Goal: Communication & Community: Answer question/provide support

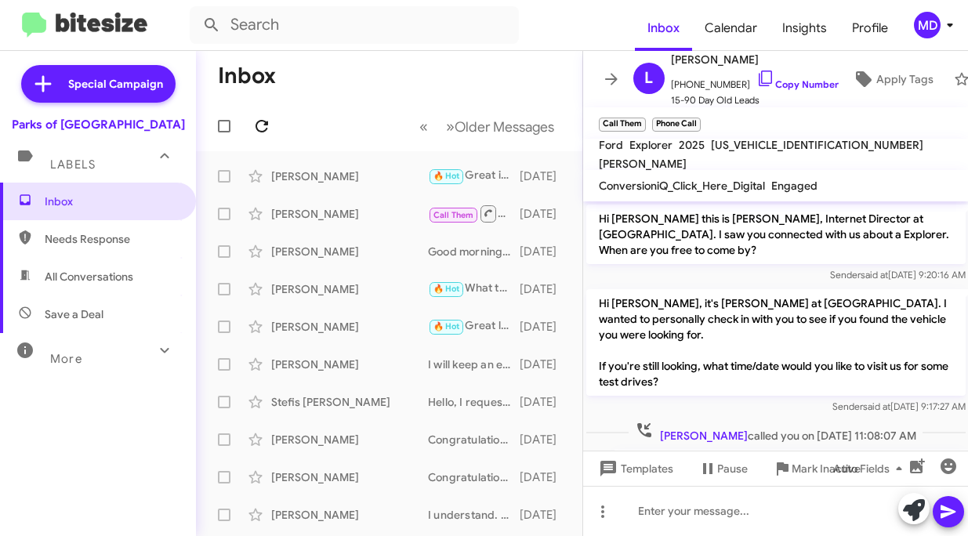
scroll to position [65, 0]
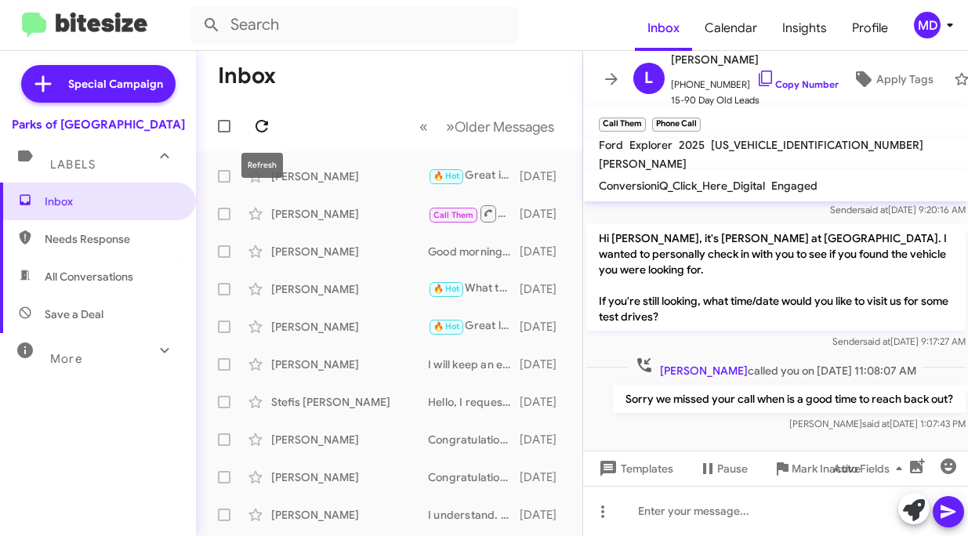
click at [272, 123] on span at bounding box center [261, 126] width 31 height 19
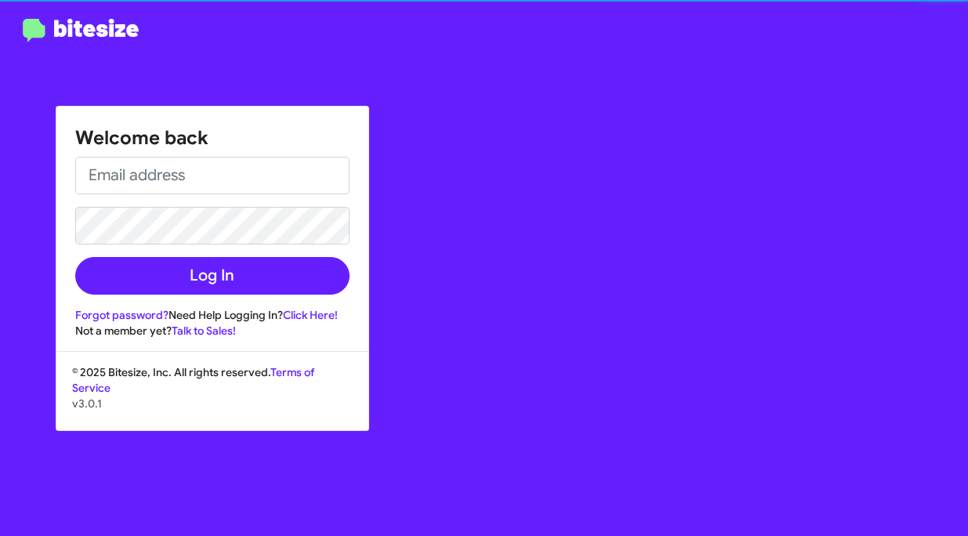
type input "[PERSON_NAME][EMAIL_ADDRESS][DOMAIN_NAME]"
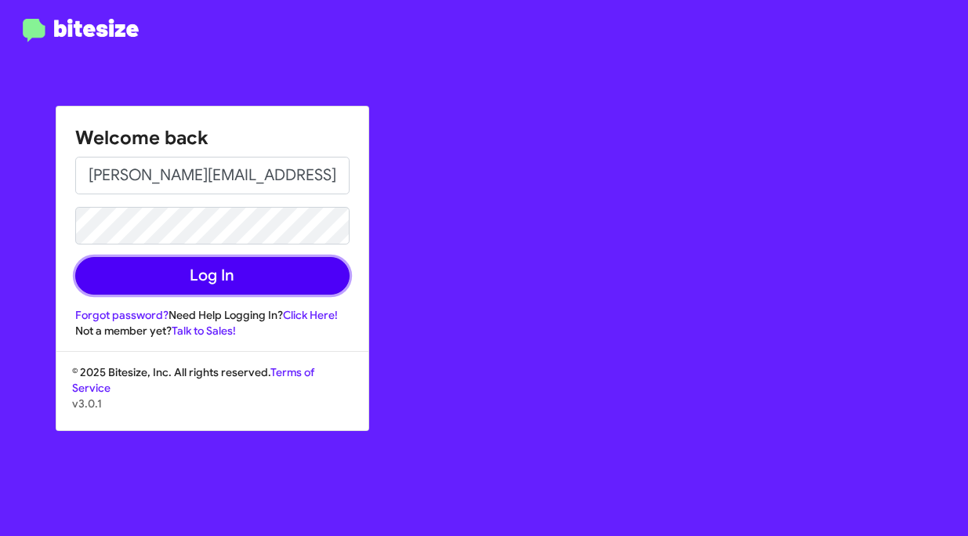
click at [255, 269] on button "Log In" at bounding box center [212, 276] width 274 height 38
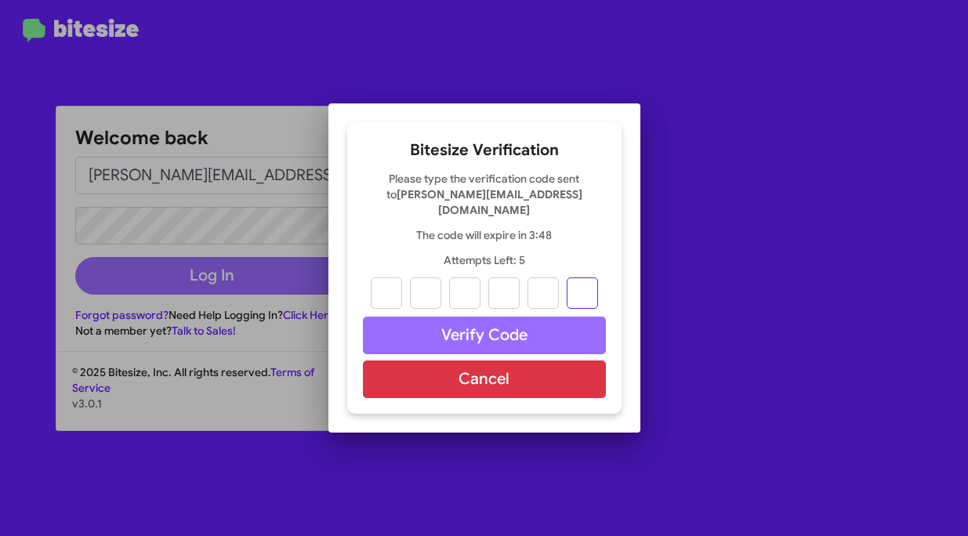
paste input "7"
type input "3"
type input "5"
type input "6"
type input "7"
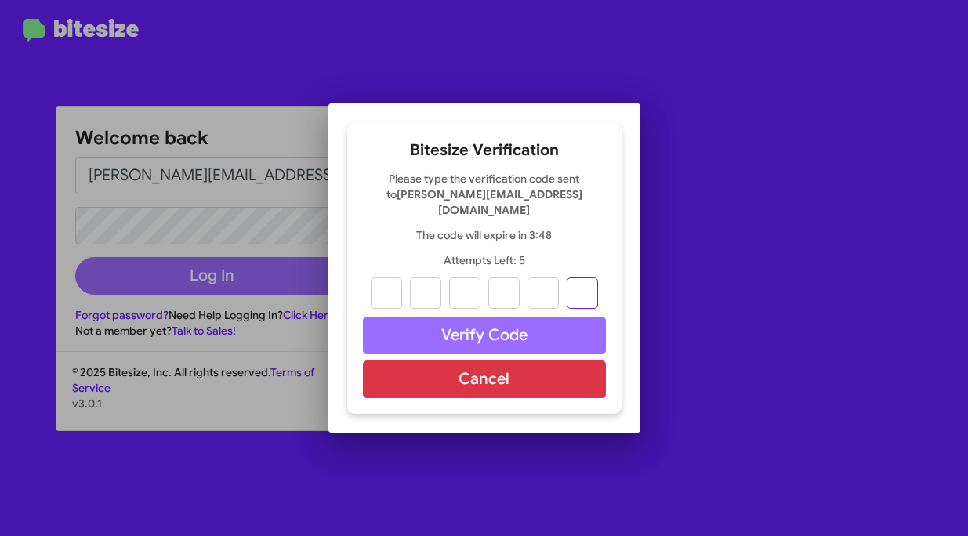
type input "9"
type input "7"
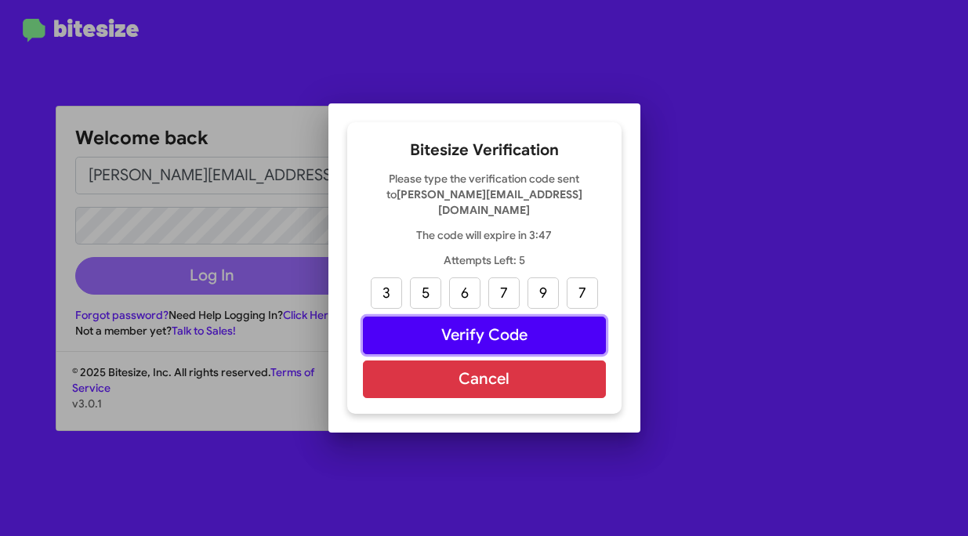
click at [434, 336] on button "Verify Code" at bounding box center [484, 336] width 243 height 38
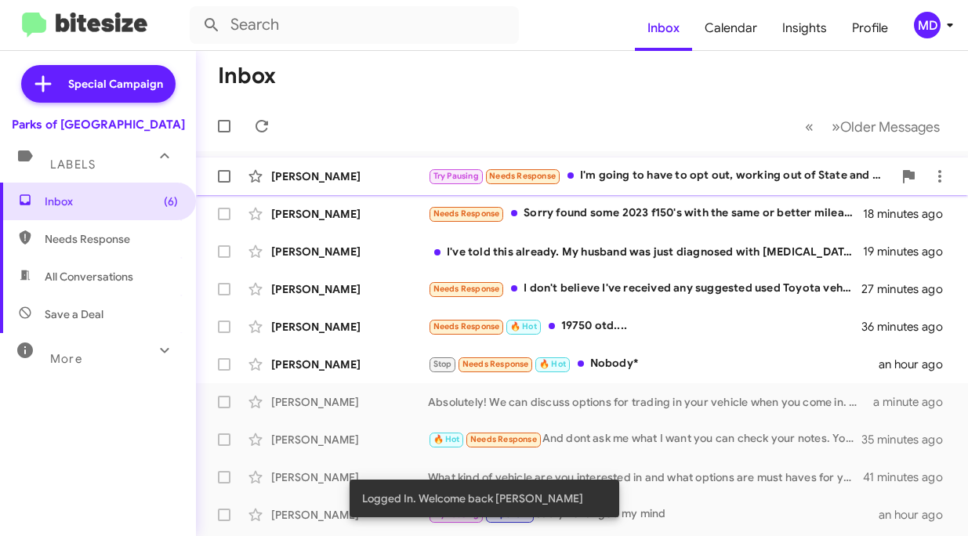
click at [352, 176] on div "[PERSON_NAME]" at bounding box center [349, 177] width 157 height 16
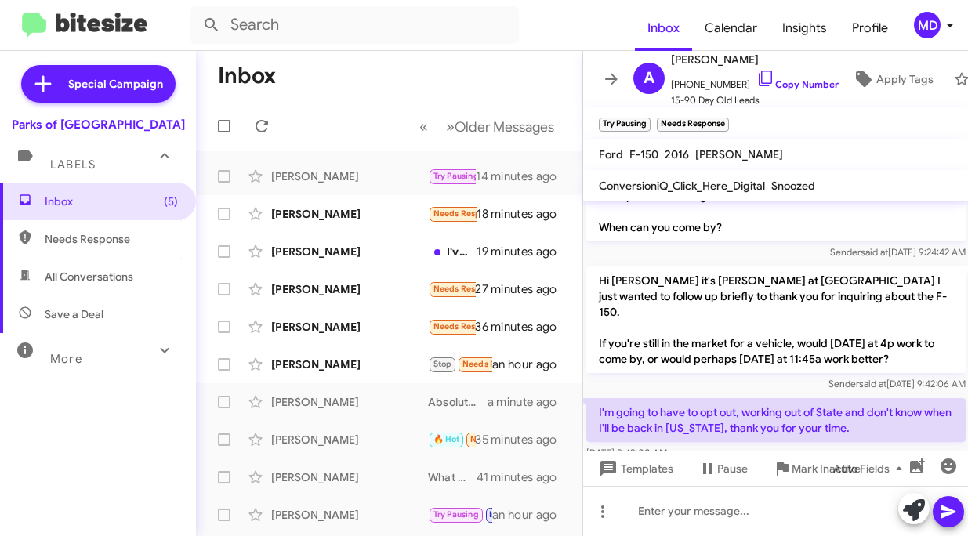
scroll to position [335, 0]
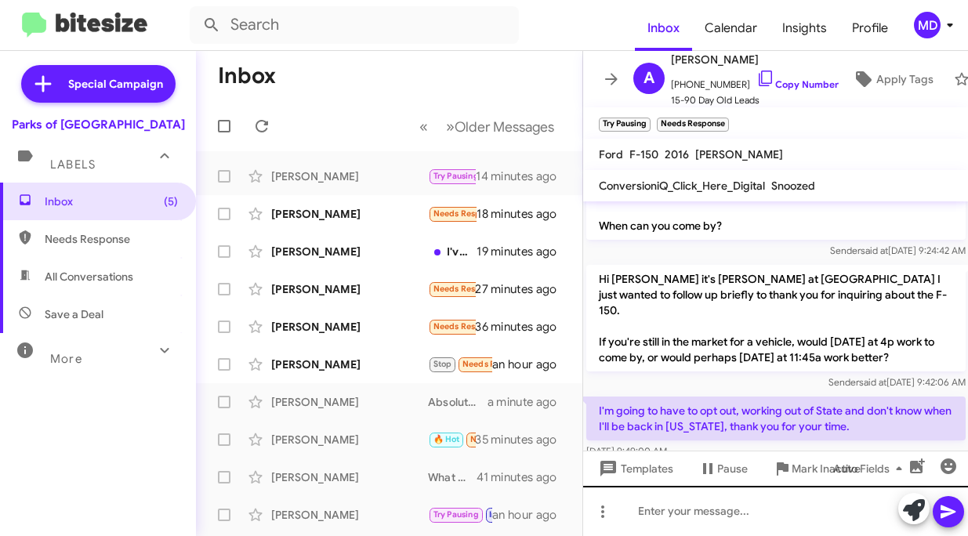
click at [677, 511] on div at bounding box center [776, 511] width 386 height 50
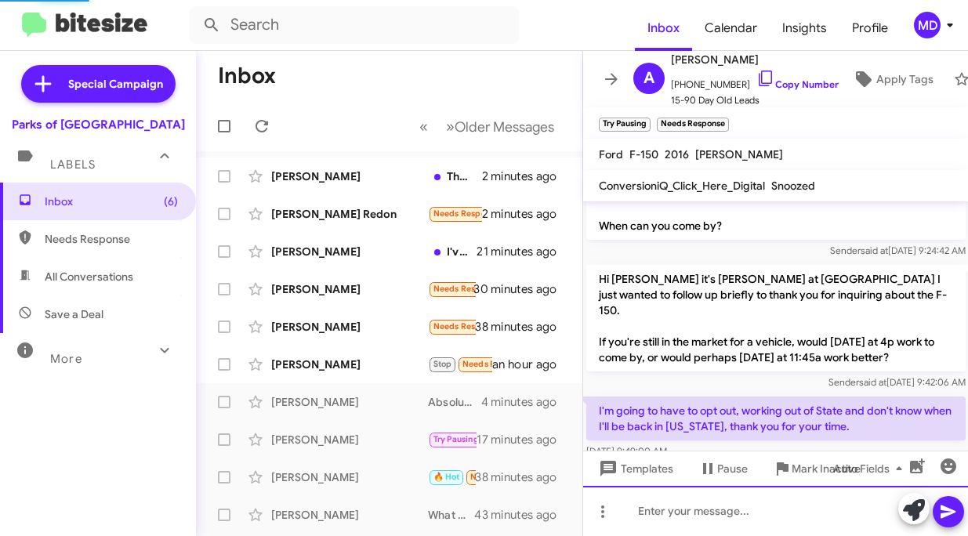
scroll to position [0, 0]
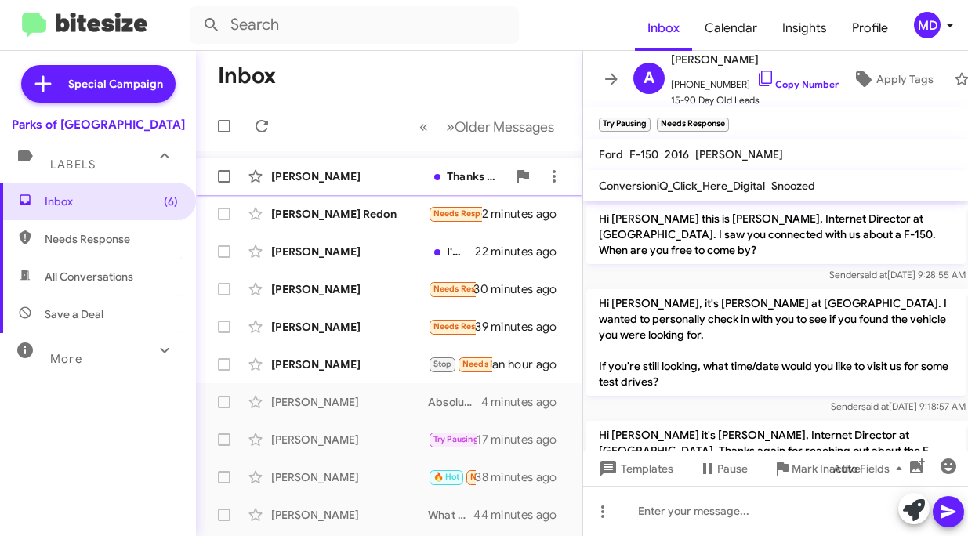
click at [346, 165] on div "[PERSON_NAME] Thanks for the update! Please let us know if you need anything in…" at bounding box center [389, 176] width 361 height 31
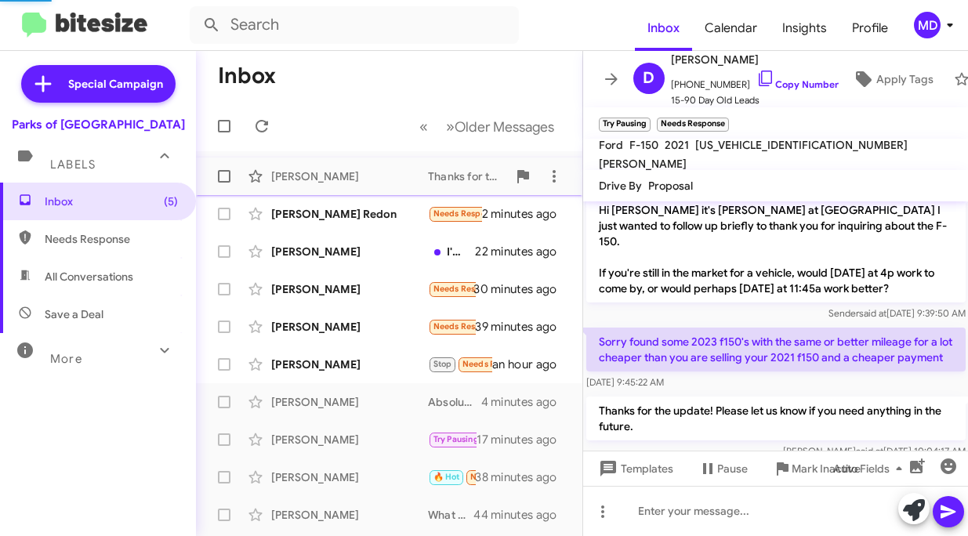
scroll to position [256, 0]
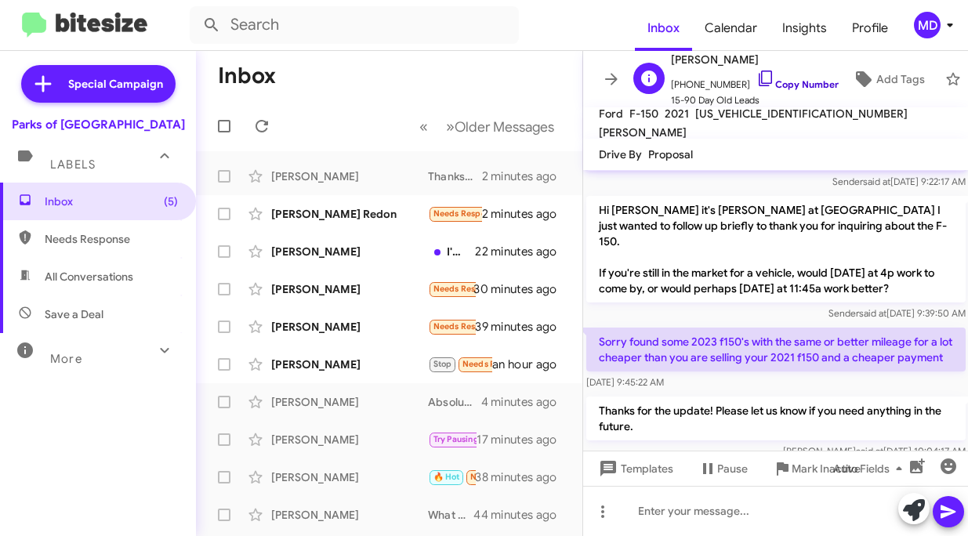
click at [757, 80] on icon at bounding box center [766, 78] width 19 height 19
click at [353, 221] on div "[PERSON_NAME] Redon" at bounding box center [349, 214] width 157 height 16
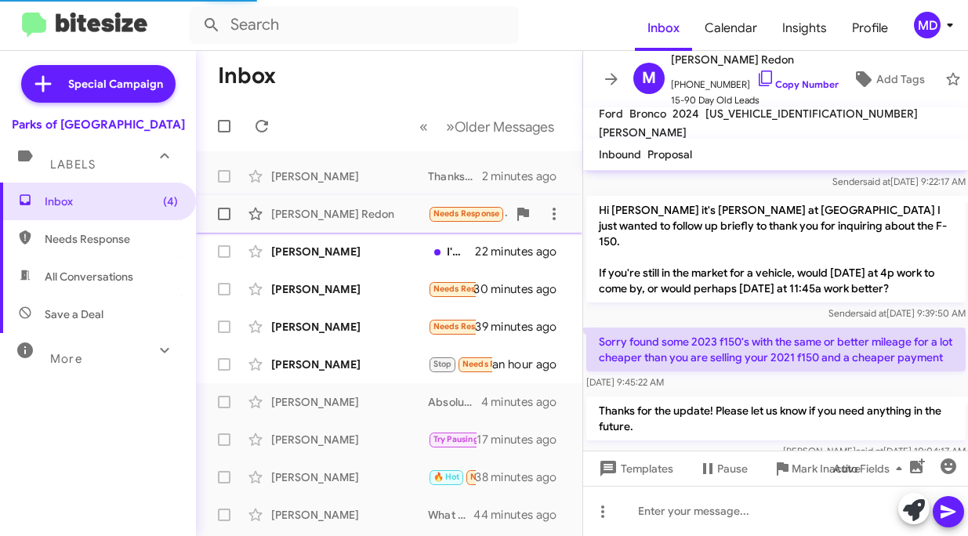
scroll to position [615, 0]
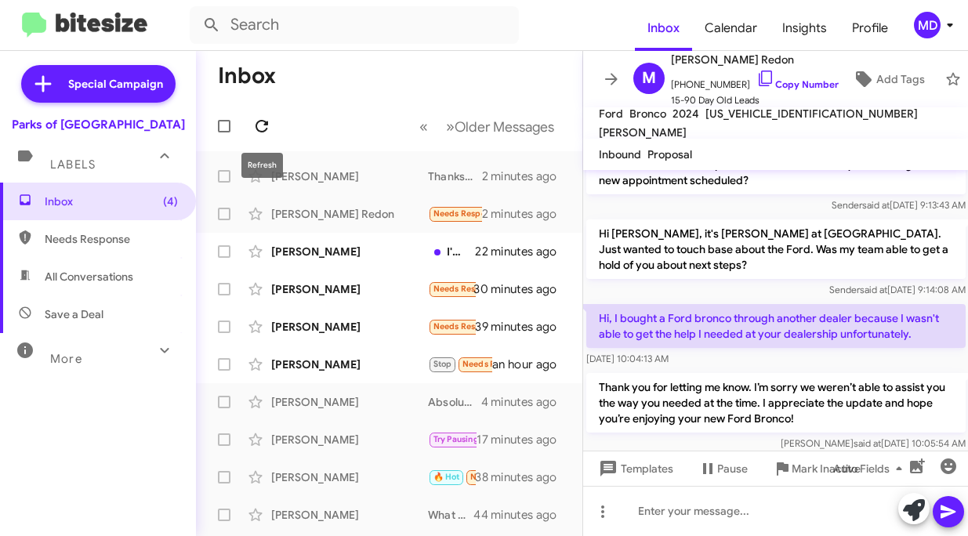
click at [260, 130] on icon at bounding box center [262, 126] width 13 height 13
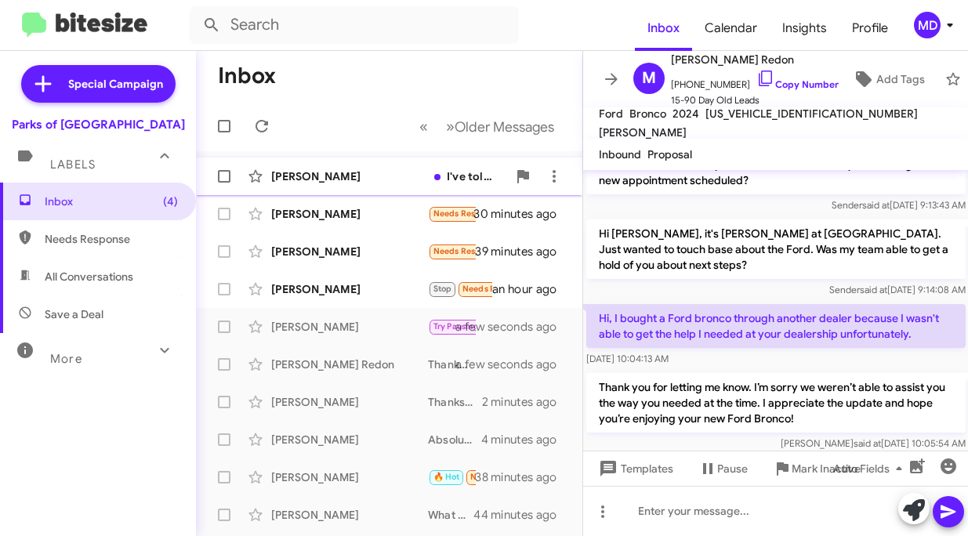
click at [335, 186] on div "[PERSON_NAME] I've told this already. My husband was just diagnosed with [MEDIC…" at bounding box center [389, 176] width 361 height 31
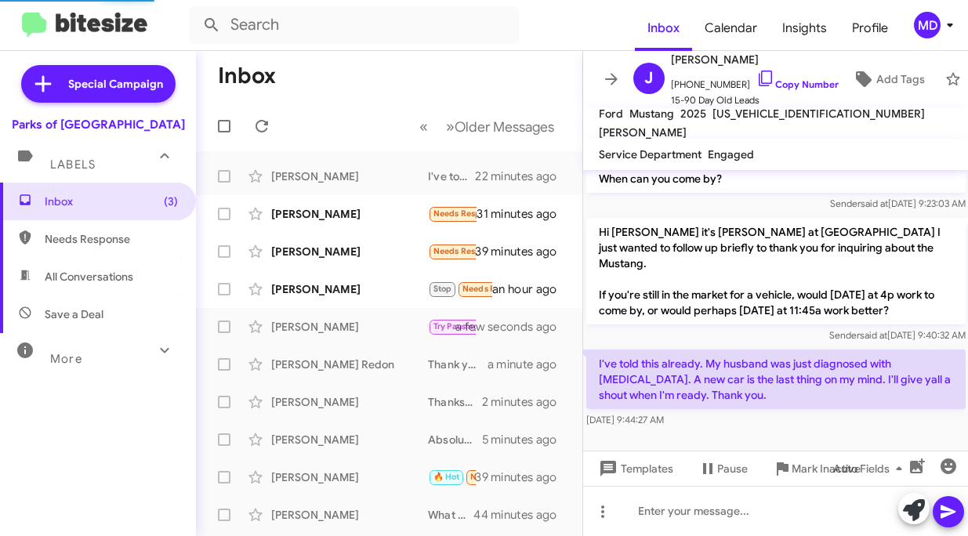
scroll to position [319, 0]
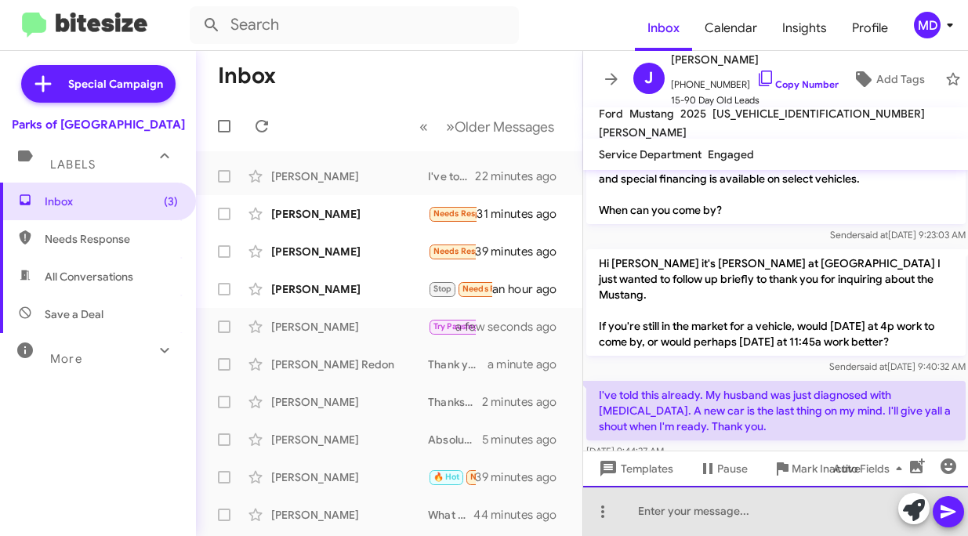
click at [717, 512] on div at bounding box center [776, 511] width 386 height 50
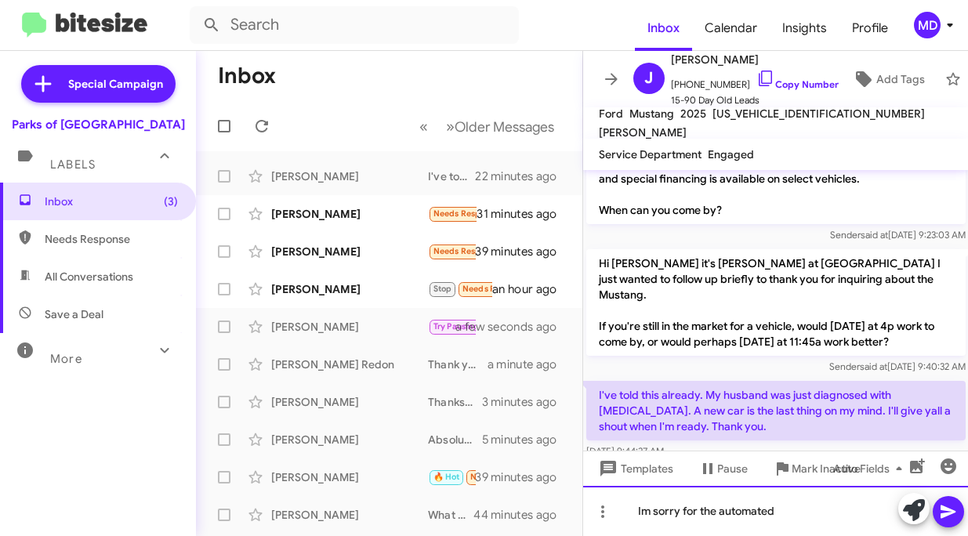
click at [762, 516] on div "Im sorry for the automated" at bounding box center [776, 511] width 386 height 50
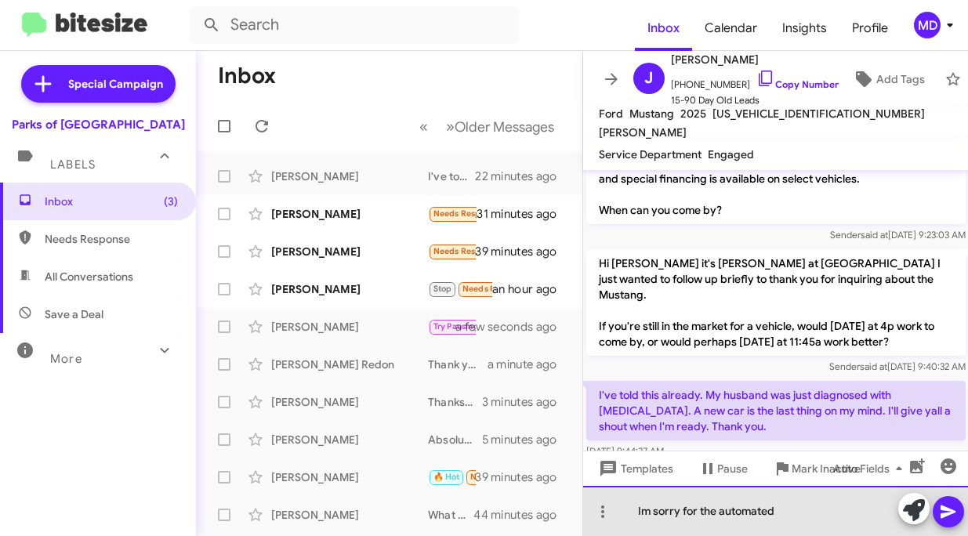
click at [762, 516] on div "Im sorry for the automated" at bounding box center [776, 511] width 386 height 50
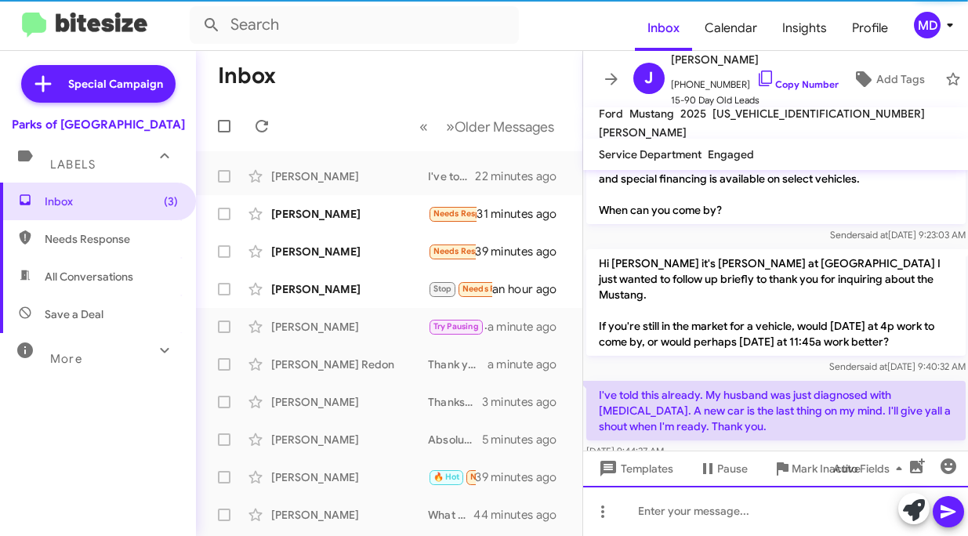
scroll to position [0, 0]
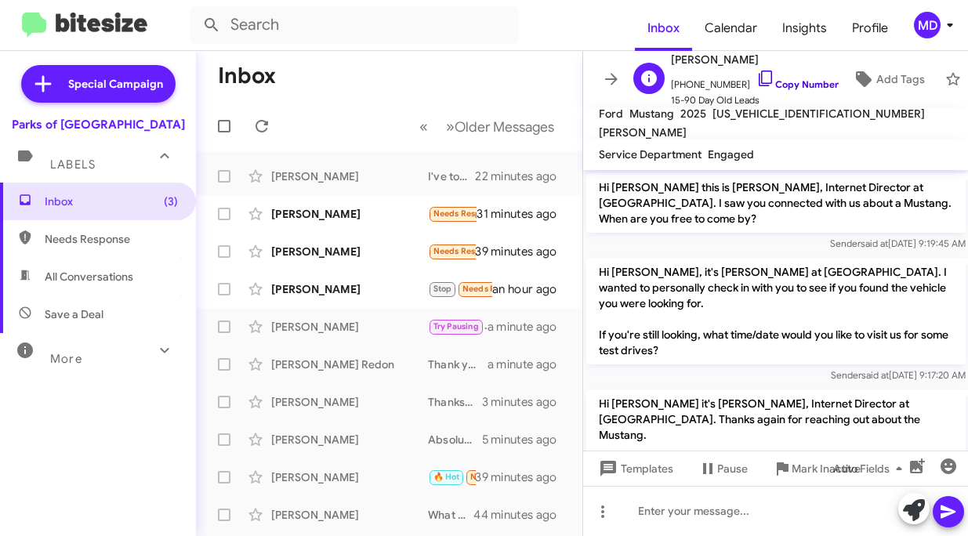
click at [759, 82] on icon at bounding box center [765, 79] width 13 height 16
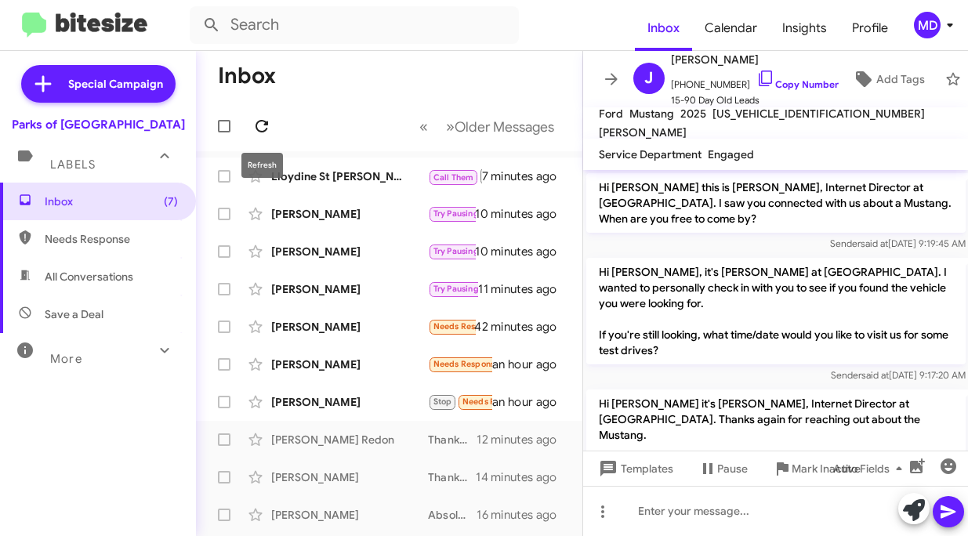
click at [260, 117] on icon at bounding box center [261, 126] width 19 height 19
click at [354, 409] on div "[PERSON_NAME]" at bounding box center [349, 402] width 157 height 16
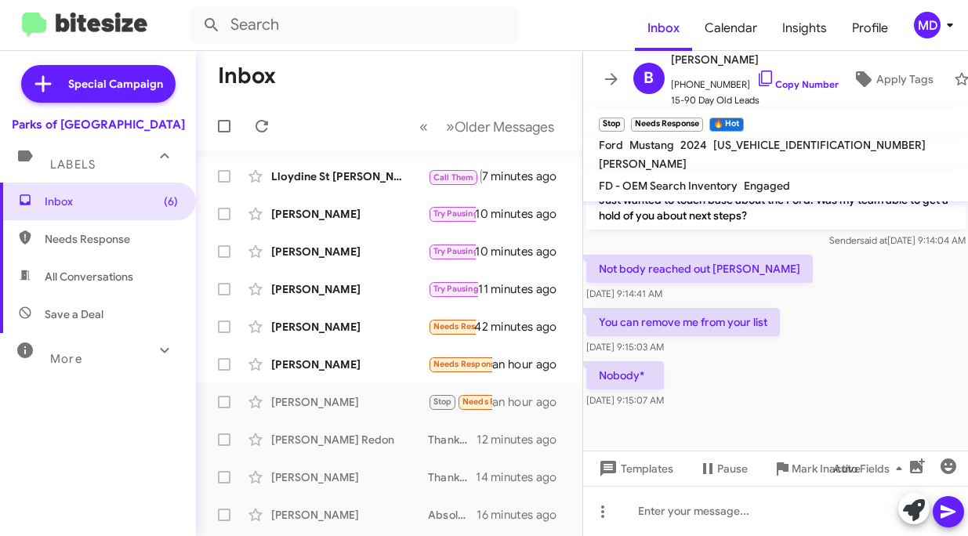
scroll to position [844, 0]
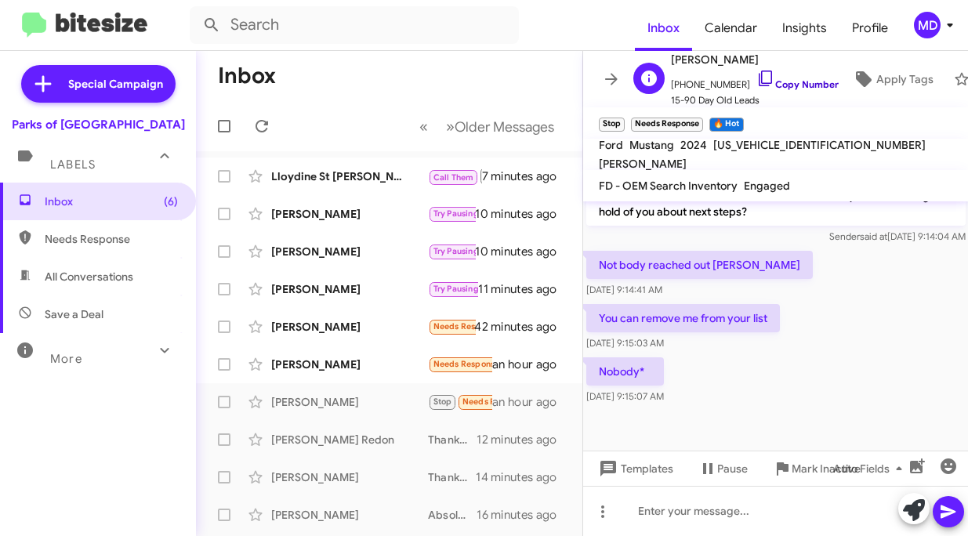
click at [757, 76] on icon at bounding box center [766, 78] width 19 height 19
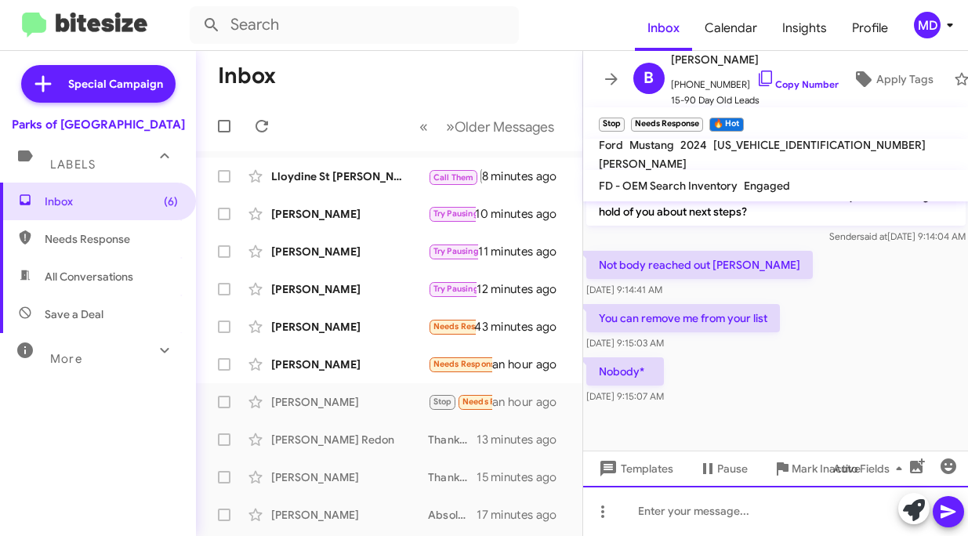
click at [734, 506] on div at bounding box center [776, 511] width 386 height 50
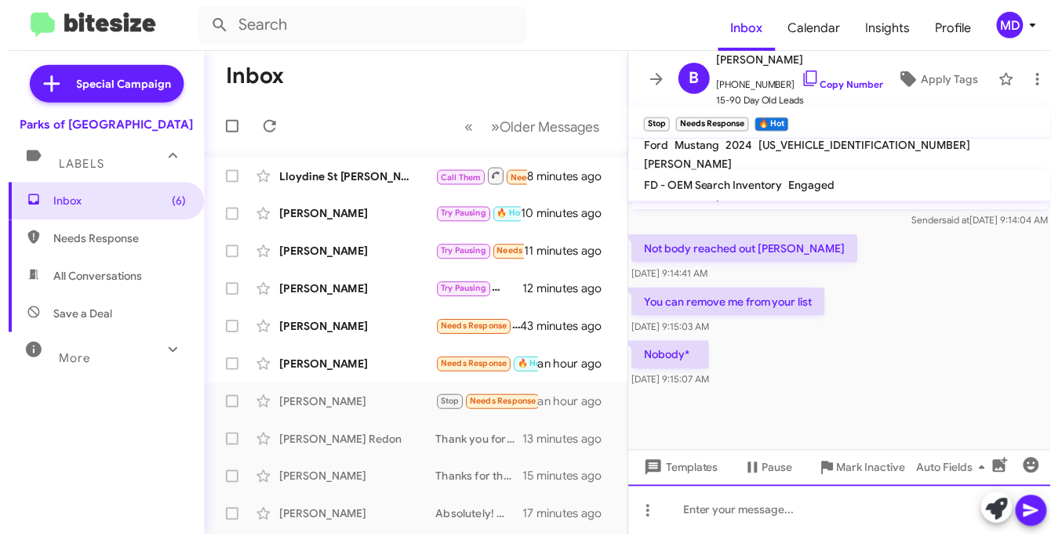
scroll to position [797, 0]
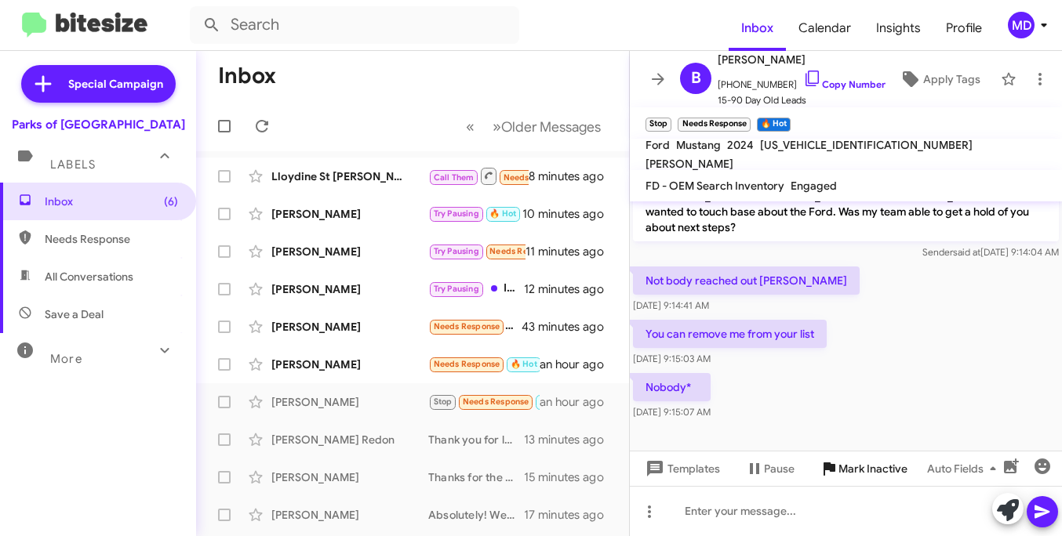
click at [867, 477] on span "Mark Inactive" at bounding box center [872, 469] width 69 height 28
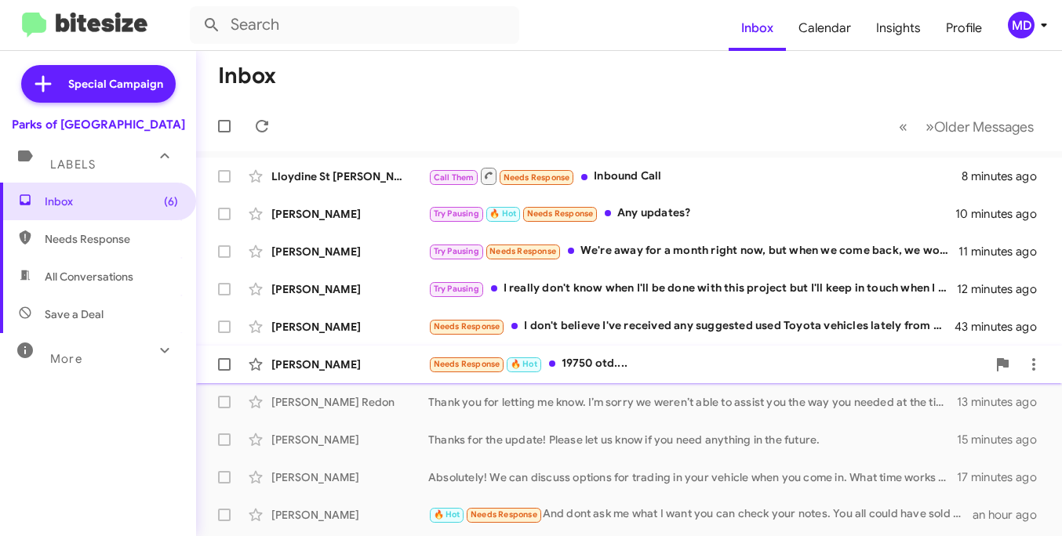
click at [679, 365] on div "Needs Response 🔥 Hot 19750 otd...." at bounding box center [707, 364] width 558 height 18
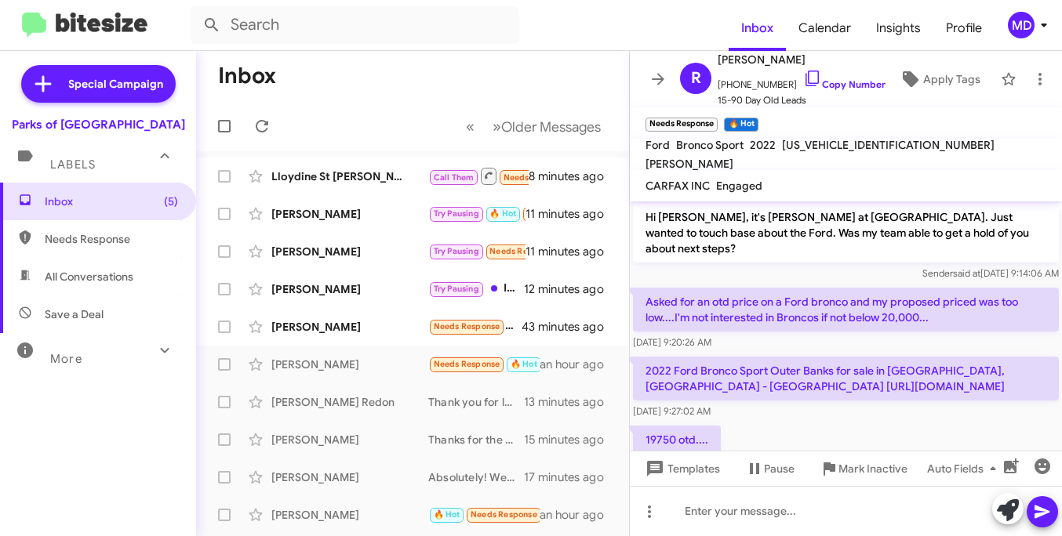
scroll to position [412, 0]
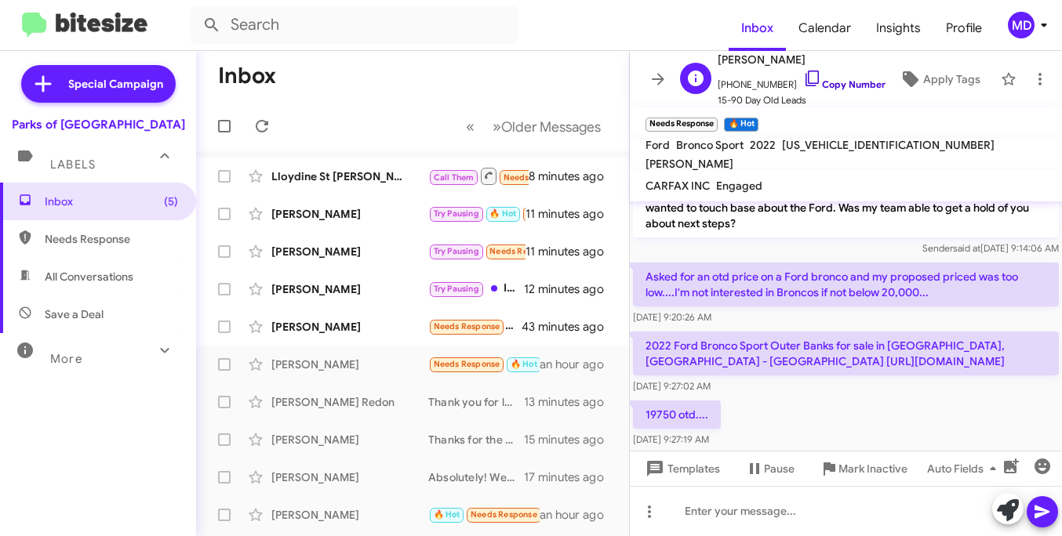
click at [803, 78] on icon at bounding box center [812, 78] width 19 height 19
click at [780, 332] on p "2022 Ford Bronco Sport Outer Banks for sale in [GEOGRAPHIC_DATA], [GEOGRAPHIC_D…" at bounding box center [846, 354] width 426 height 44
drag, startPoint x: 870, startPoint y: 332, endPoint x: 640, endPoint y: 330, distance: 230.5
click at [640, 332] on p "2022 Ford Bronco Sport Outer Banks for sale in [GEOGRAPHIC_DATA], [GEOGRAPHIC_D…" at bounding box center [846, 354] width 426 height 44
copy p "[URL][DOMAIN_NAME]"
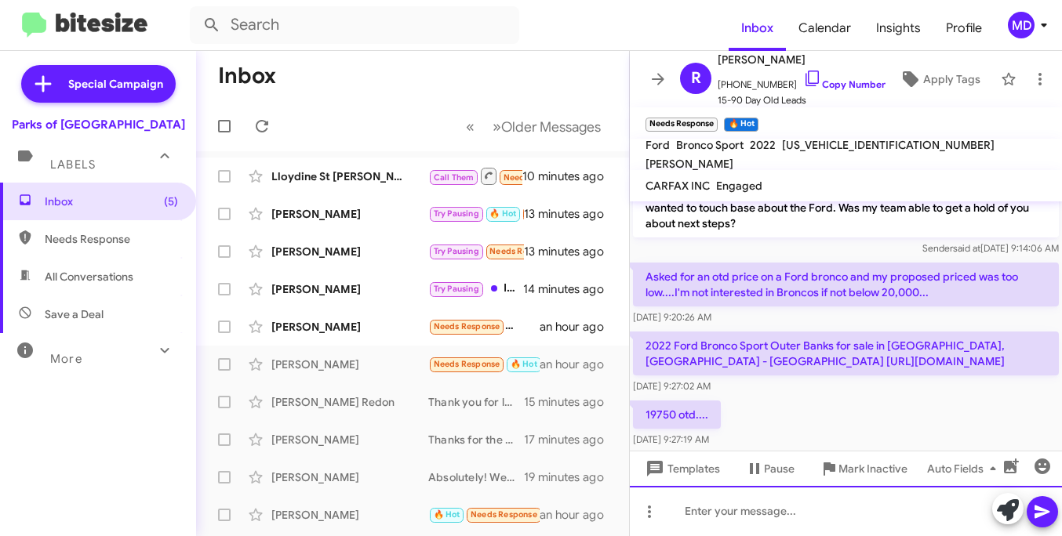
click at [711, 497] on div at bounding box center [846, 511] width 432 height 50
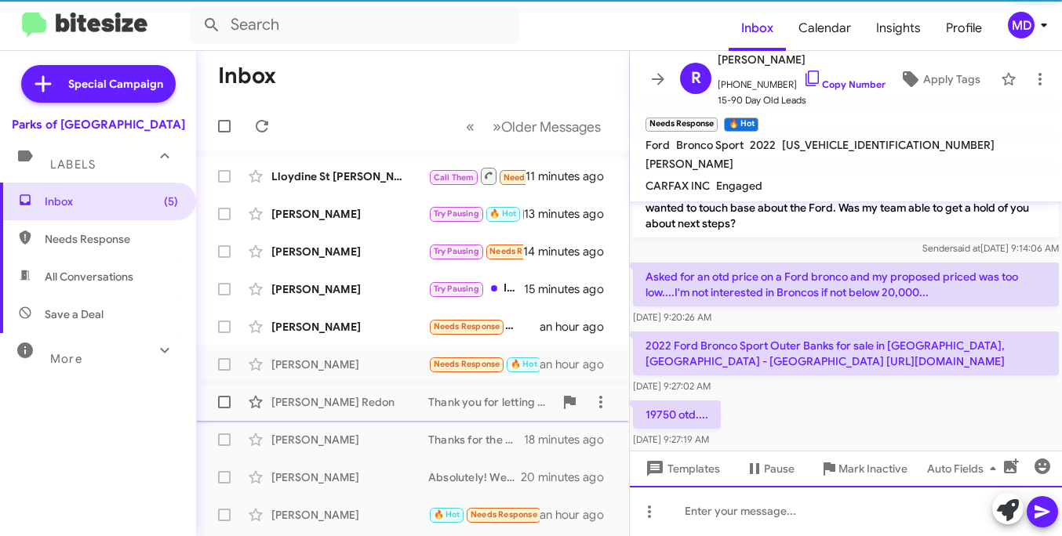
scroll to position [0, 0]
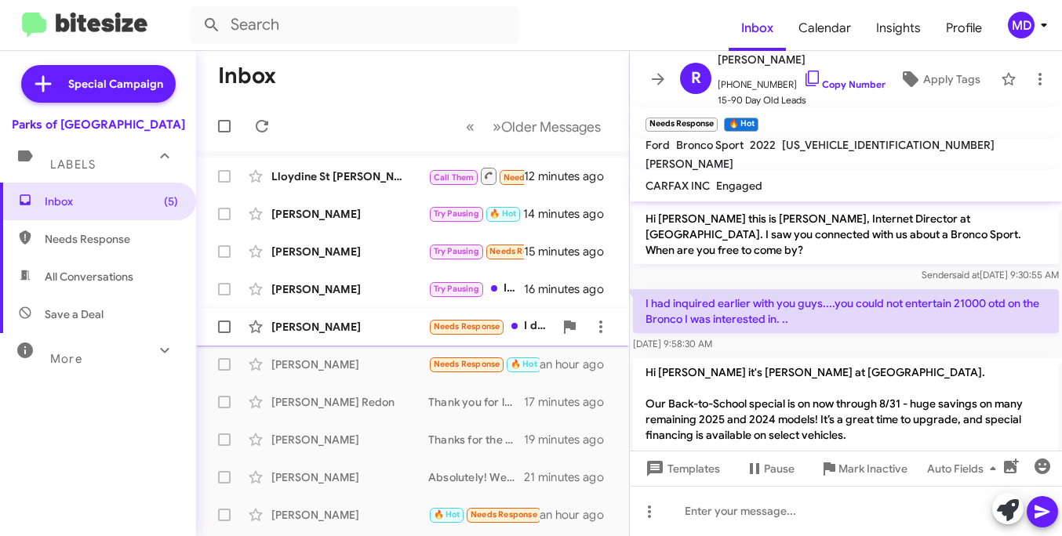
click at [381, 323] on div "[PERSON_NAME]" at bounding box center [349, 327] width 157 height 16
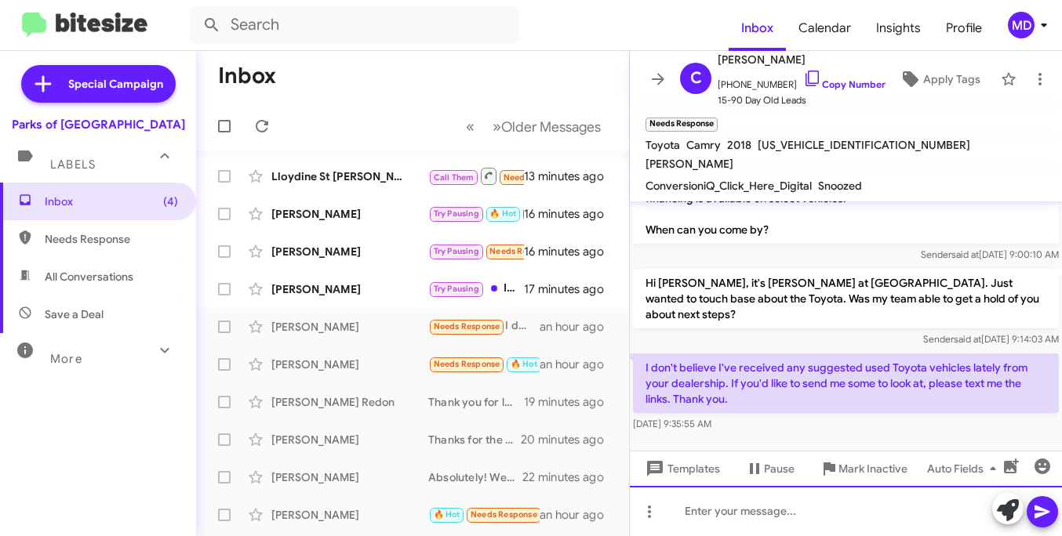
click at [724, 514] on div at bounding box center [846, 511] width 432 height 50
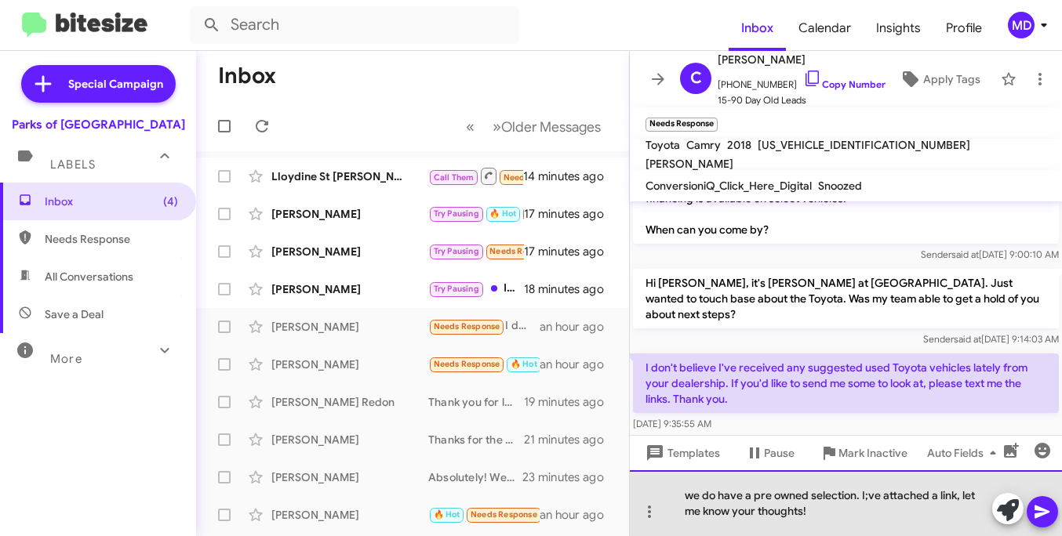
click at [870, 492] on div "we do have a pre owned selection. I;ve attached a link, let me know your though…" at bounding box center [846, 503] width 432 height 66
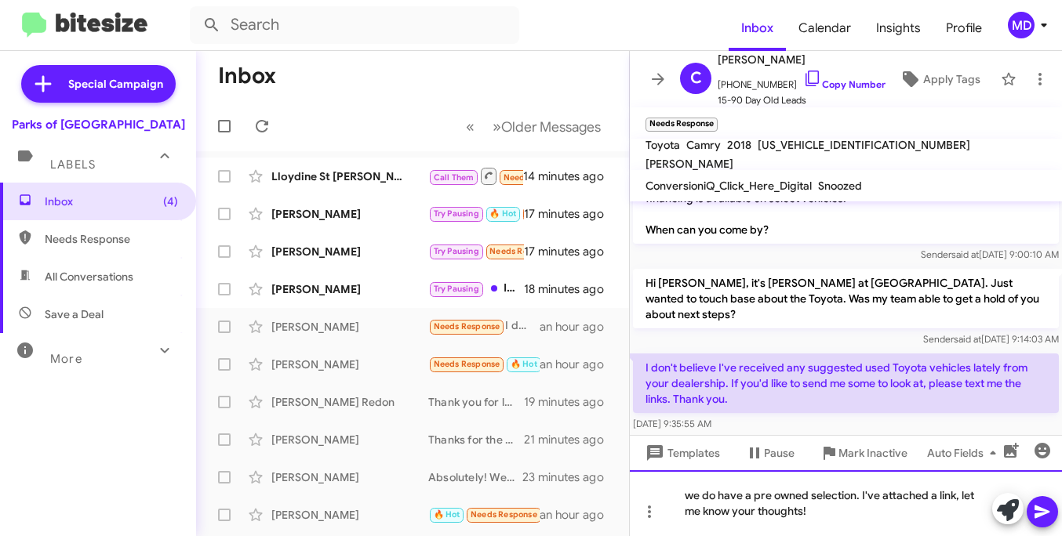
click at [868, 510] on div "we do have a pre owned selection. I've attached a link, let me know your though…" at bounding box center [846, 503] width 432 height 66
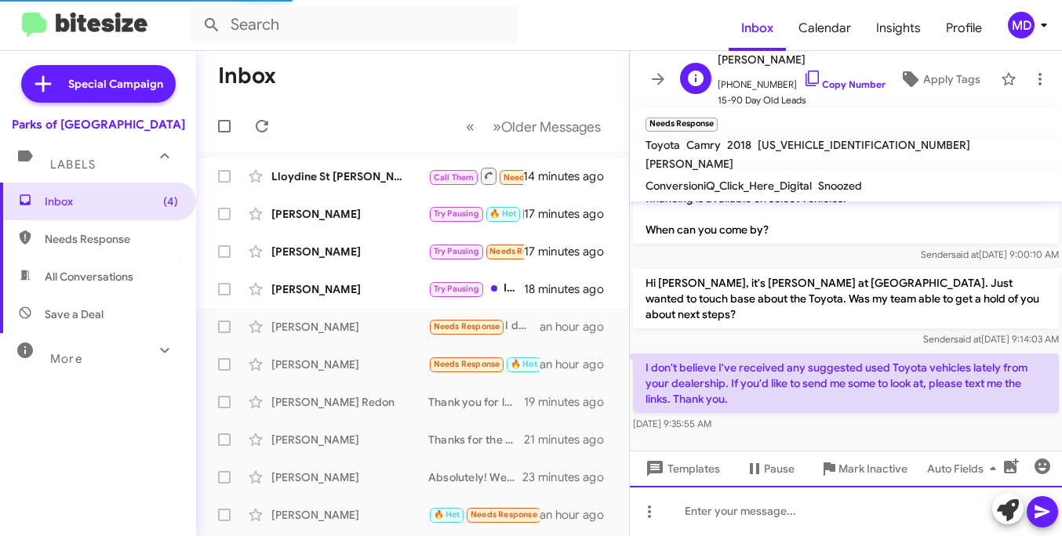
scroll to position [0, 0]
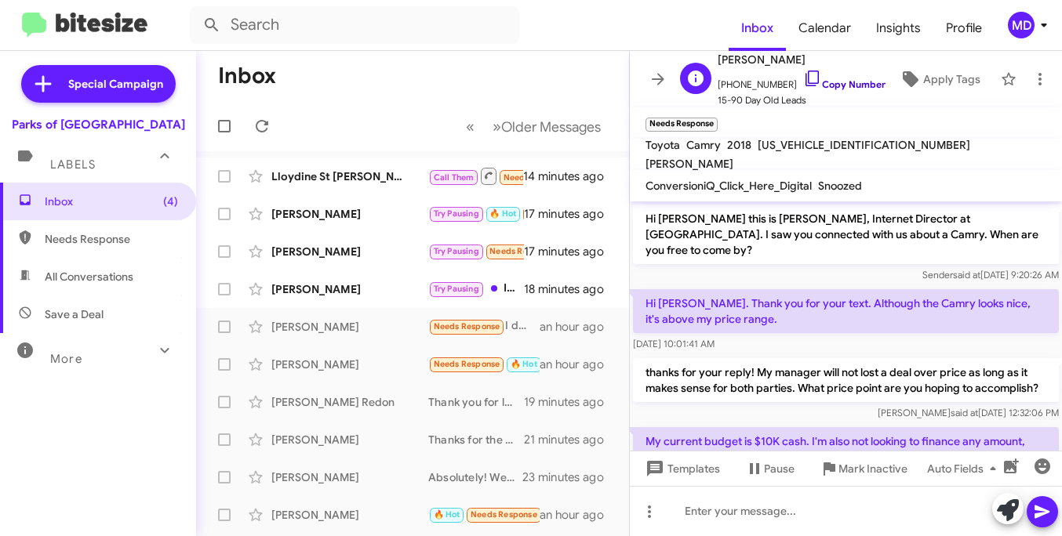
click at [805, 76] on icon at bounding box center [811, 79] width 13 height 16
click at [808, 82] on link "Copy Number" at bounding box center [844, 84] width 82 height 12
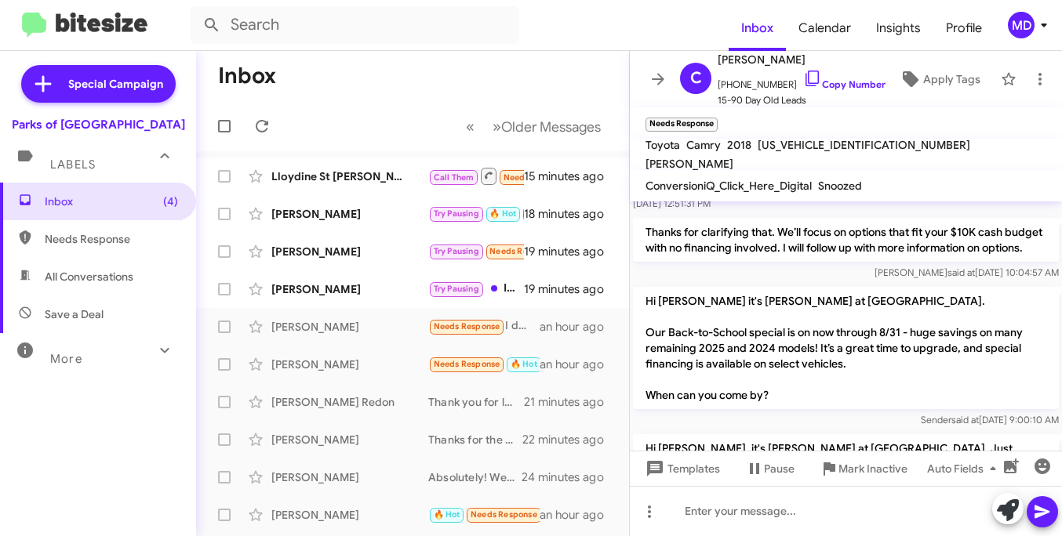
scroll to position [579, 0]
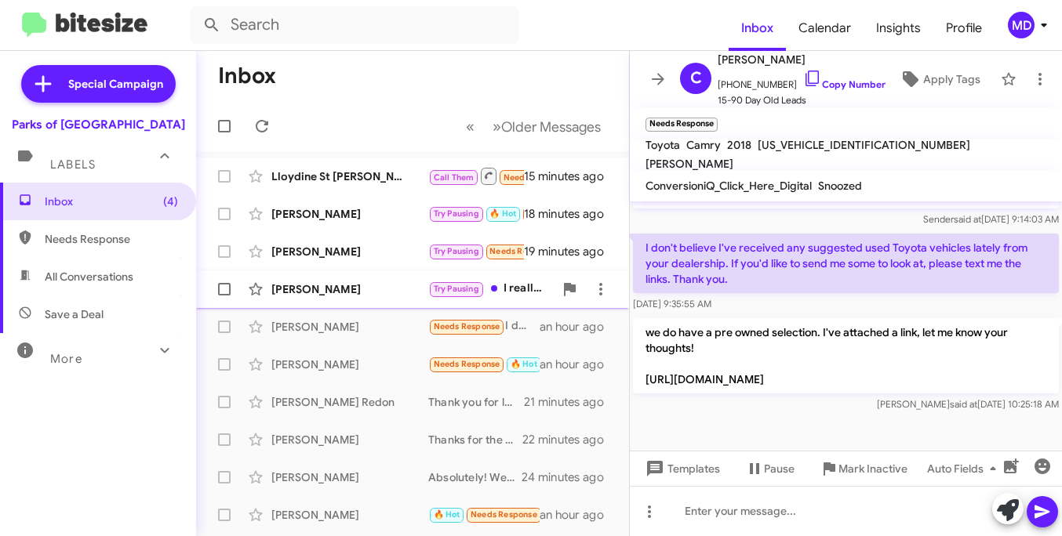
click at [352, 296] on div "[PERSON_NAME]" at bounding box center [349, 289] width 157 height 16
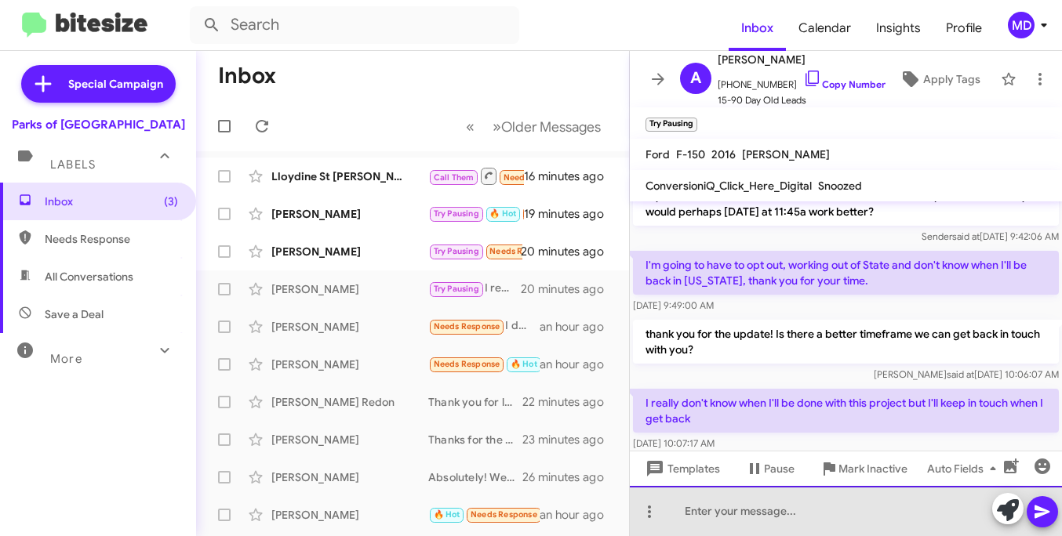
click at [739, 504] on div at bounding box center [846, 511] width 432 height 50
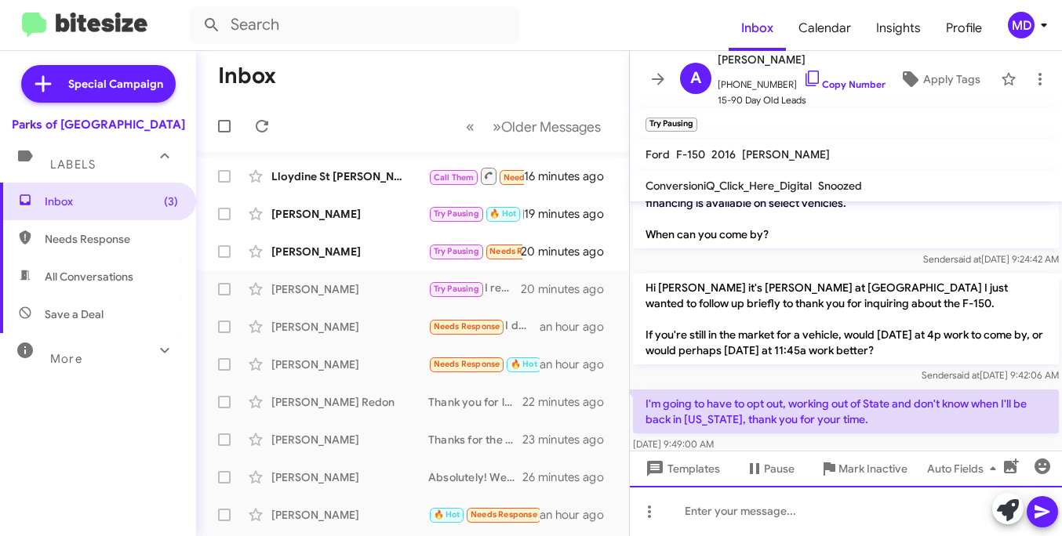
scroll to position [352, 0]
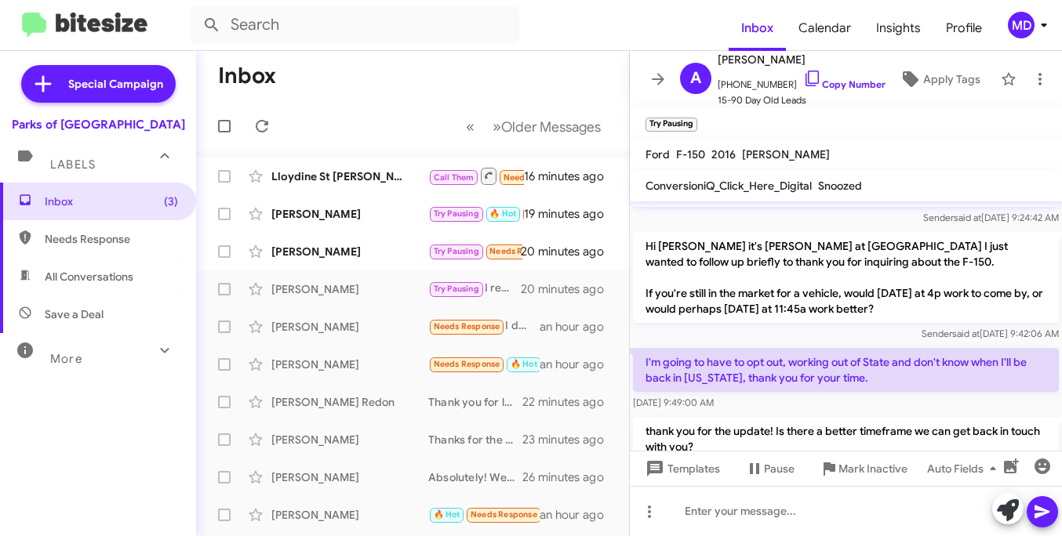
click at [759, 350] on p "I'm going to have to opt out, working out of State and don't know when I'll be …" at bounding box center [846, 370] width 426 height 44
click at [803, 74] on icon at bounding box center [812, 78] width 19 height 19
copy p "I'm going to have to opt out, working out of State and don't know when I'll be …"
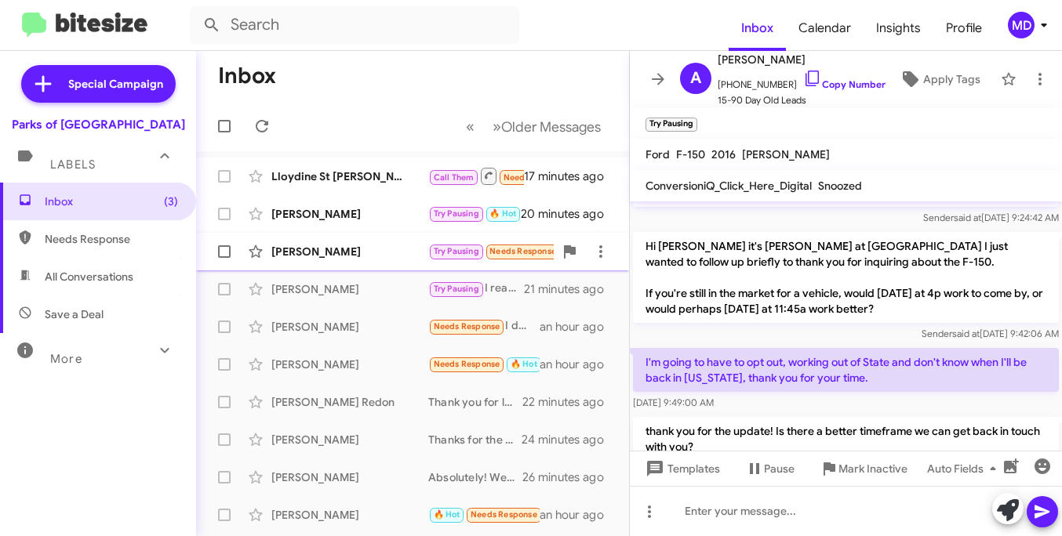
click at [376, 252] on div "[PERSON_NAME]" at bounding box center [349, 252] width 157 height 16
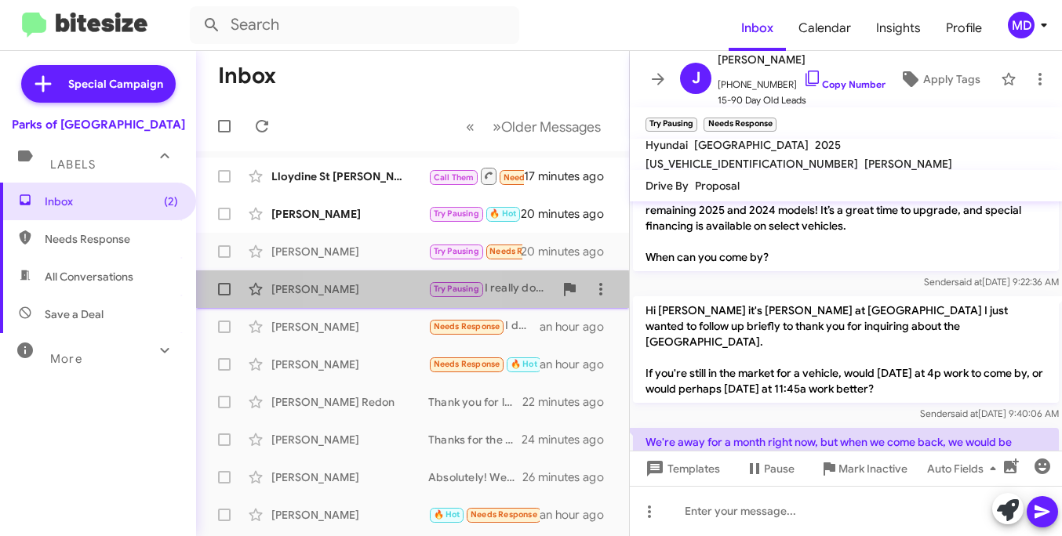
click at [366, 292] on div "[PERSON_NAME]" at bounding box center [349, 289] width 157 height 16
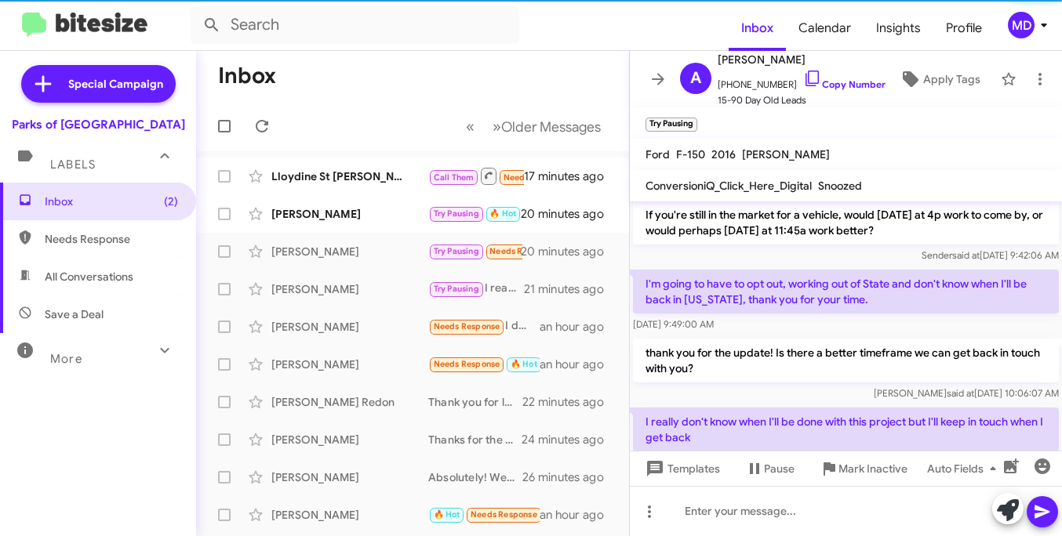
scroll to position [506, 0]
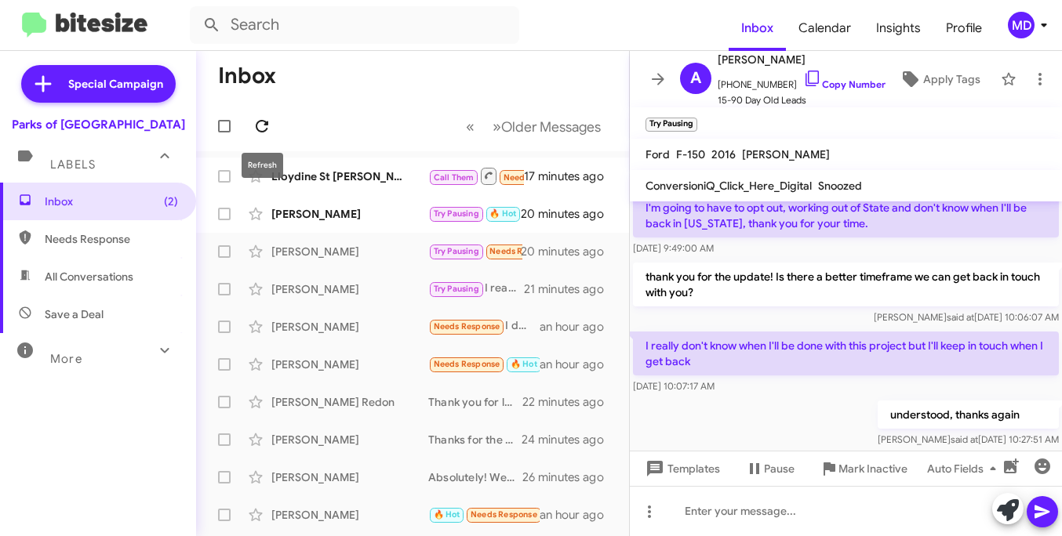
click at [255, 133] on icon at bounding box center [261, 126] width 19 height 19
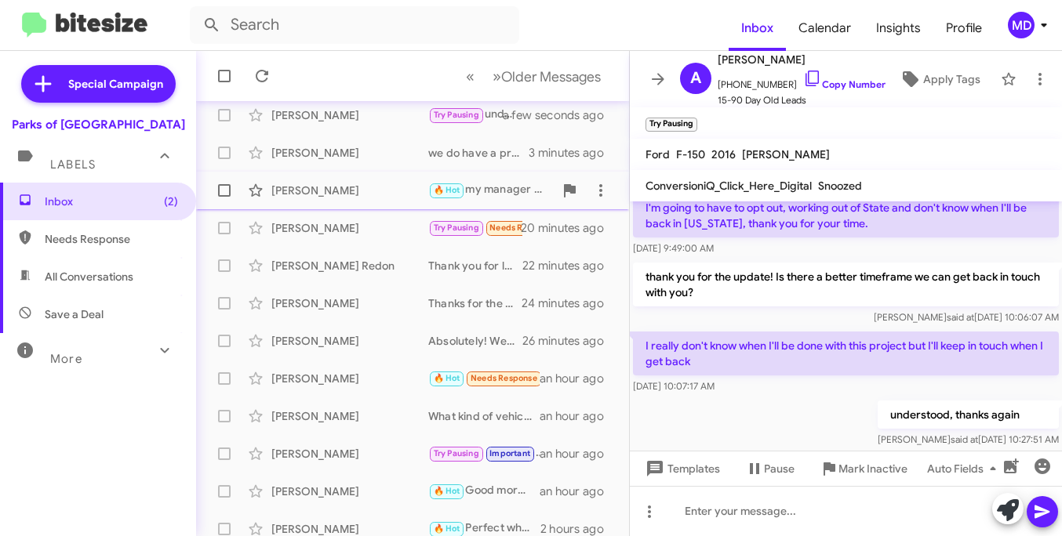
scroll to position [0, 0]
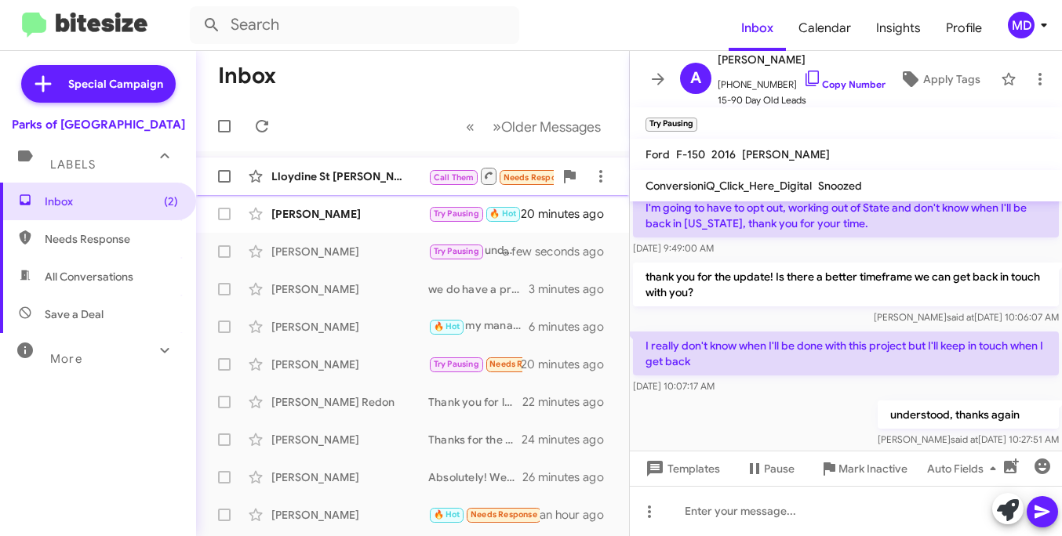
click at [379, 180] on div "Lloydine St [PERSON_NAME]" at bounding box center [349, 177] width 157 height 16
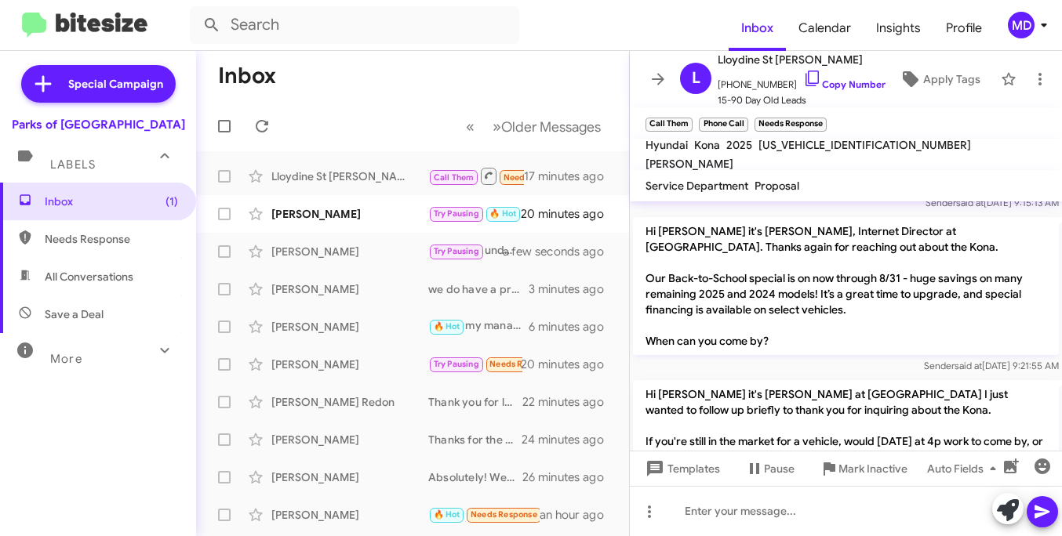
scroll to position [143, 0]
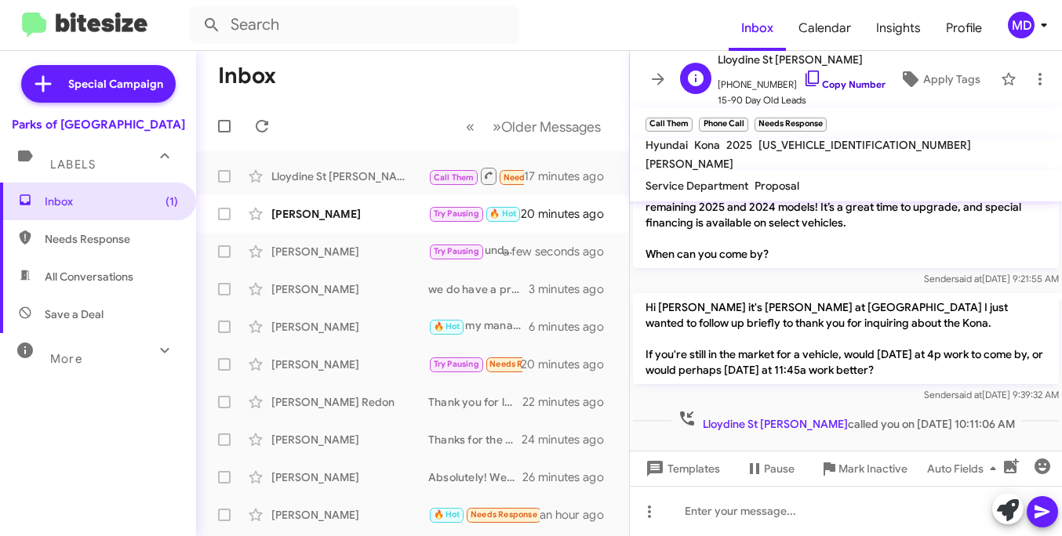
click at [803, 74] on icon at bounding box center [812, 78] width 19 height 19
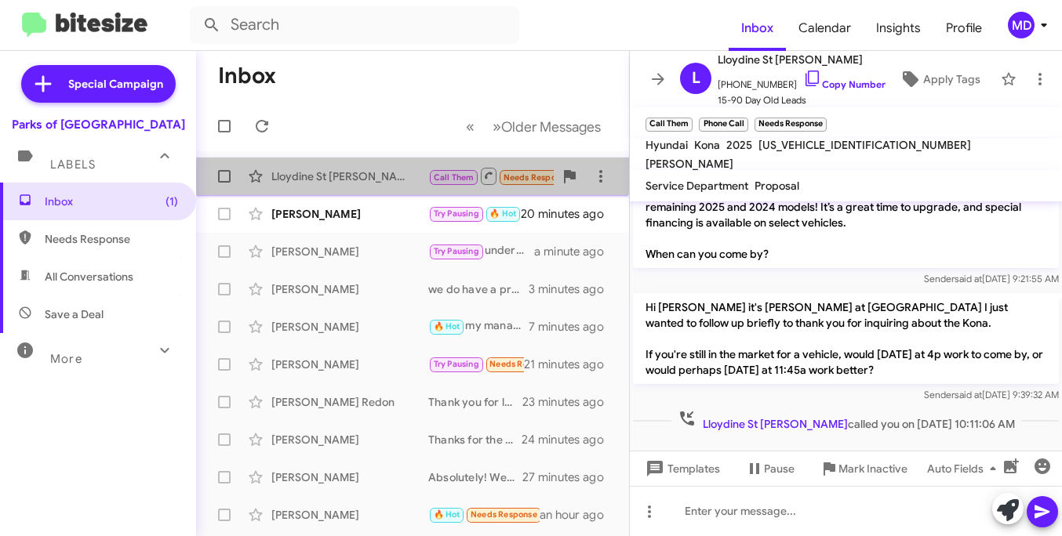
click at [414, 180] on div "Lloydine St [PERSON_NAME]" at bounding box center [349, 177] width 157 height 16
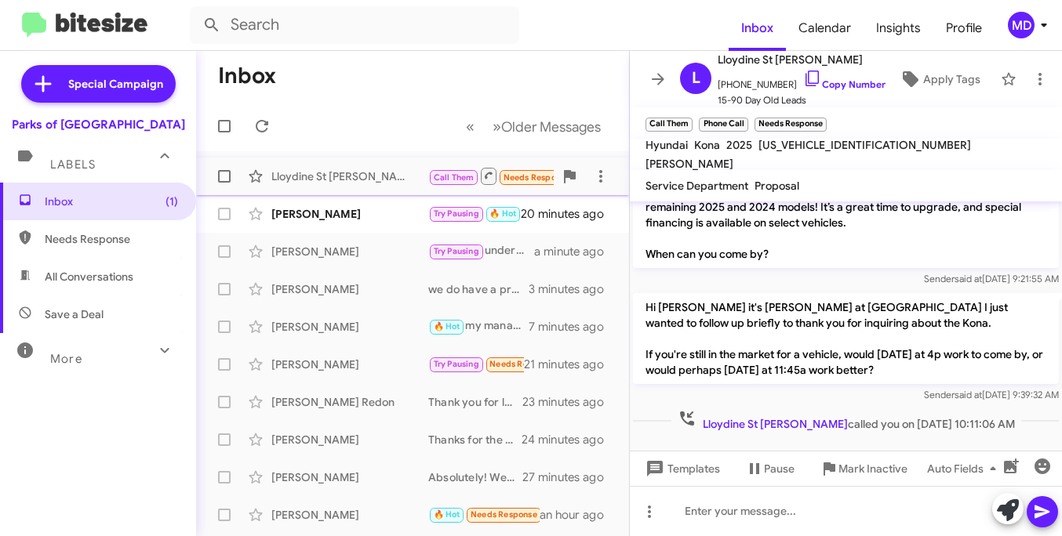
click at [485, 176] on icon at bounding box center [489, 176] width 9 height 9
click at [745, 513] on div at bounding box center [846, 511] width 432 height 50
click at [682, 466] on span "Templates" at bounding box center [681, 469] width 78 height 28
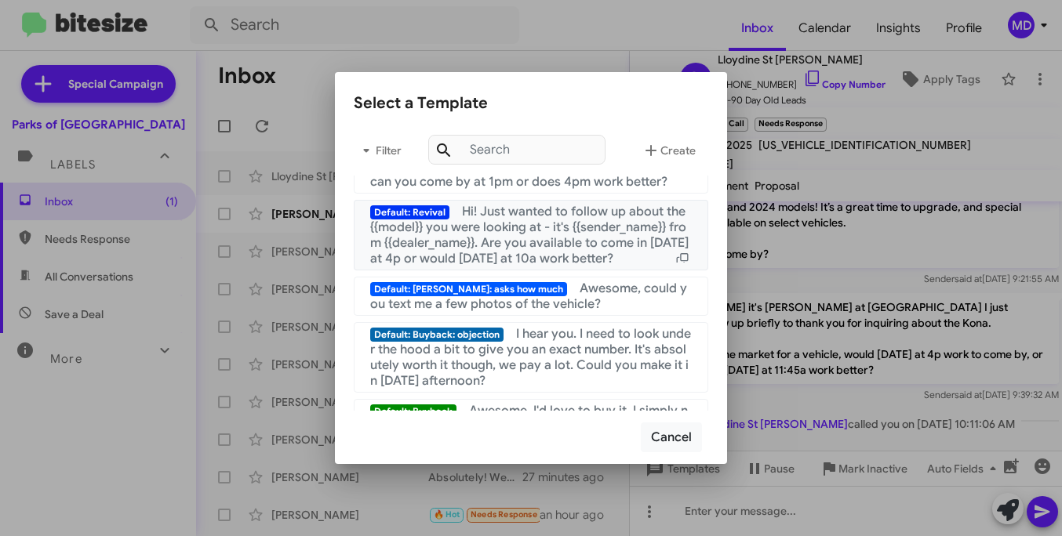
scroll to position [239, 0]
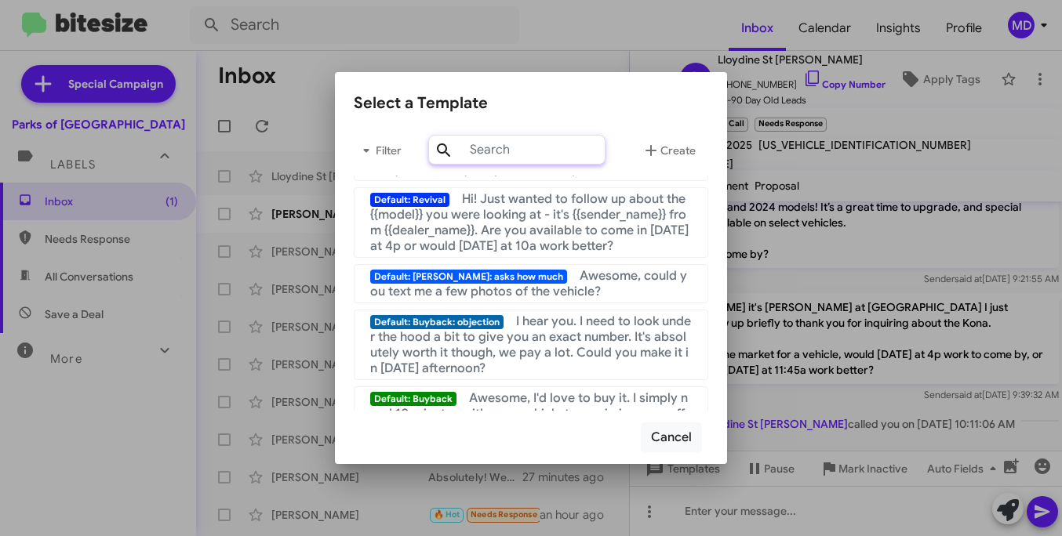
click at [532, 146] on input "text" at bounding box center [516, 150] width 177 height 30
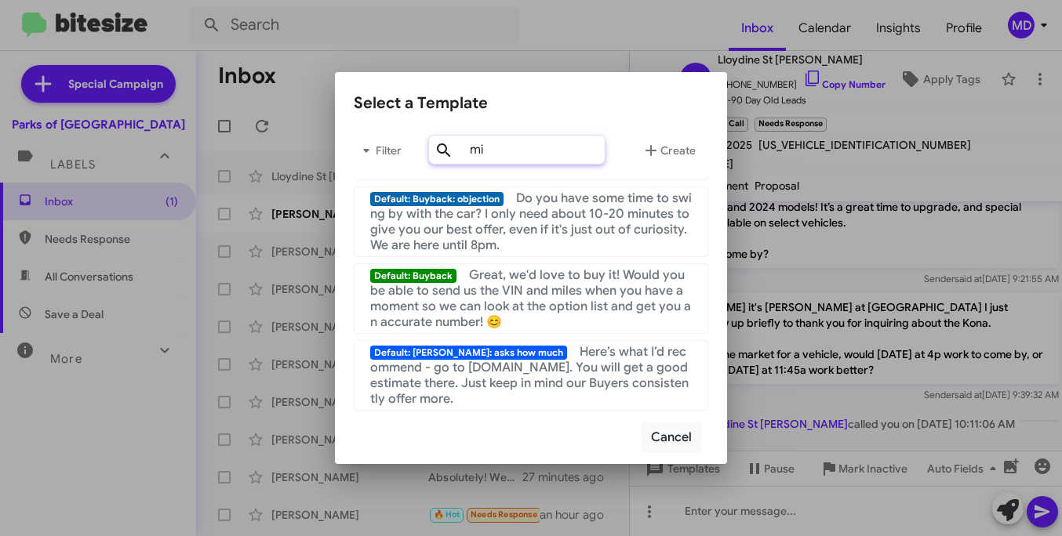
scroll to position [0, 0]
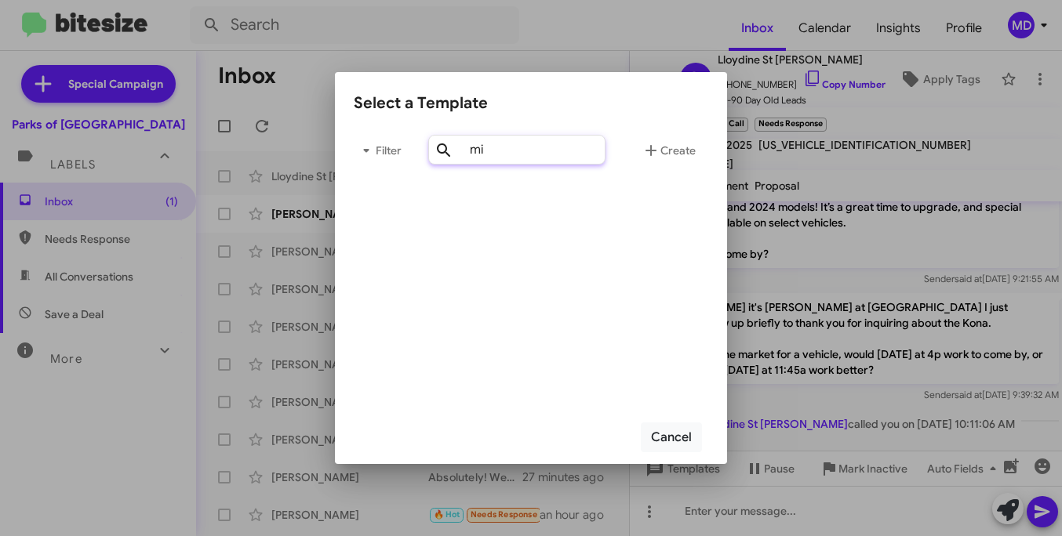
type input "m"
type input "c"
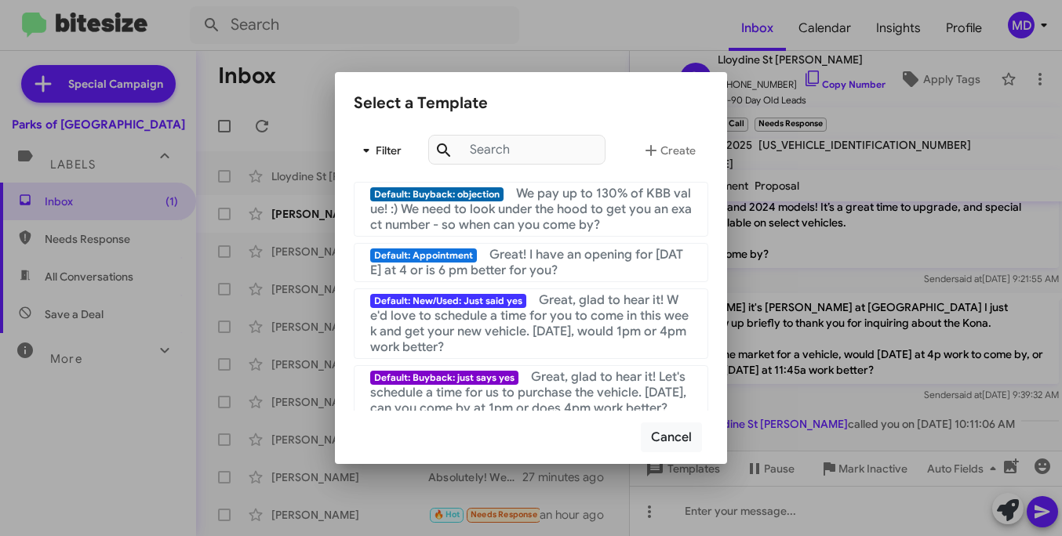
click at [394, 159] on span "Filter" at bounding box center [379, 150] width 50 height 28
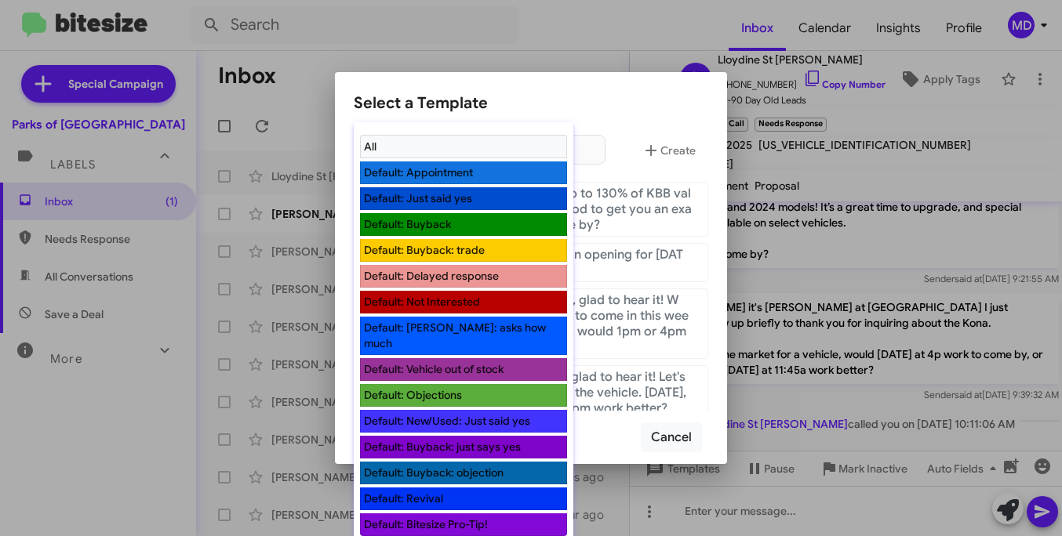
click at [589, 111] on div at bounding box center [531, 268] width 1062 height 536
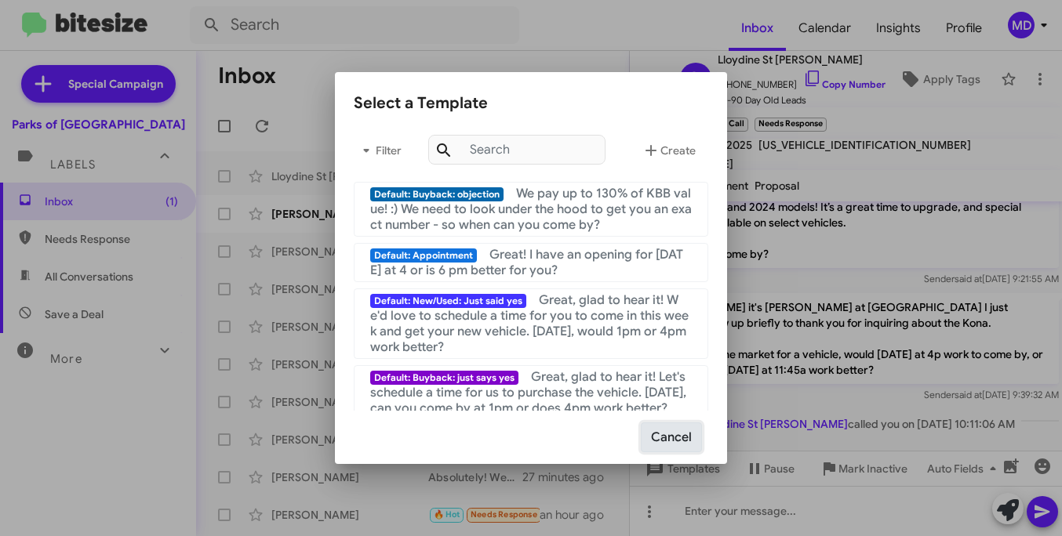
click at [688, 431] on button "Cancel" at bounding box center [671, 438] width 61 height 30
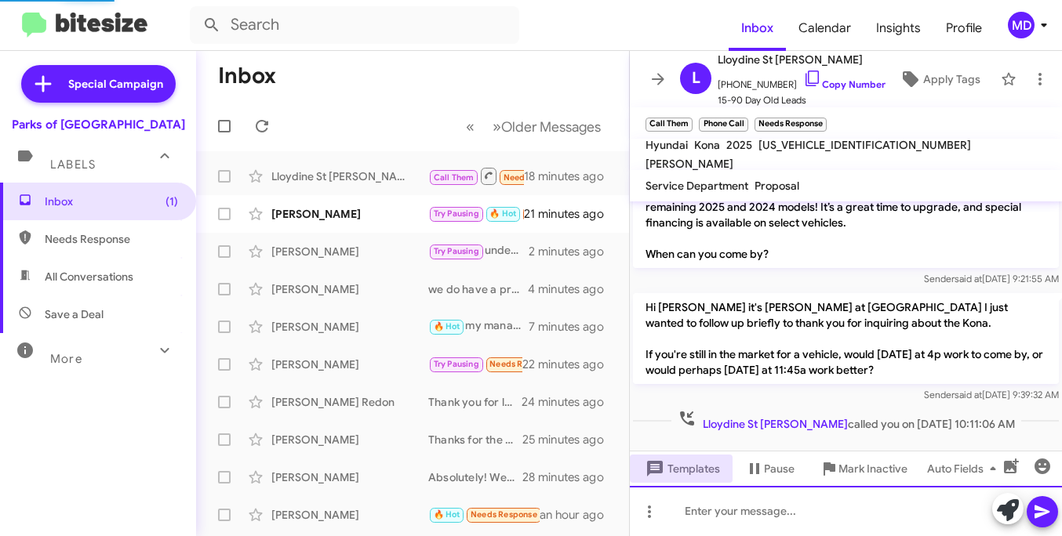
click at [729, 502] on div at bounding box center [846, 511] width 432 height 50
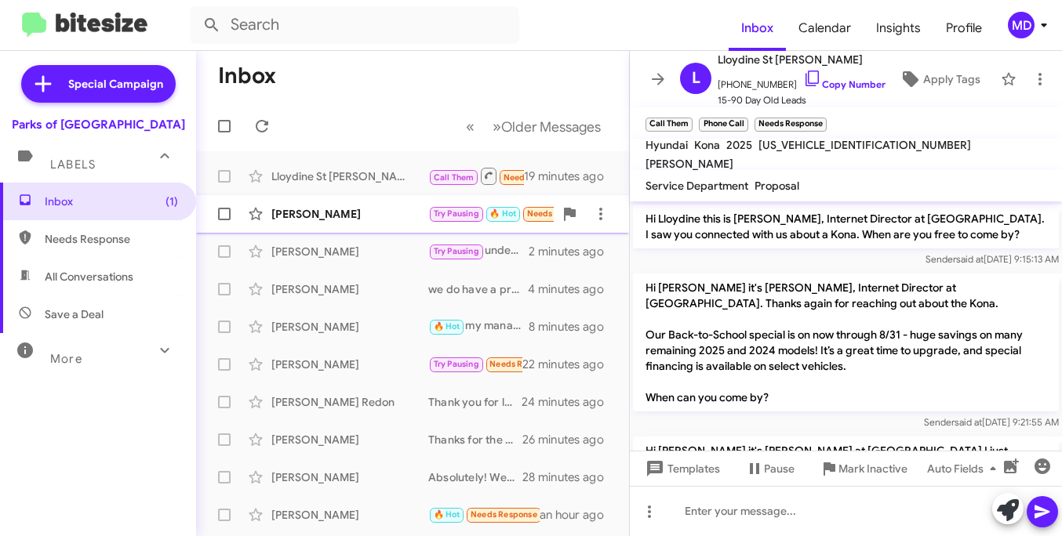
click at [384, 213] on div "[PERSON_NAME]" at bounding box center [349, 214] width 157 height 16
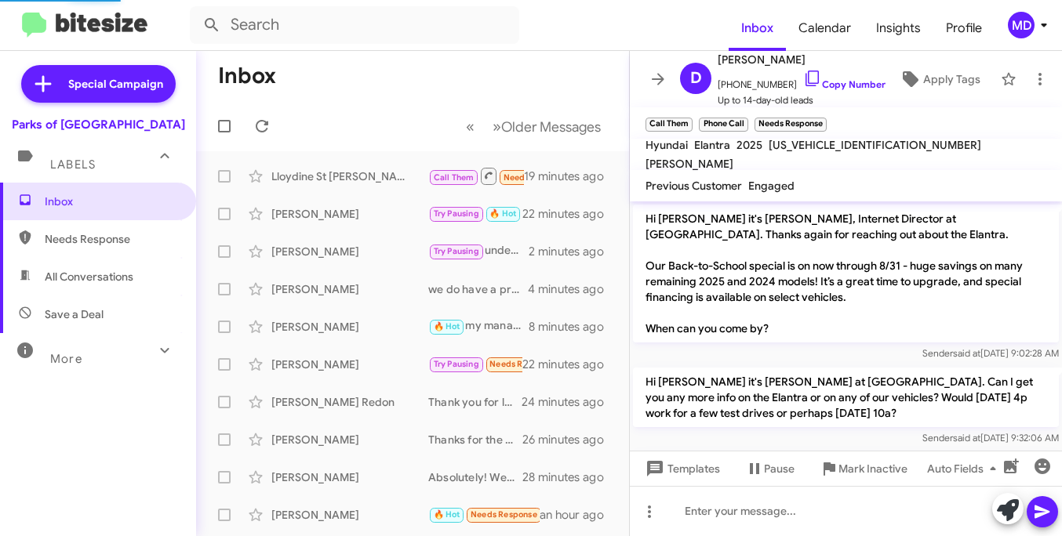
scroll to position [647, 0]
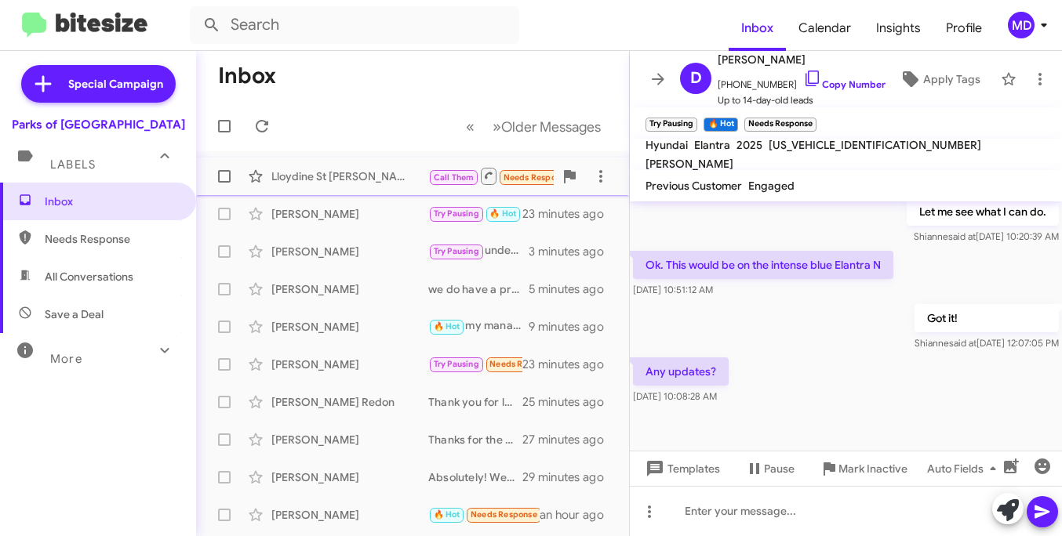
click at [357, 183] on div "Lloydine St [PERSON_NAME]" at bounding box center [349, 177] width 157 height 16
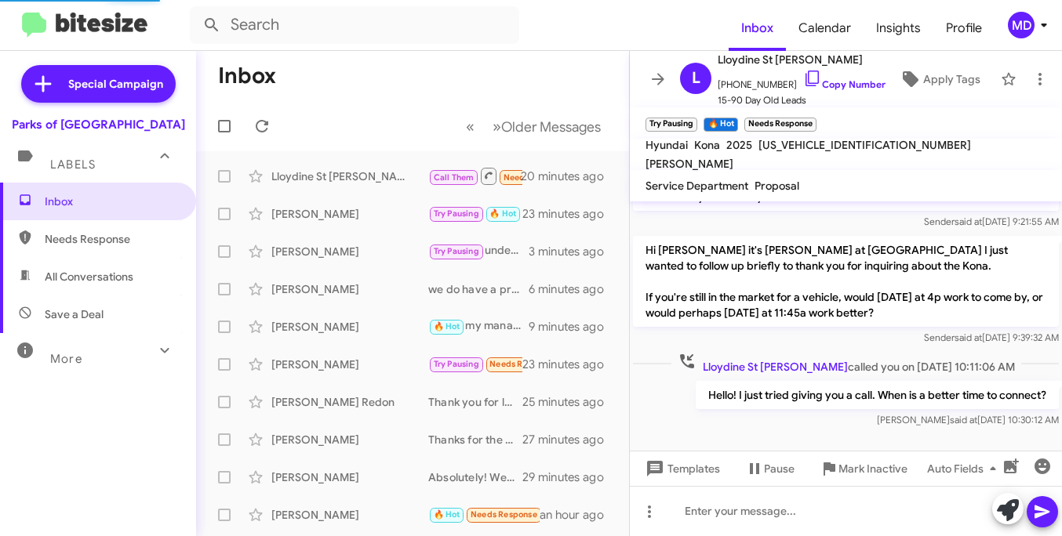
scroll to position [201, 0]
click at [338, 228] on div "[PERSON_NAME] Try Pausing 🔥 Hot Needs Response Any updates? 23 minutes ago" at bounding box center [413, 213] width 408 height 31
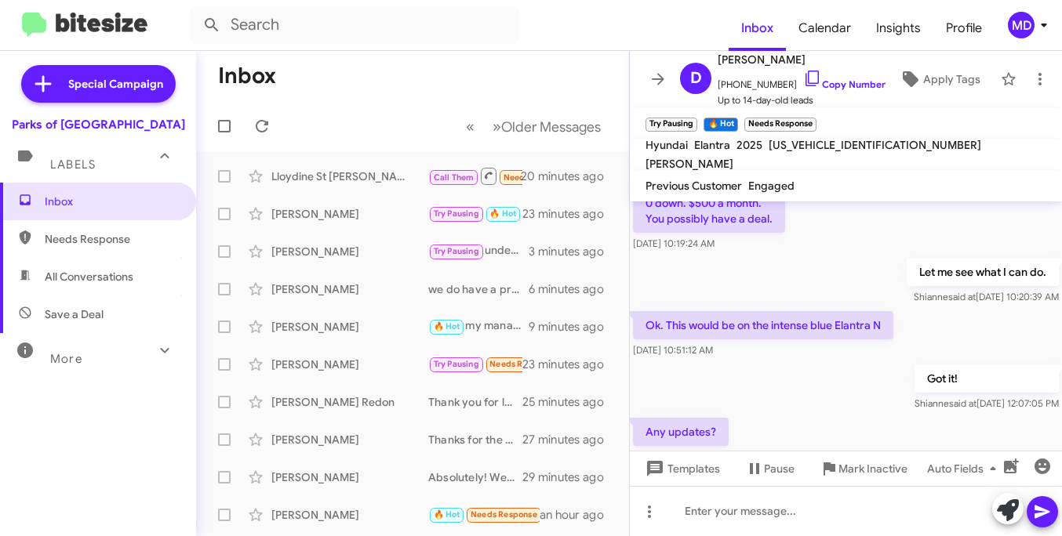
scroll to position [575, 0]
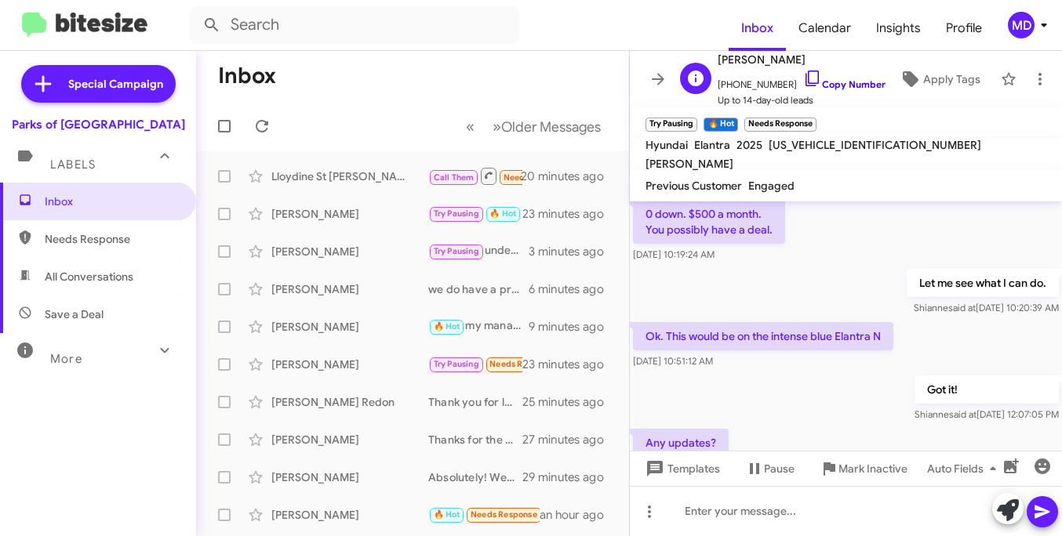
click at [803, 85] on icon at bounding box center [812, 78] width 19 height 19
click at [848, 85] on link "Copy Number" at bounding box center [844, 84] width 82 height 12
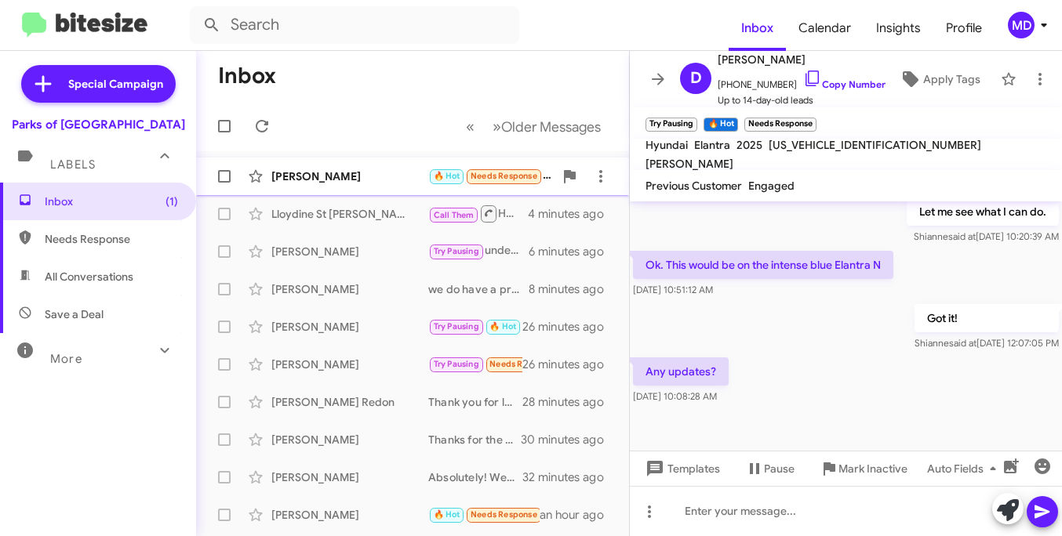
click at [358, 182] on div "[PERSON_NAME]" at bounding box center [349, 177] width 157 height 16
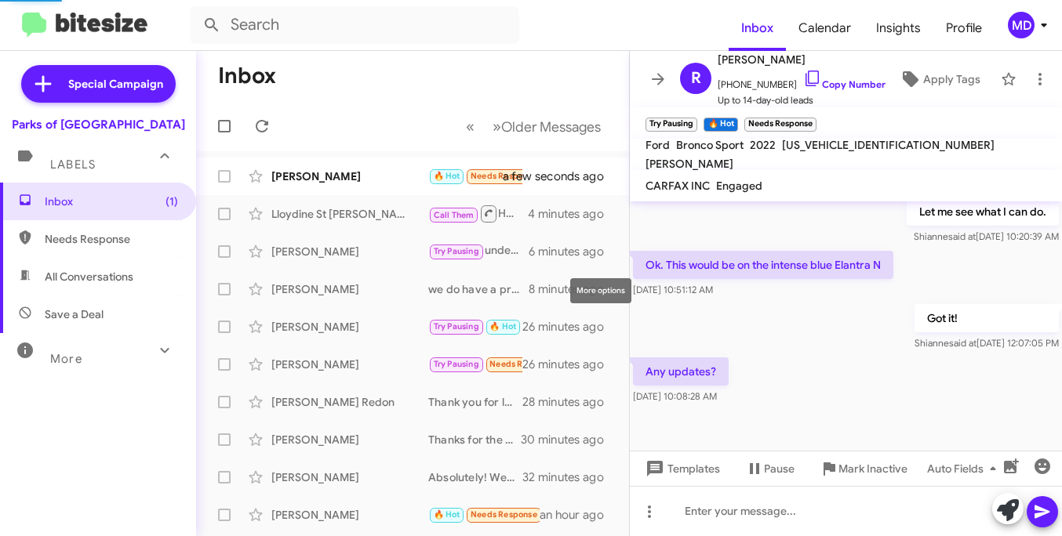
scroll to position [590, 0]
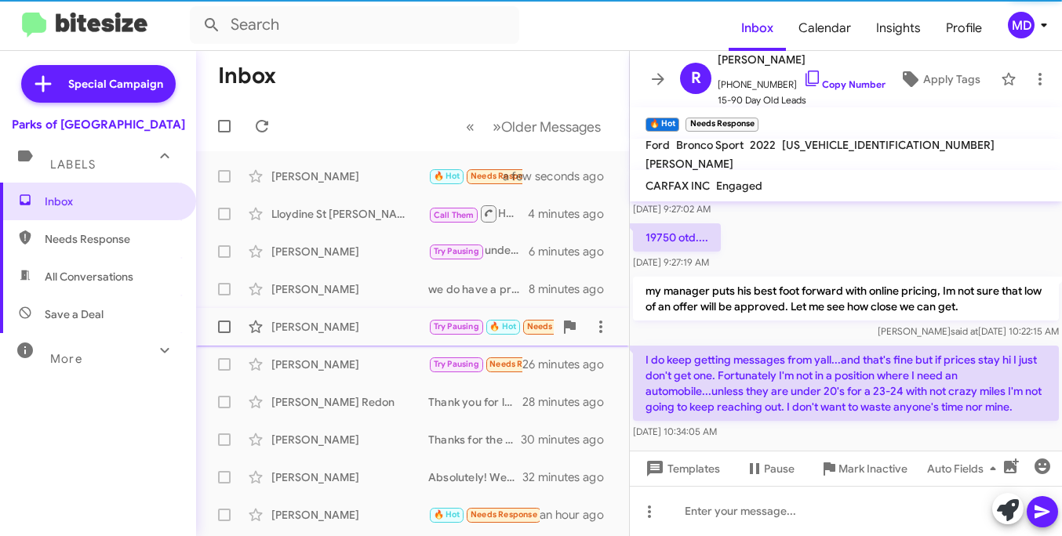
click at [342, 325] on div "[PERSON_NAME]" at bounding box center [349, 327] width 157 height 16
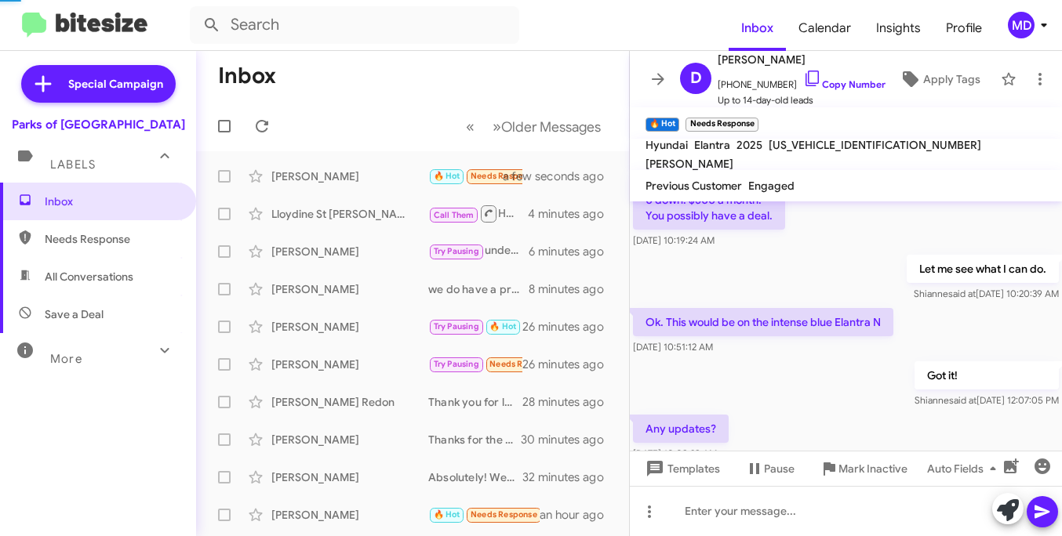
scroll to position [647, 0]
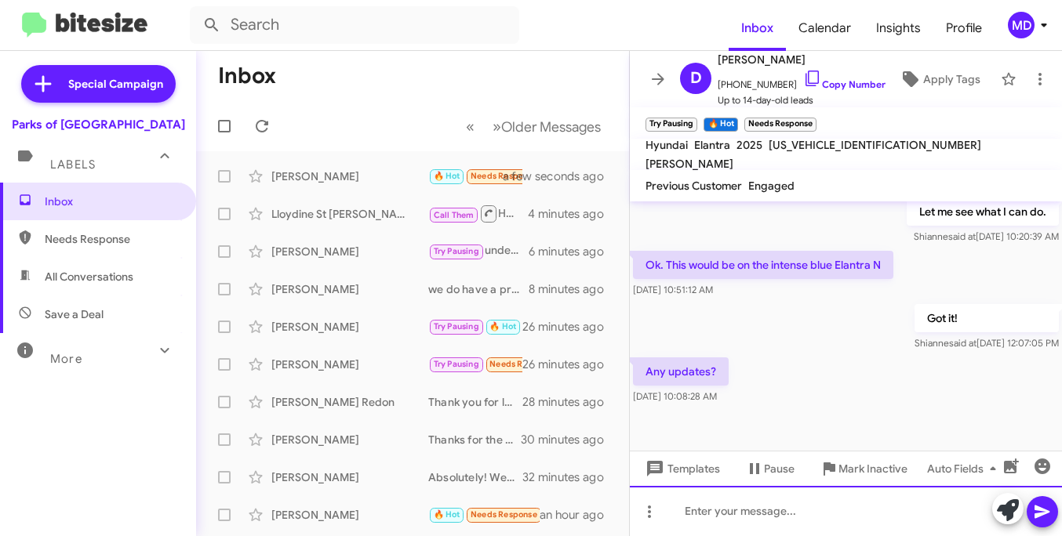
click at [721, 512] on div at bounding box center [846, 511] width 432 height 50
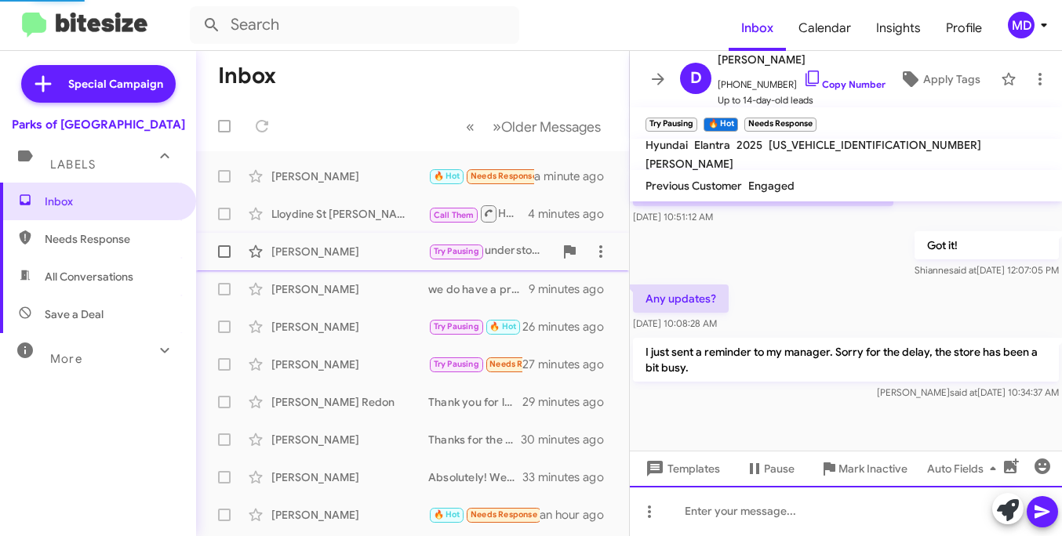
scroll to position [0, 0]
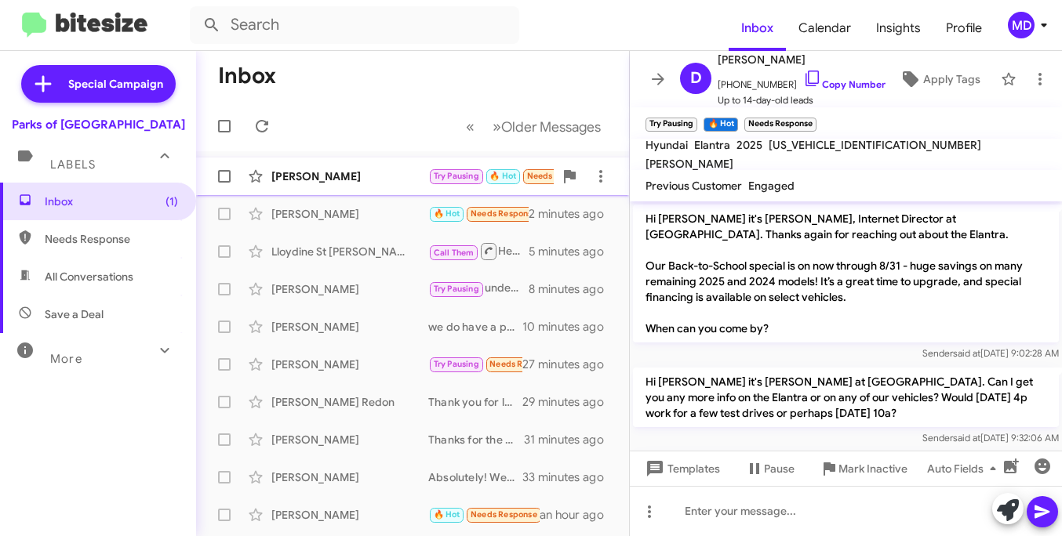
click at [333, 176] on div "[PERSON_NAME]" at bounding box center [349, 177] width 157 height 16
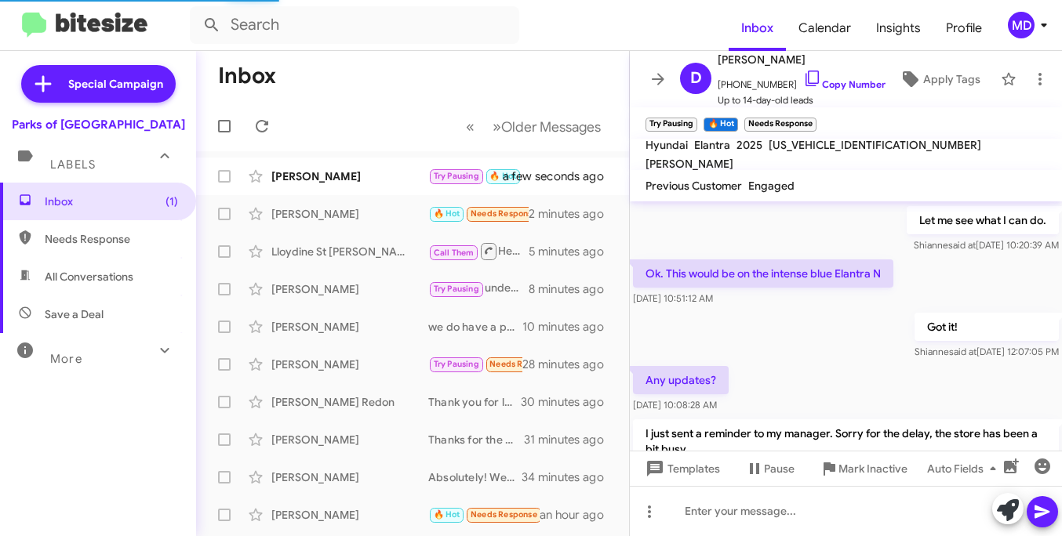
scroll to position [777, 0]
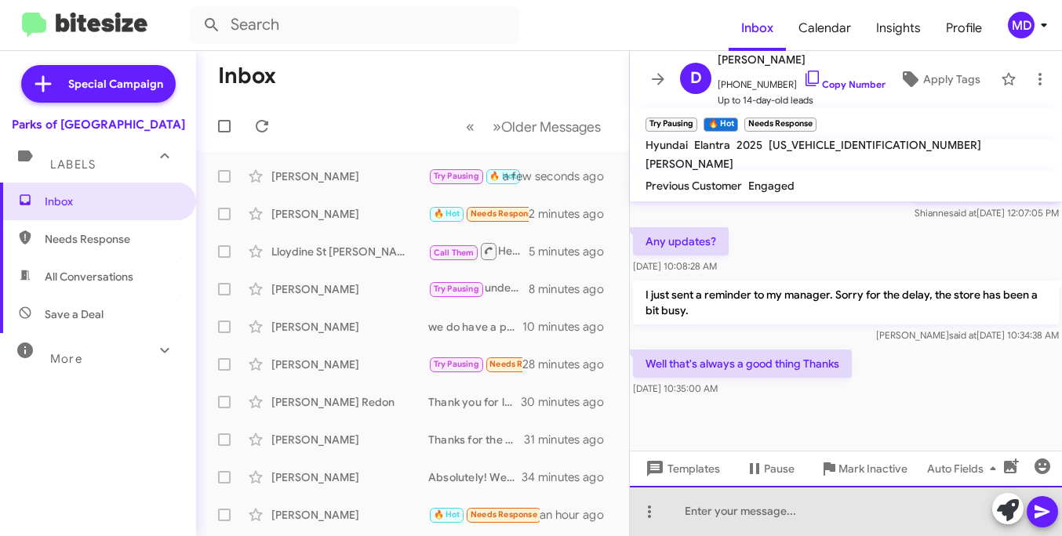
click at [753, 515] on div at bounding box center [846, 511] width 432 height 50
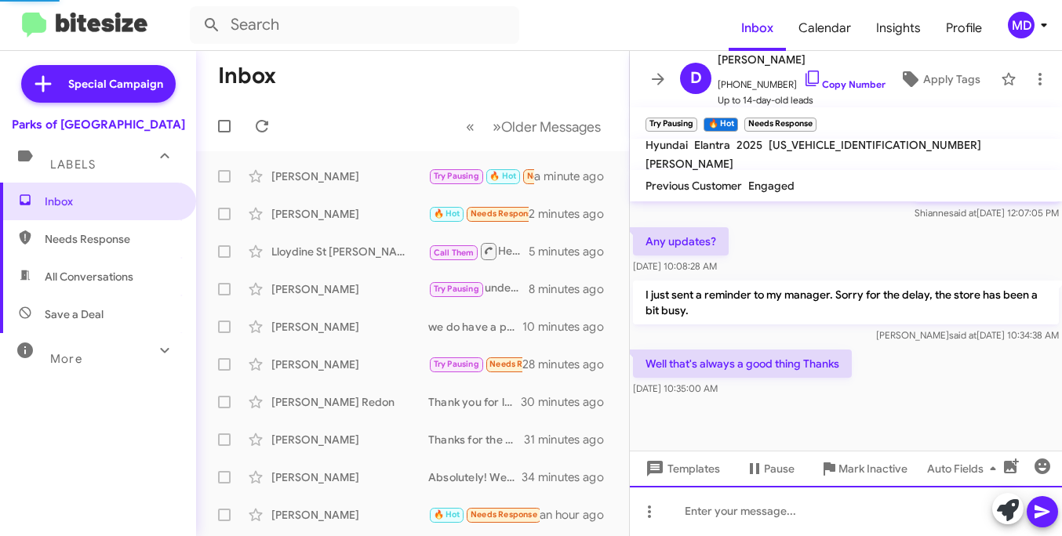
scroll to position [0, 0]
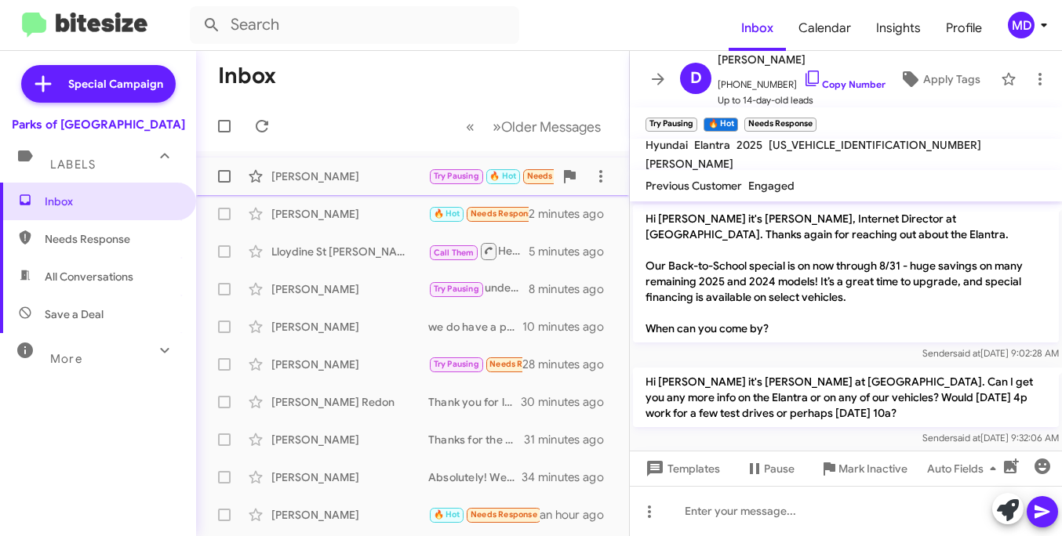
click at [361, 188] on div "[PERSON_NAME] Try Pausing 🔥 Hot Needs Response Well that's always a good thing …" at bounding box center [413, 176] width 408 height 31
click at [361, 209] on div "[PERSON_NAME]" at bounding box center [349, 214] width 157 height 16
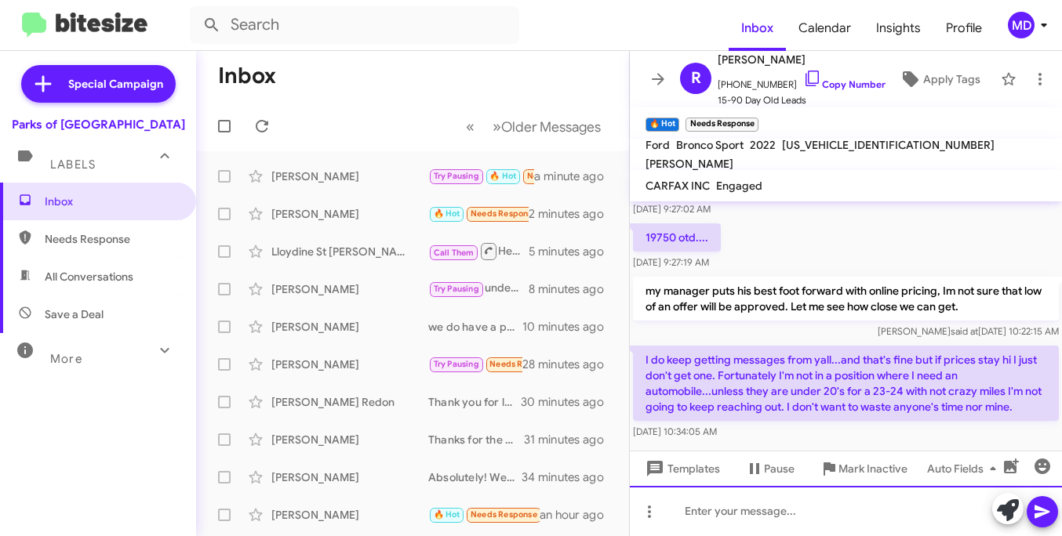
click at [816, 514] on div at bounding box center [846, 511] width 432 height 50
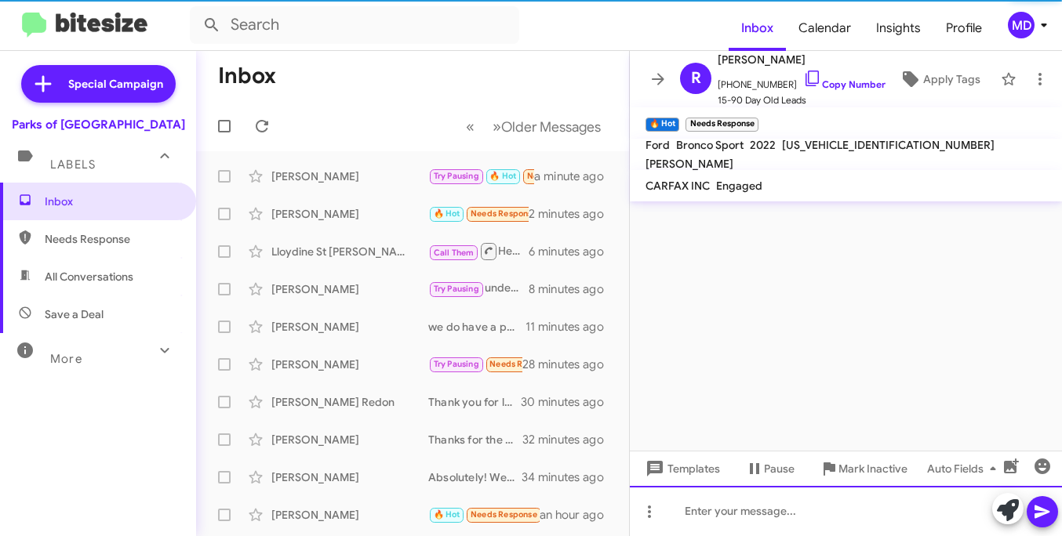
scroll to position [0, 0]
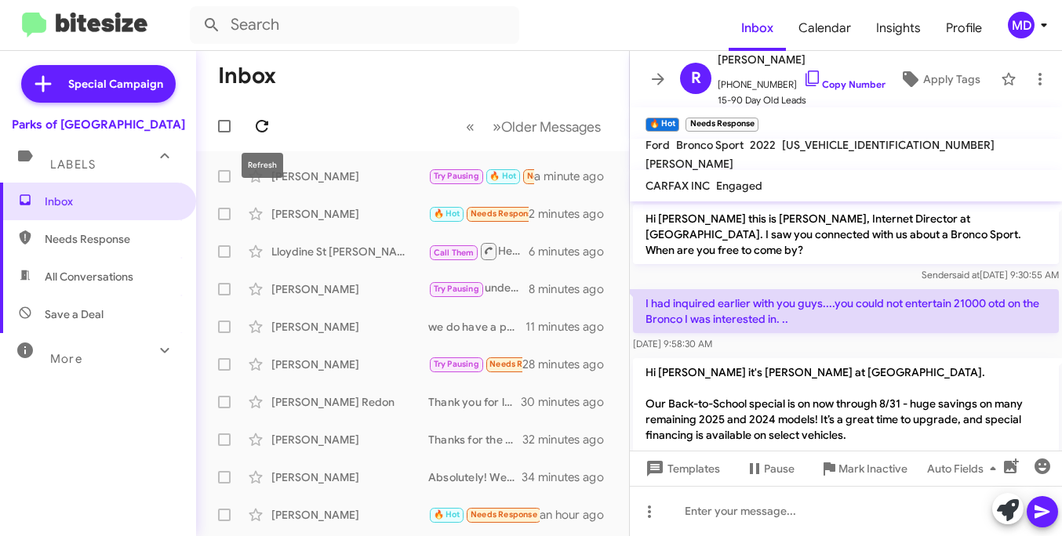
click at [264, 127] on icon at bounding box center [261, 126] width 19 height 19
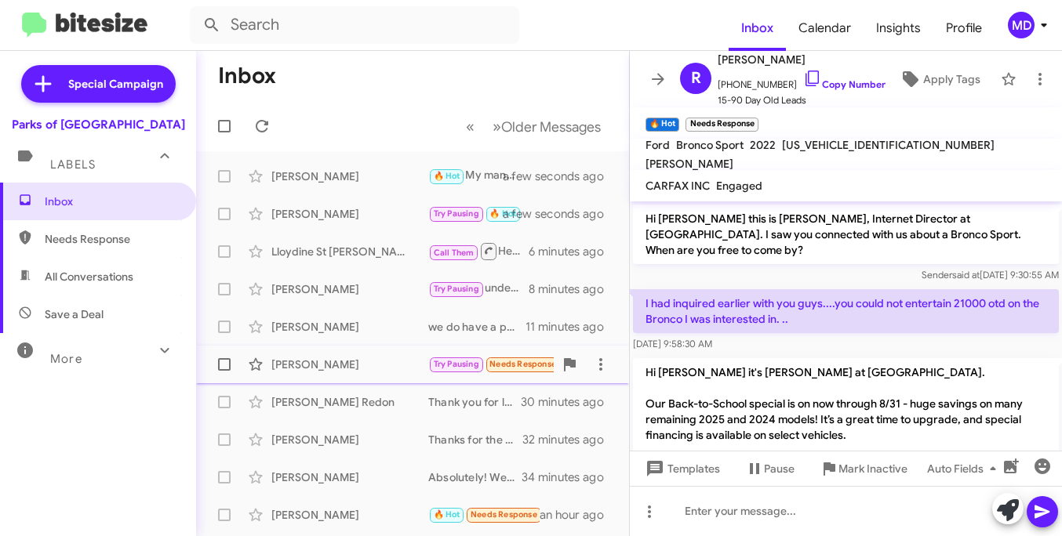
click at [384, 362] on div "[PERSON_NAME]" at bounding box center [349, 365] width 157 height 16
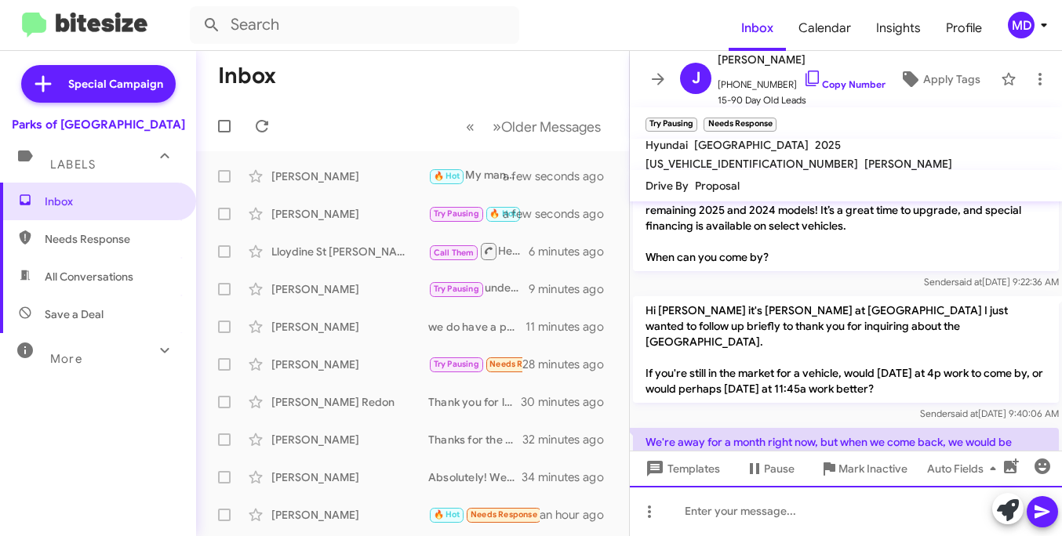
click at [734, 510] on div at bounding box center [846, 511] width 432 height 50
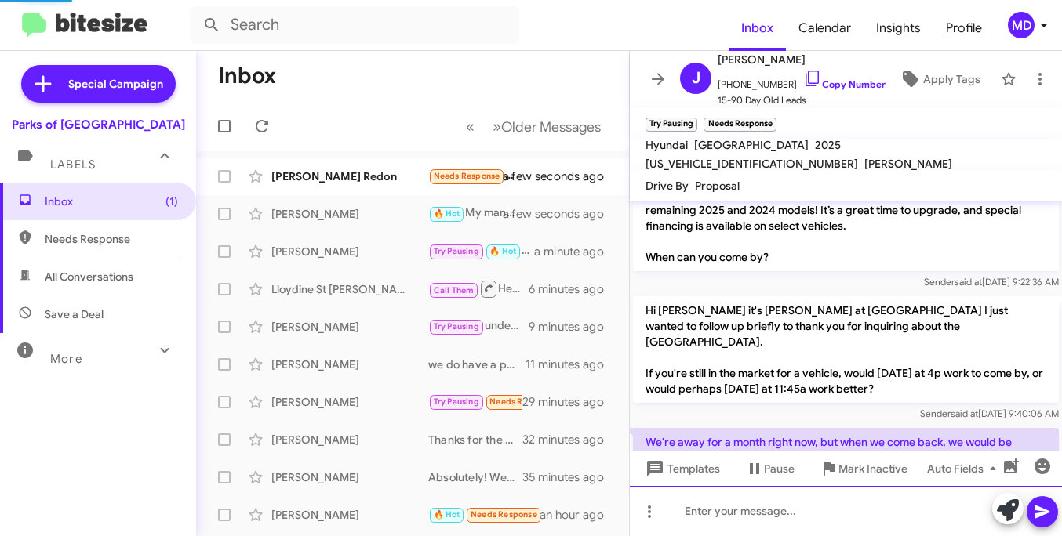
scroll to position [0, 0]
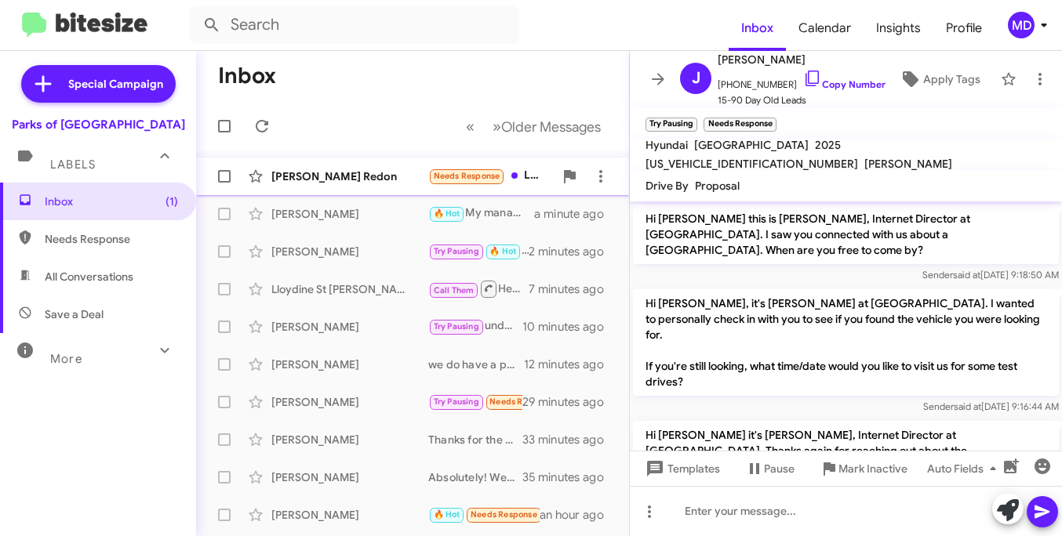
click at [319, 180] on div "[PERSON_NAME] Redon" at bounding box center [349, 177] width 157 height 16
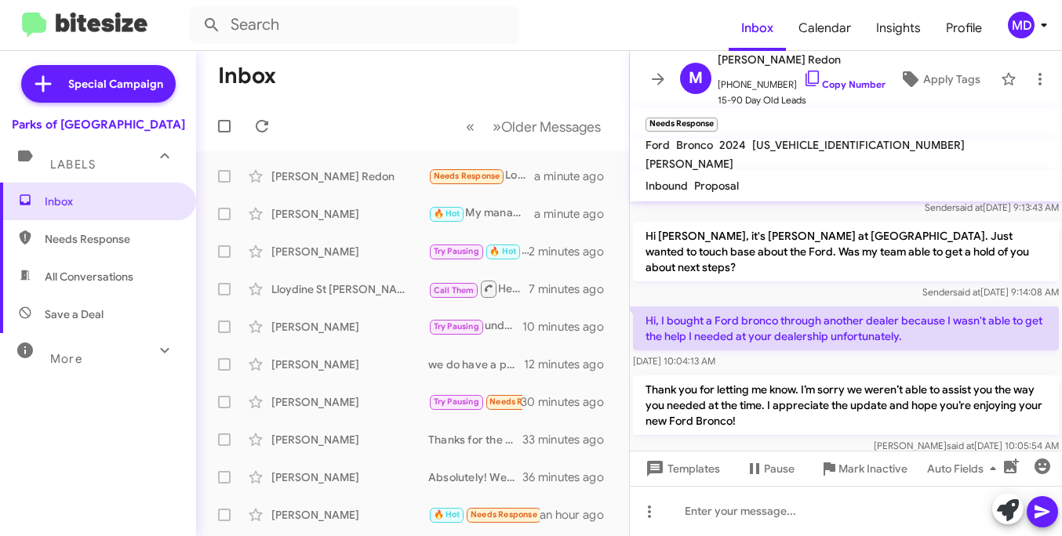
scroll to position [610, 0]
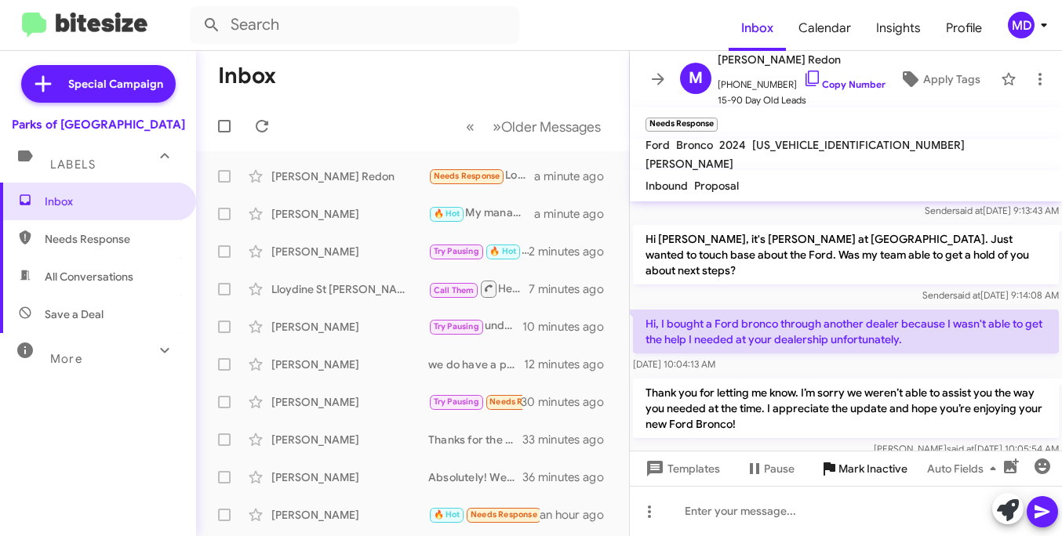
click at [849, 468] on span "Mark Inactive" at bounding box center [872, 469] width 69 height 28
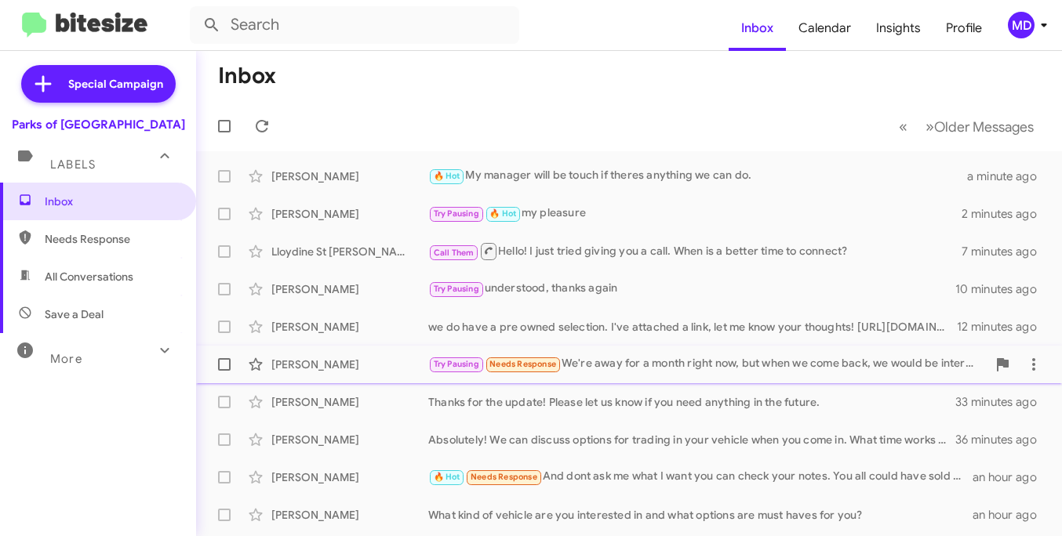
click at [594, 363] on div "Try Pausing Needs Response We're away for a month right now, but when we come b…" at bounding box center [707, 364] width 558 height 18
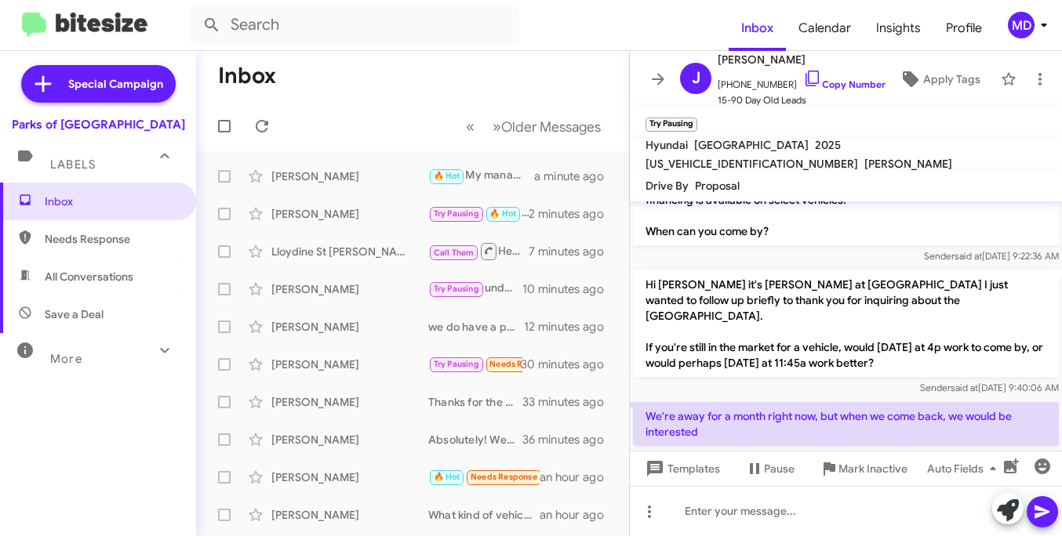
scroll to position [361, 0]
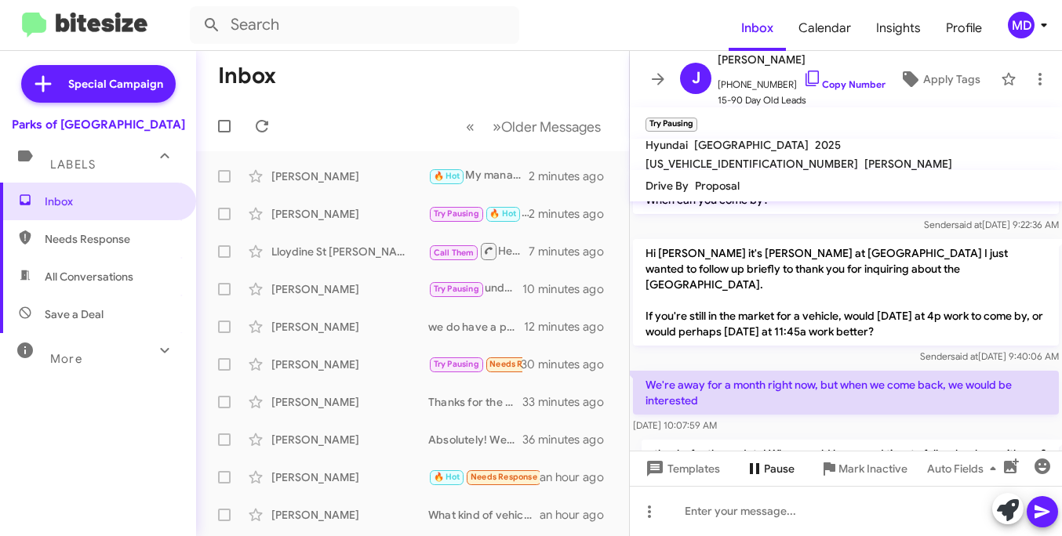
click at [764, 465] on span "Pause" at bounding box center [779, 469] width 31 height 28
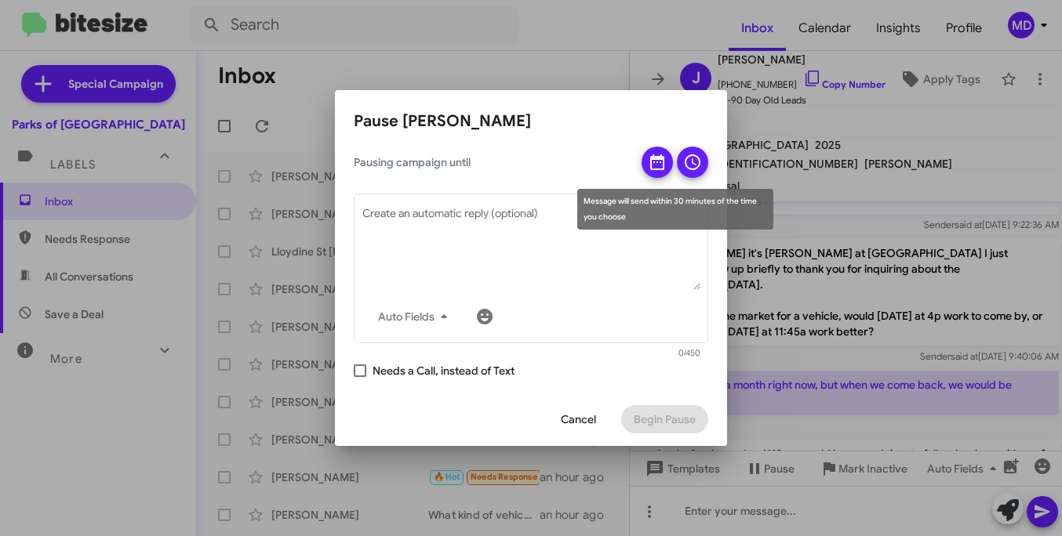
click at [657, 163] on icon at bounding box center [657, 162] width 19 height 19
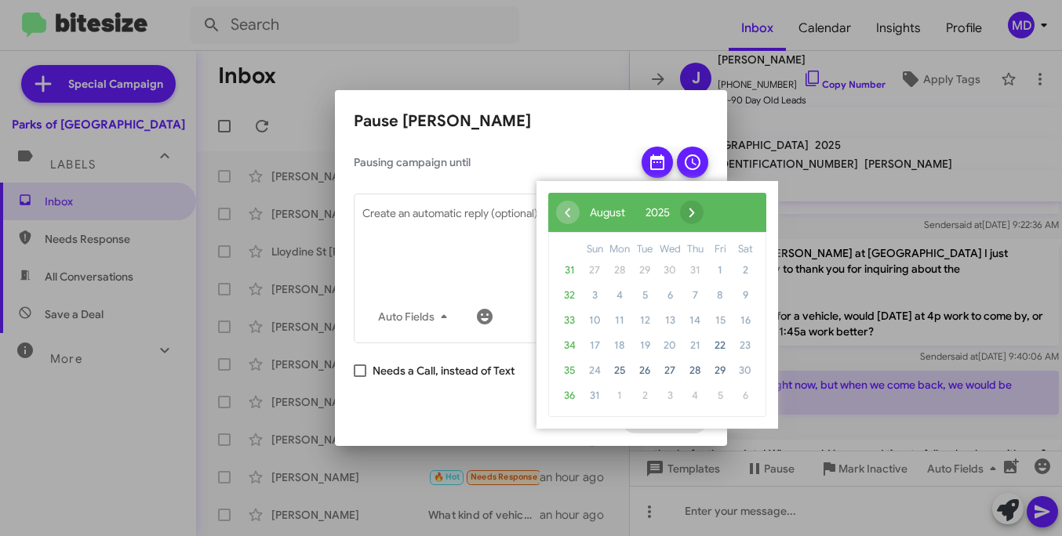
click at [703, 214] on span "›" at bounding box center [692, 213] width 24 height 24
click at [619, 318] on span "15" at bounding box center [619, 320] width 25 height 25
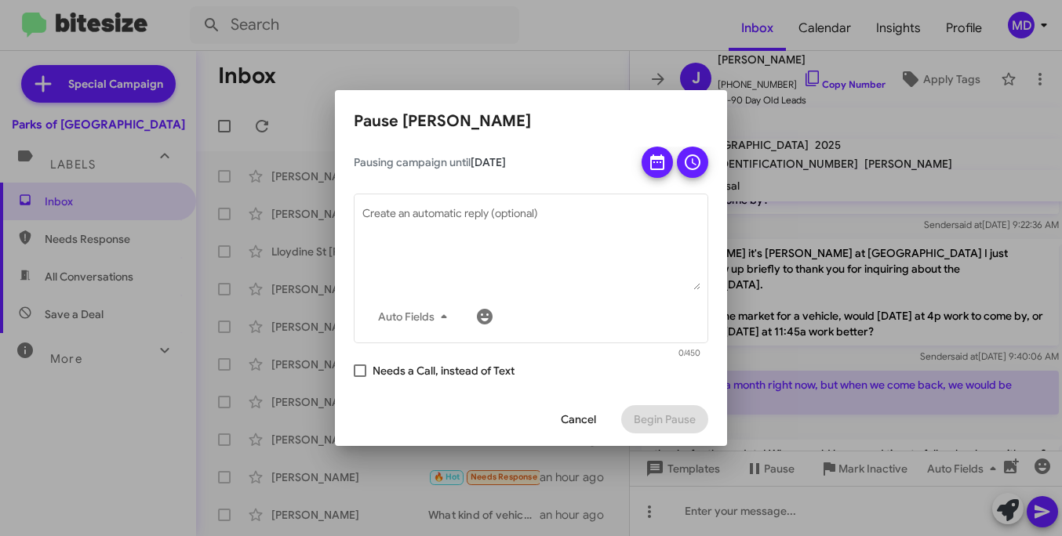
click at [466, 372] on span "Needs a Call, instead of Text" at bounding box center [443, 370] width 142 height 19
click at [360, 377] on input "Needs a Call, instead of Text" at bounding box center [359, 377] width 1 height 1
click at [466, 372] on span "Needs a Call, instead of Text" at bounding box center [443, 370] width 142 height 19
click at [360, 377] on input "Needs a Call, instead of Text" at bounding box center [359, 377] width 1 height 1
checkbox input "false"
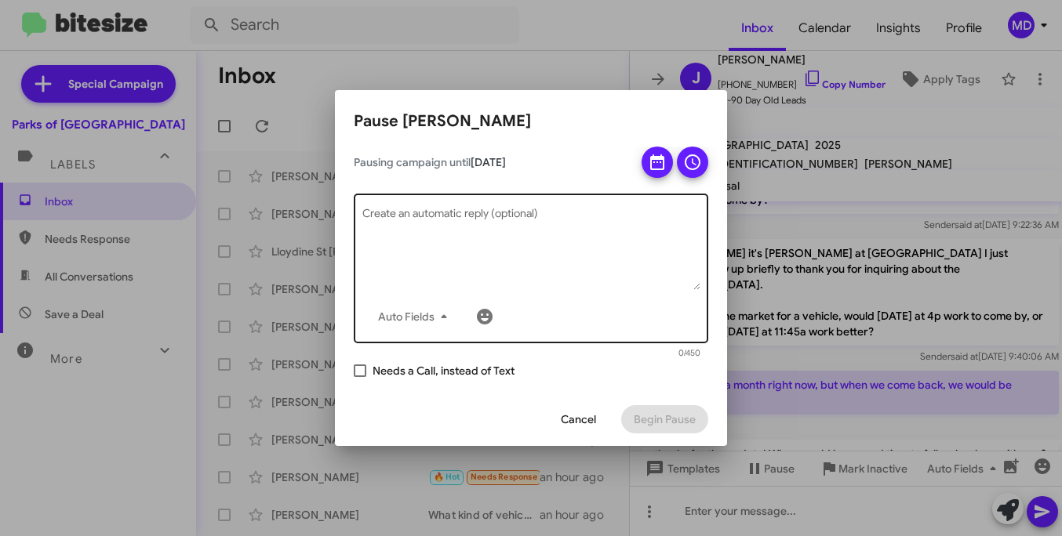
click at [528, 254] on textarea "Create an automatic reply (optional)" at bounding box center [531, 250] width 338 height 82
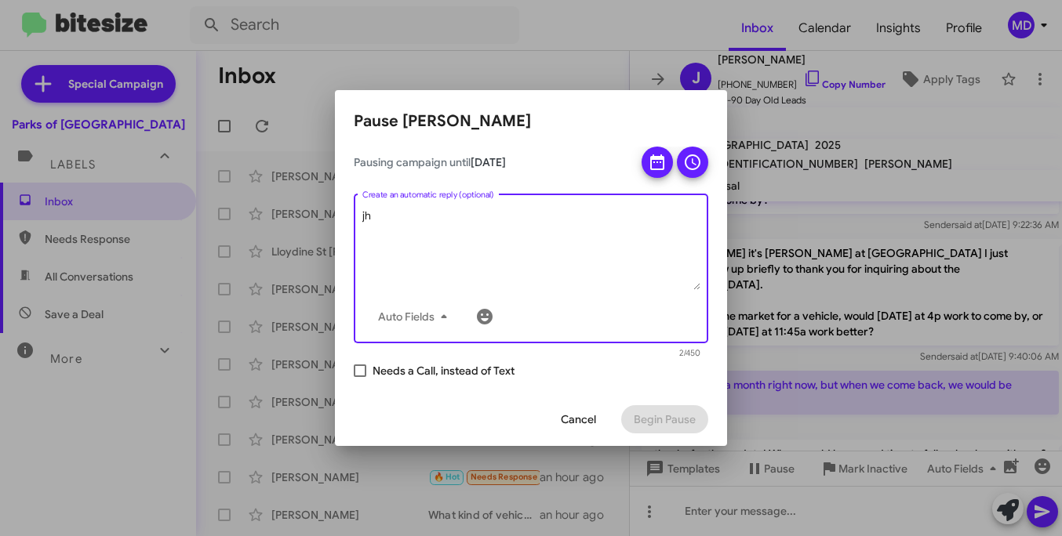
type textarea "j"
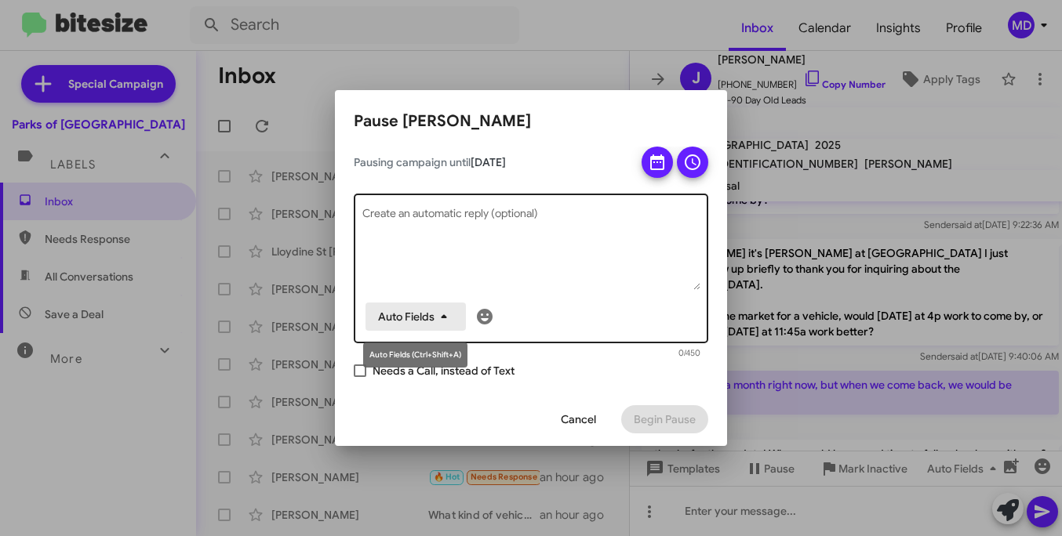
click at [441, 318] on icon "button" at bounding box center [443, 317] width 5 height 4
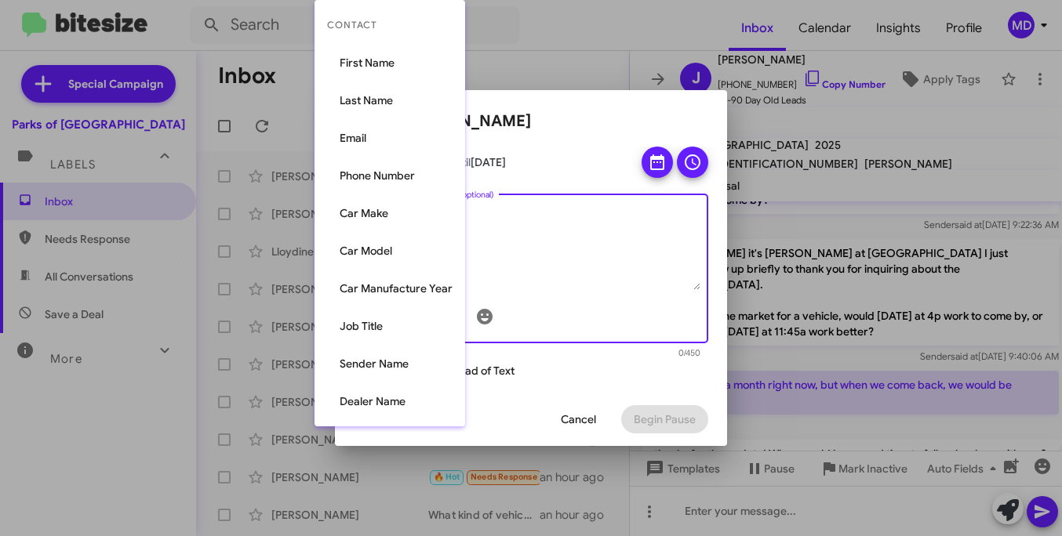
click at [521, 249] on div at bounding box center [531, 268] width 1062 height 536
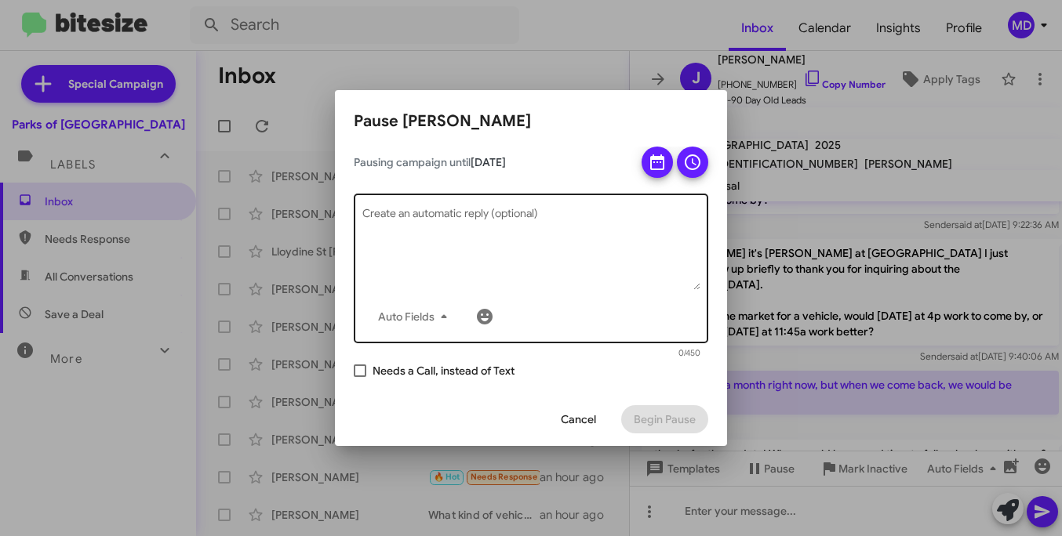
click at [496, 245] on textarea "Create an automatic reply (optional)" at bounding box center [531, 250] width 338 height 82
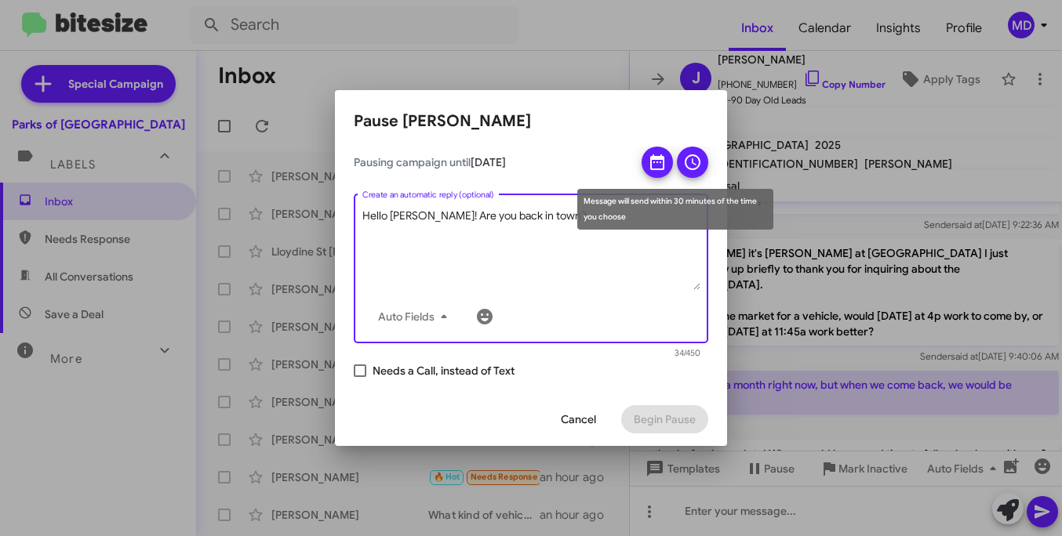
type textarea "Hello [PERSON_NAME]! Are you back in town?"
click at [691, 158] on icon at bounding box center [692, 162] width 19 height 19
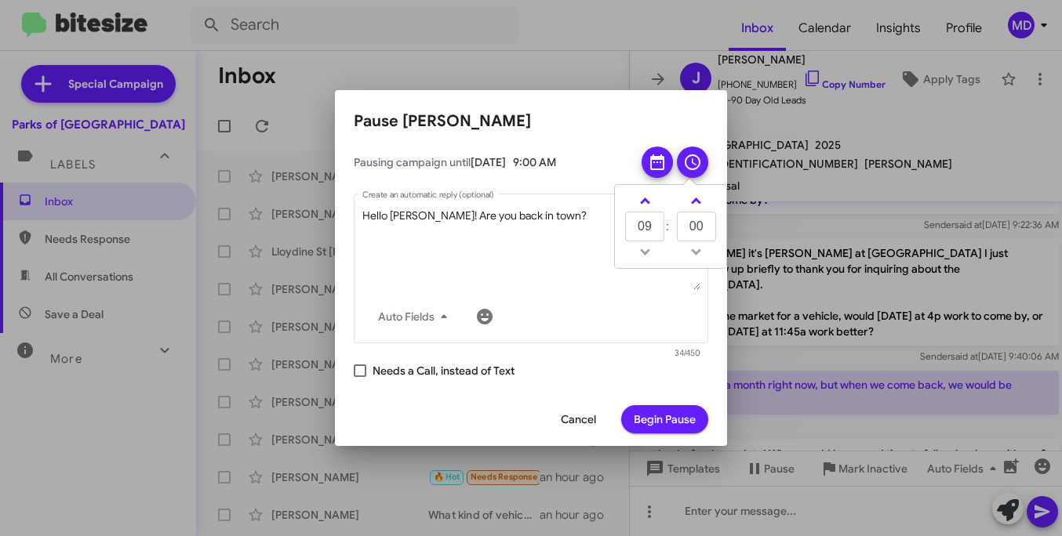
click at [577, 352] on div at bounding box center [518, 353] width 312 height 9
click at [638, 415] on span "Begin Pause" at bounding box center [665, 419] width 62 height 28
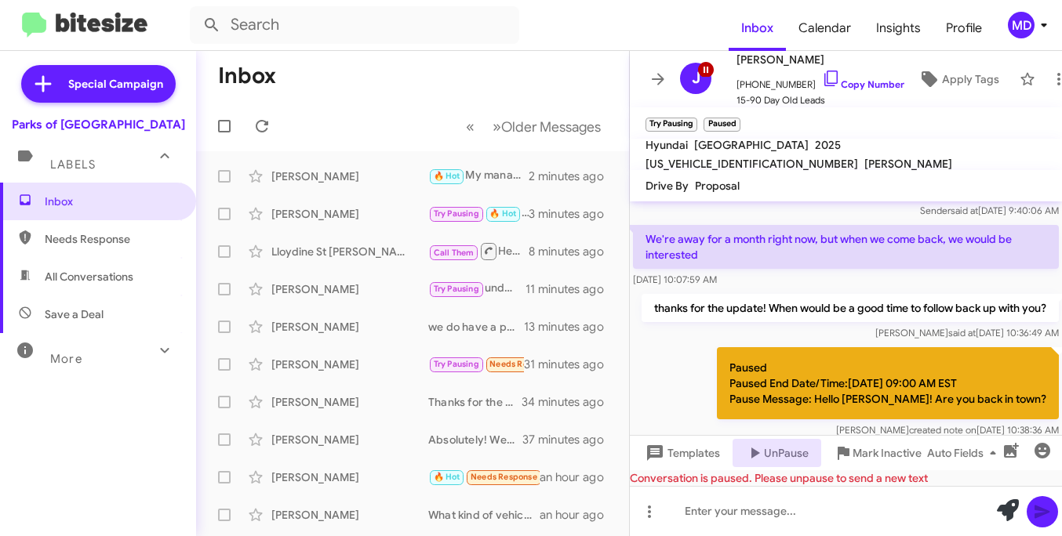
scroll to position [510, 0]
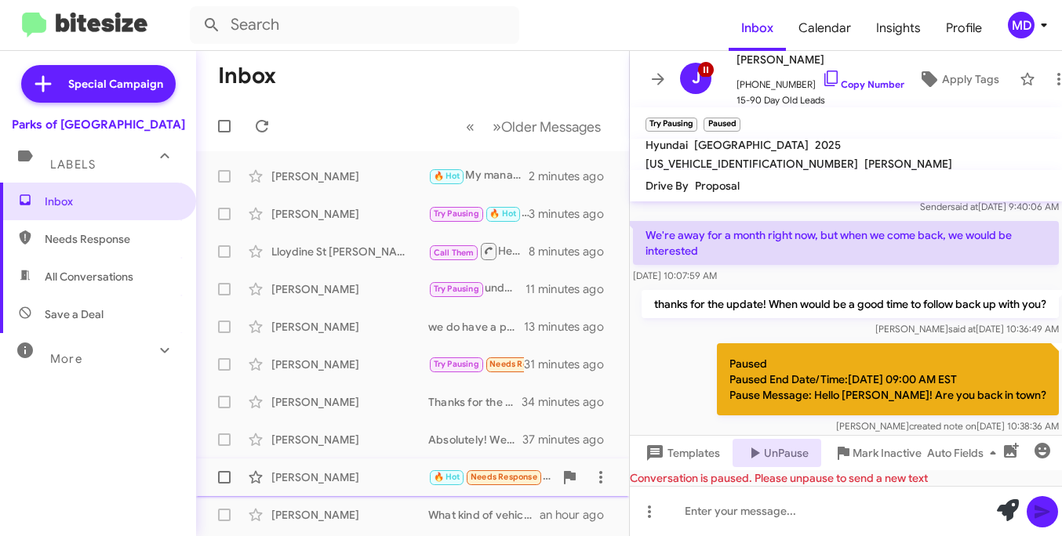
click at [350, 481] on div "[PERSON_NAME]" at bounding box center [349, 478] width 157 height 16
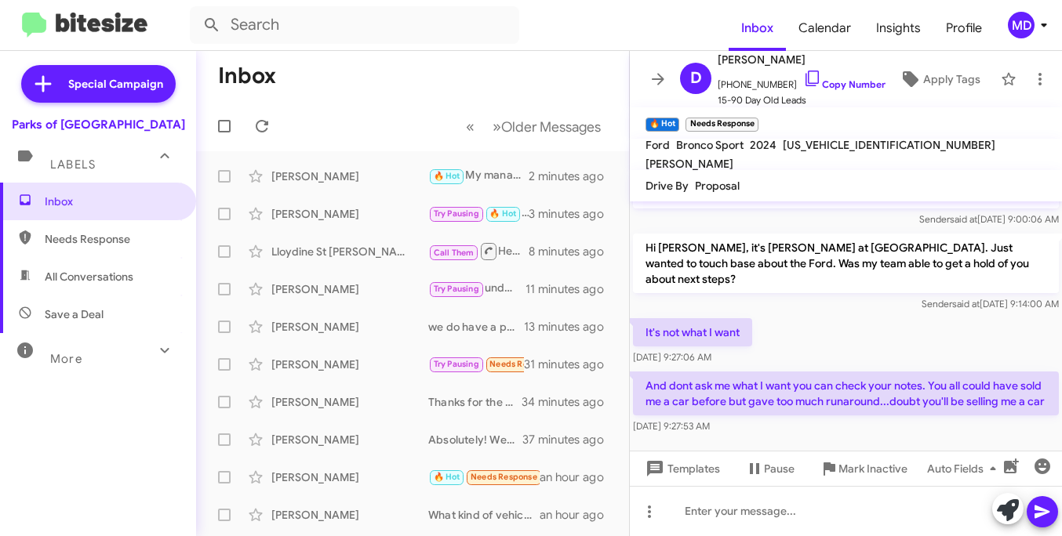
scroll to position [632, 0]
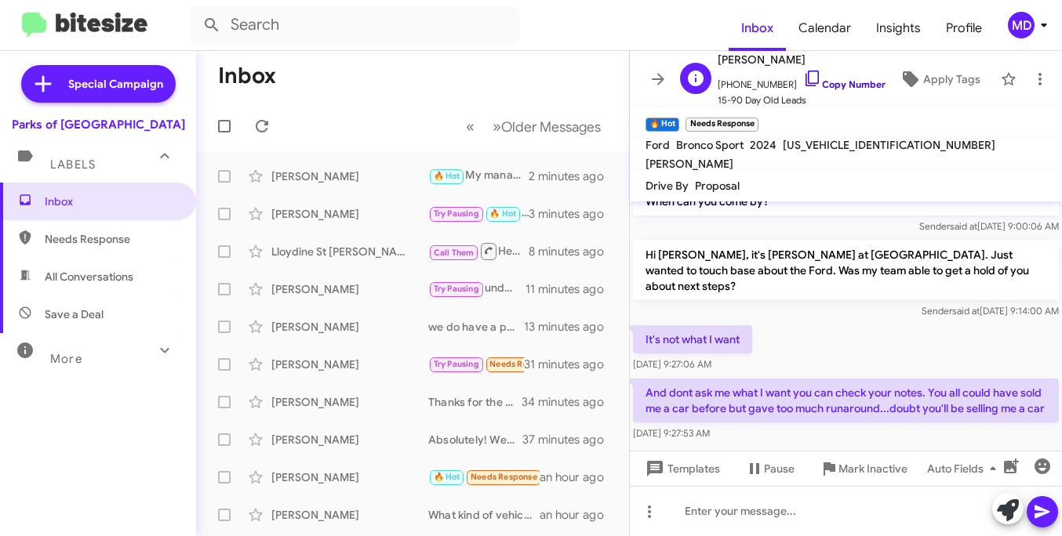
click at [803, 81] on icon at bounding box center [812, 78] width 19 height 19
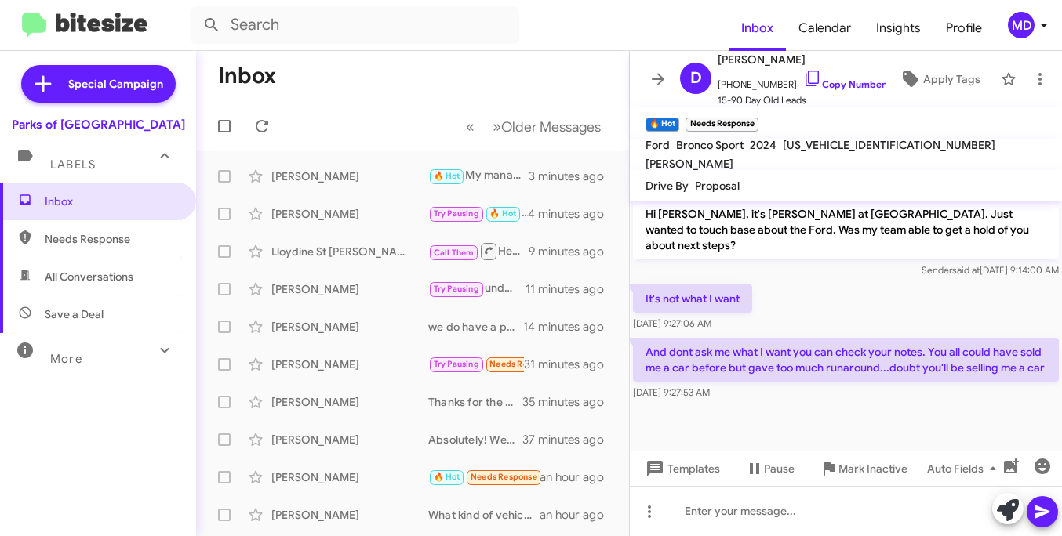
scroll to position [688, 0]
drag, startPoint x: 1046, startPoint y: 372, endPoint x: 800, endPoint y: 318, distance: 252.1
copy div "And dont ask me what I want you can check your notes. You all could have sold m…"
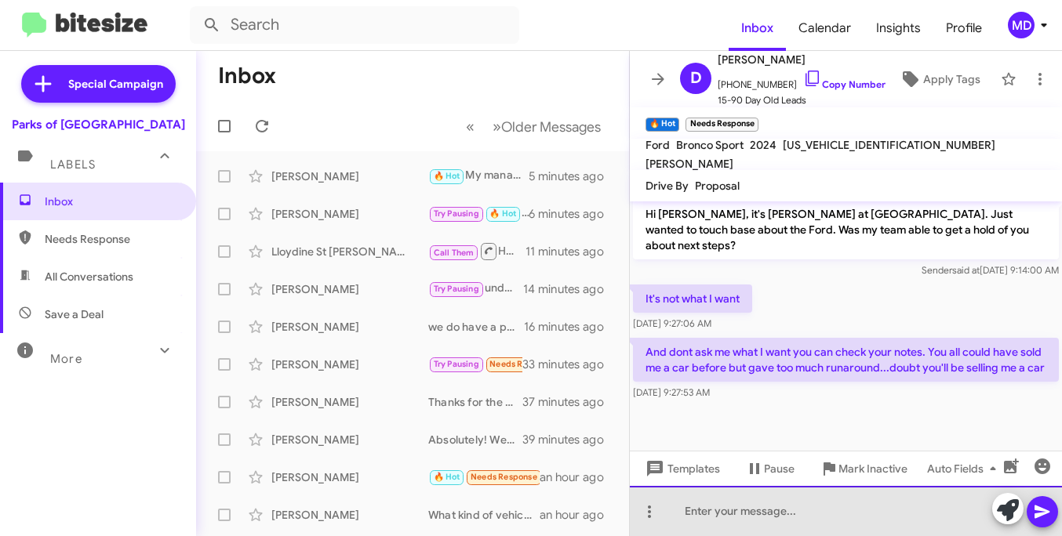
click at [700, 522] on div at bounding box center [846, 511] width 432 height 50
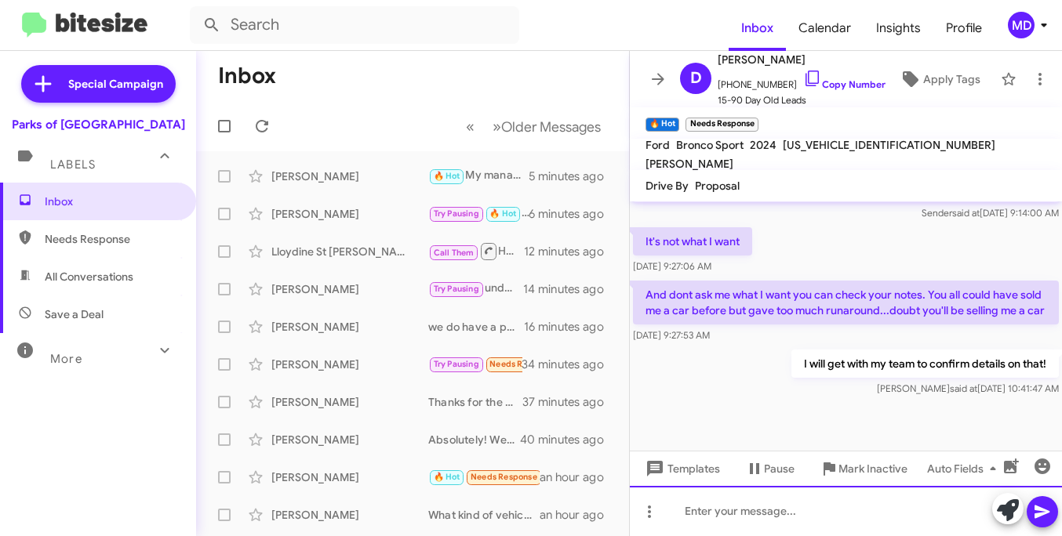
scroll to position [746, 0]
click at [362, 361] on div "[PERSON_NAME]" at bounding box center [349, 365] width 157 height 16
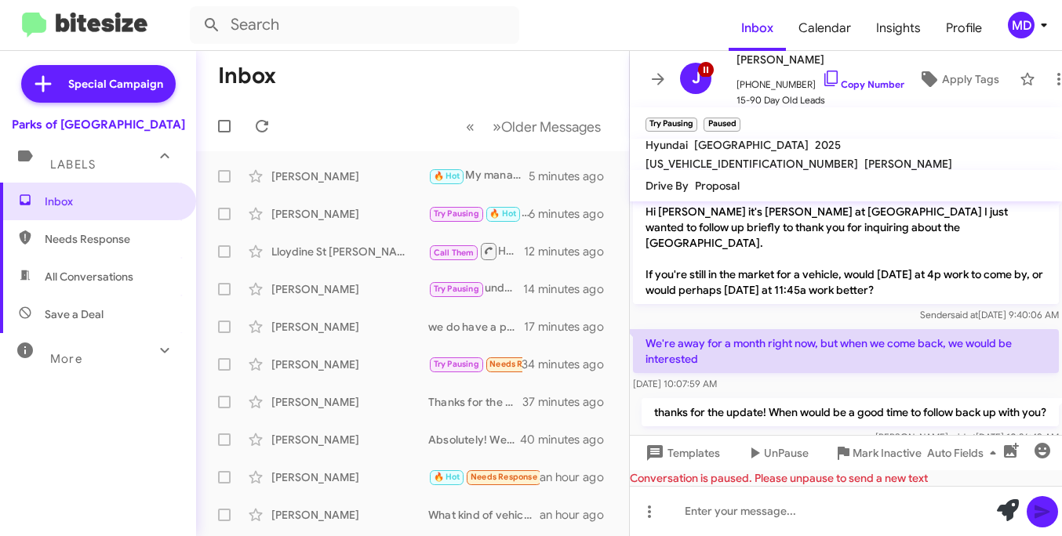
scroll to position [325, 0]
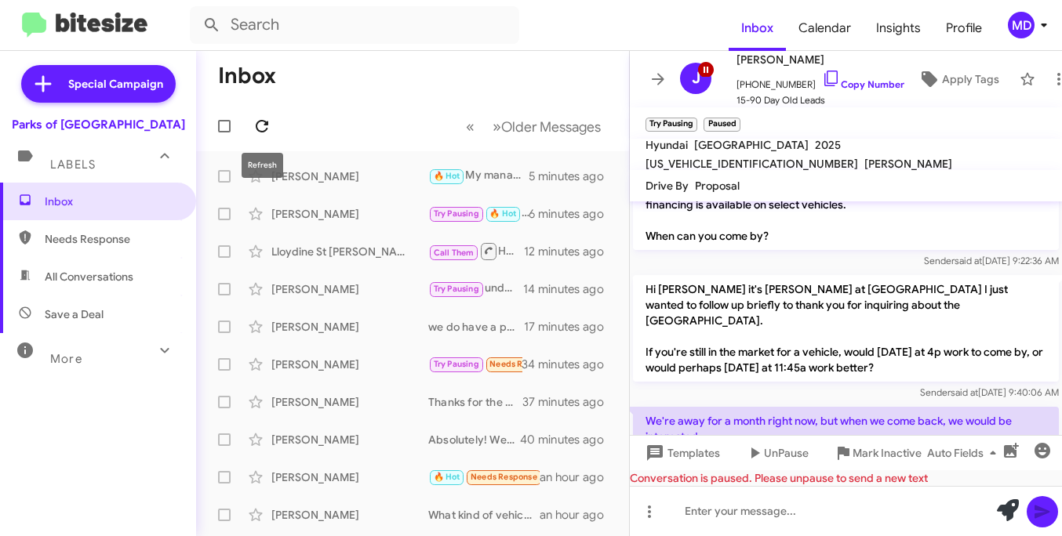
click at [263, 122] on icon at bounding box center [261, 126] width 19 height 19
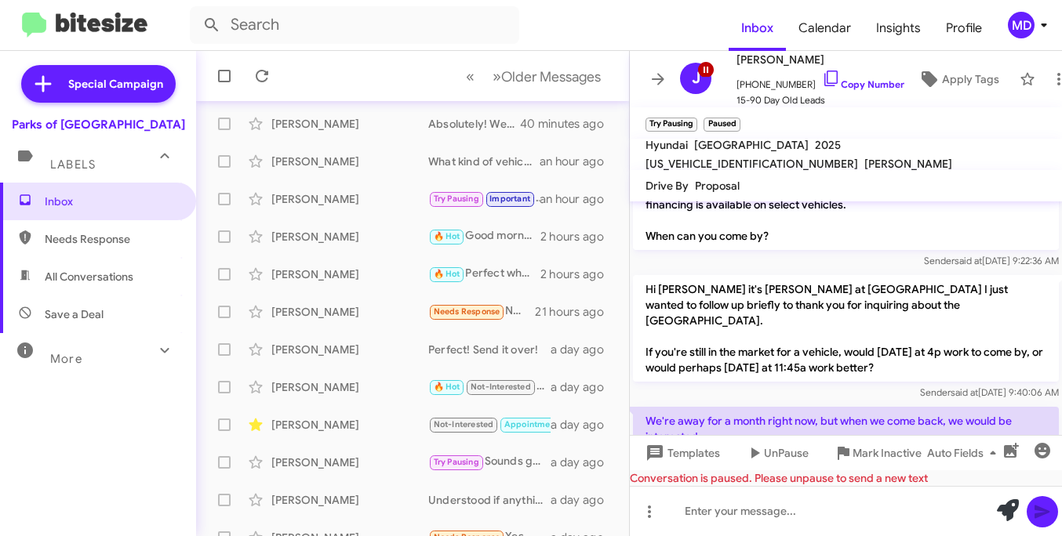
scroll to position [365, 0]
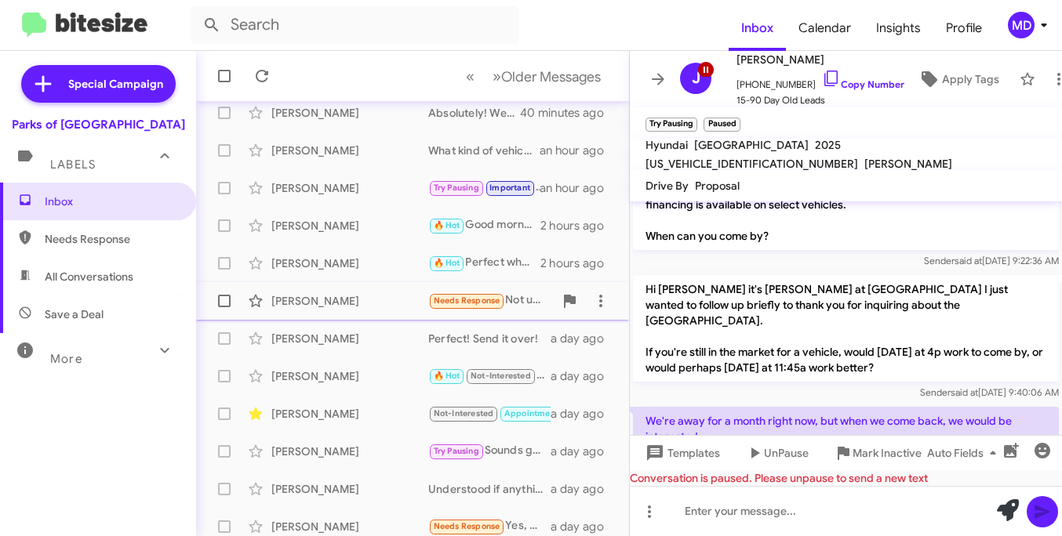
click at [353, 296] on div "[PERSON_NAME]" at bounding box center [349, 301] width 157 height 16
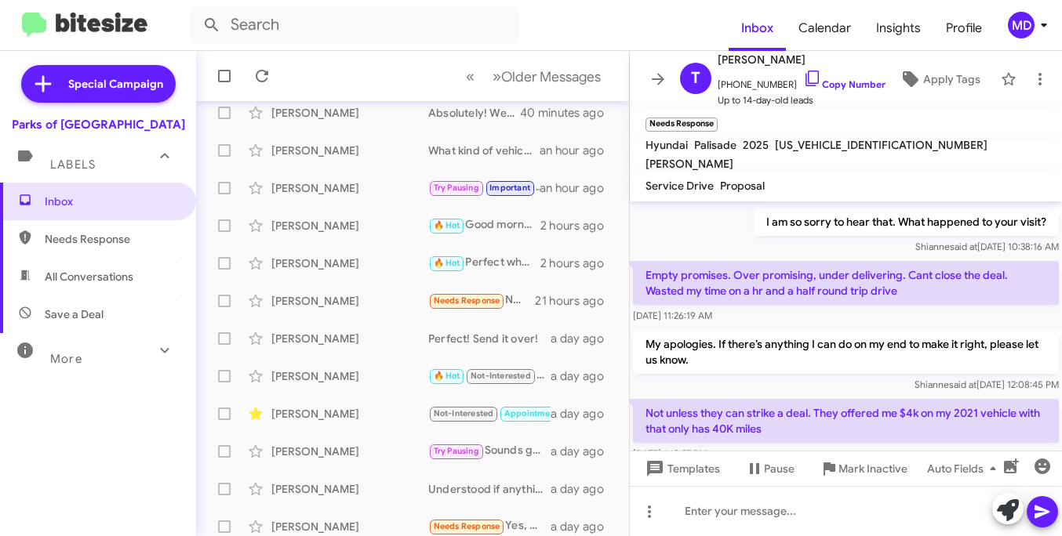
scroll to position [365, 0]
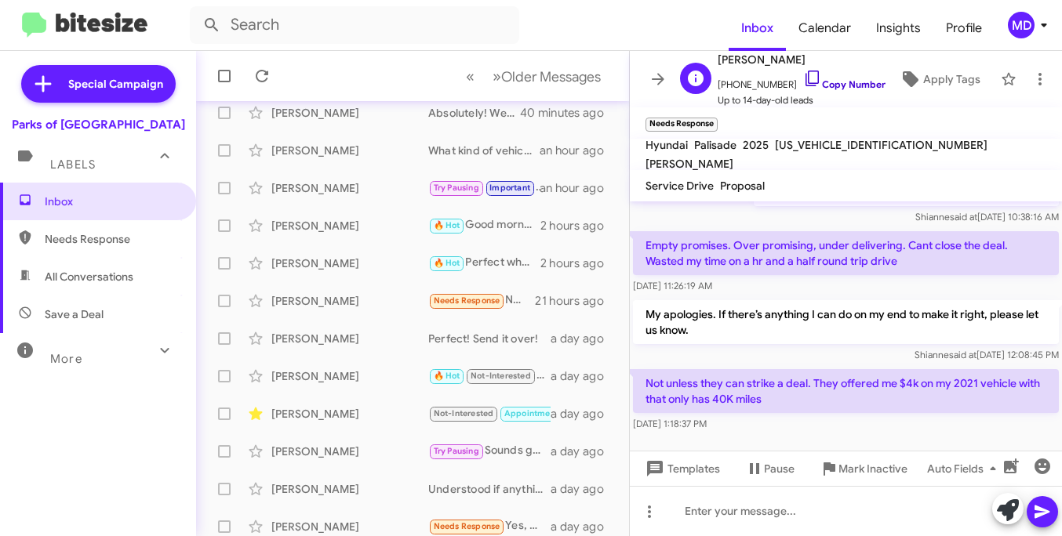
click at [805, 79] on icon at bounding box center [811, 79] width 13 height 16
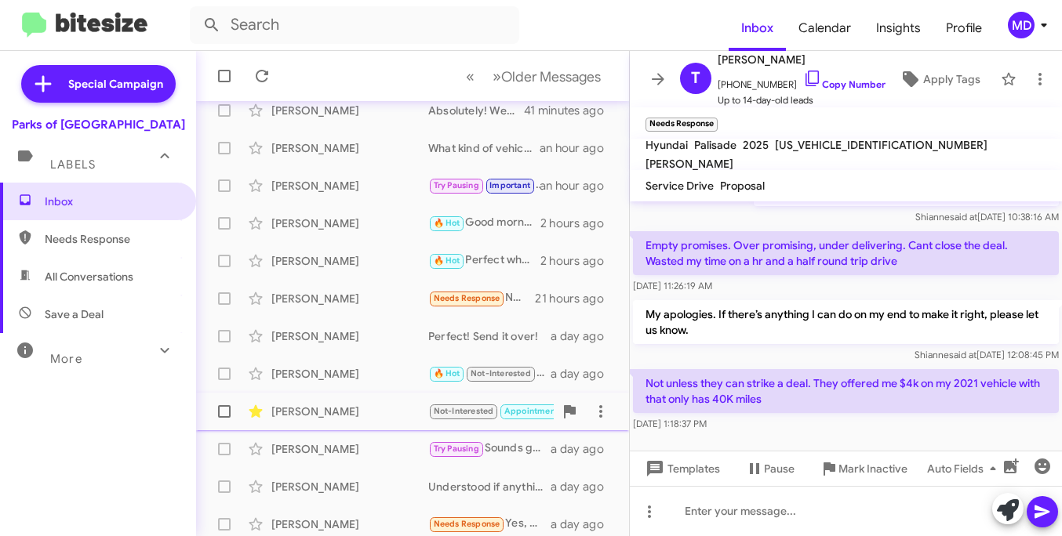
scroll to position [374, 0]
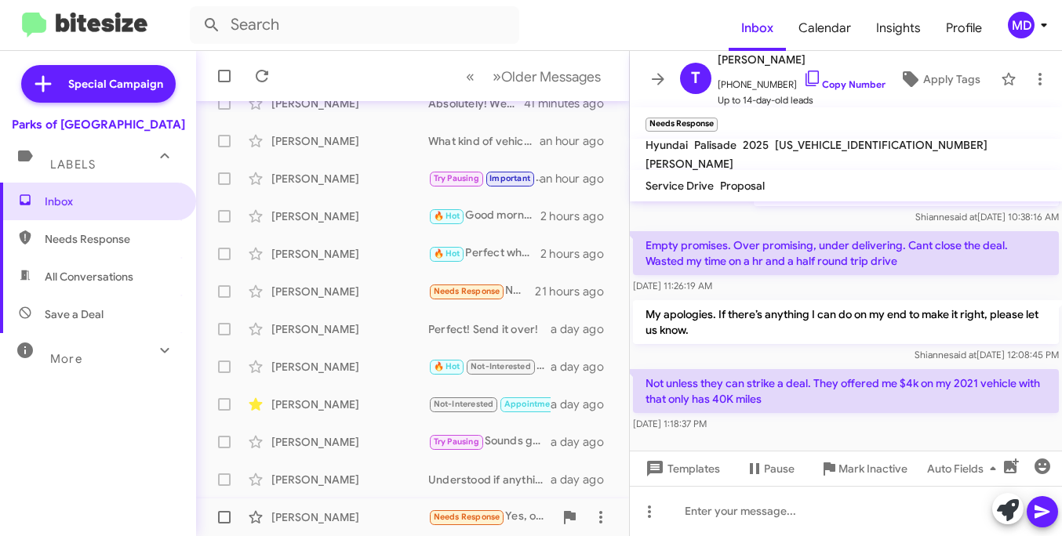
click at [354, 508] on div "[PERSON_NAME] Needs Response Yes, only Expedition and I'd be a fly in so it had…" at bounding box center [413, 517] width 408 height 31
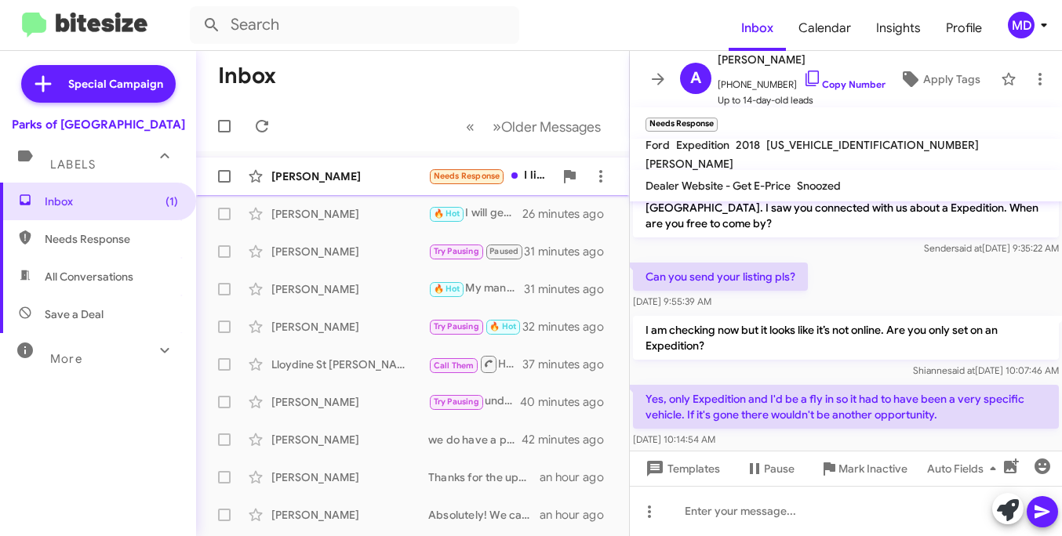
click at [314, 183] on div "[PERSON_NAME]" at bounding box center [349, 177] width 157 height 16
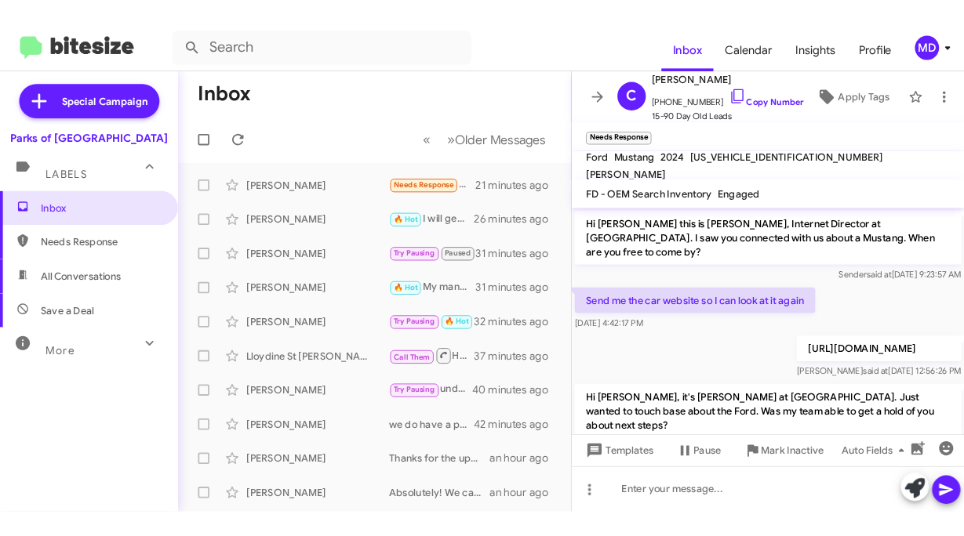
scroll to position [68, 0]
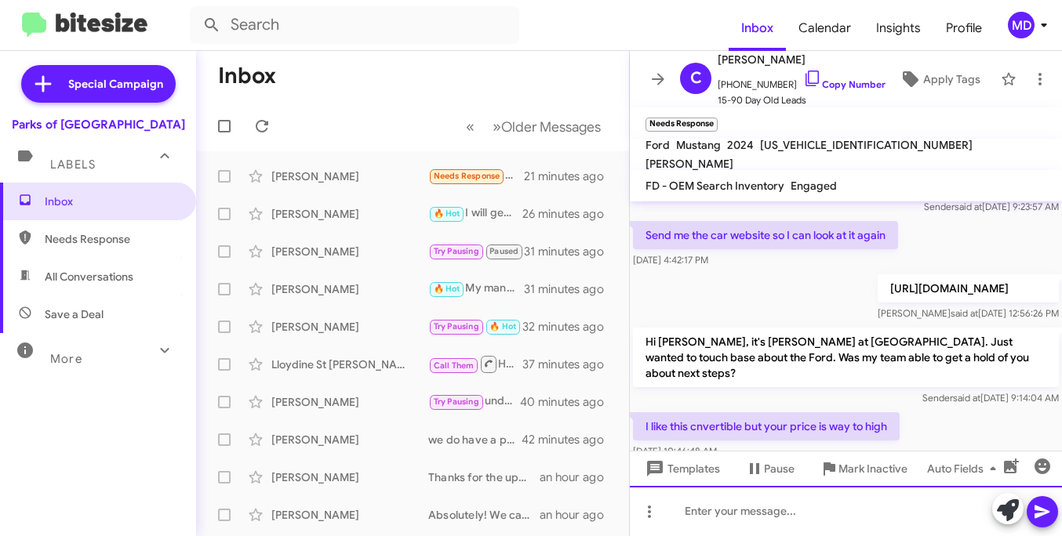
click at [737, 511] on div at bounding box center [846, 511] width 432 height 50
